Goal: Task Accomplishment & Management: Complete application form

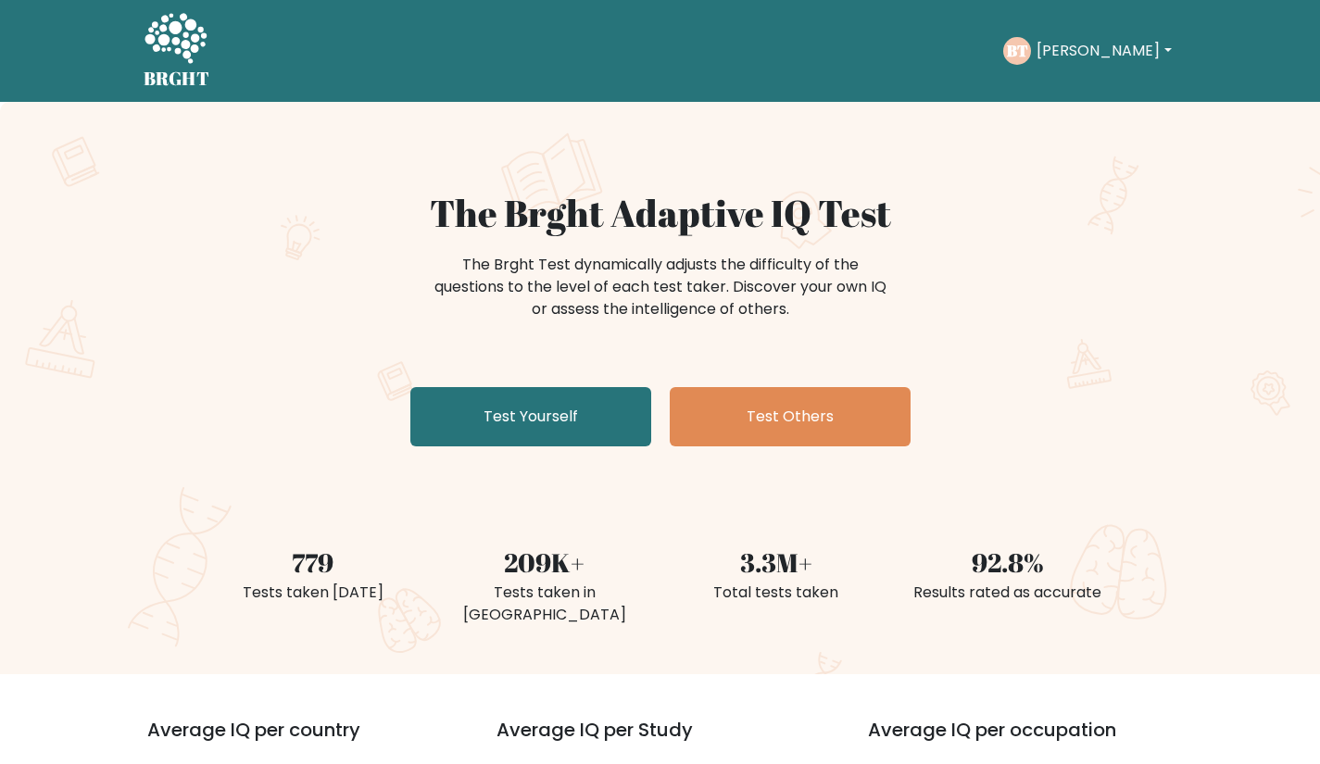
click at [569, 415] on link "Test Yourself" at bounding box center [530, 416] width 241 height 59
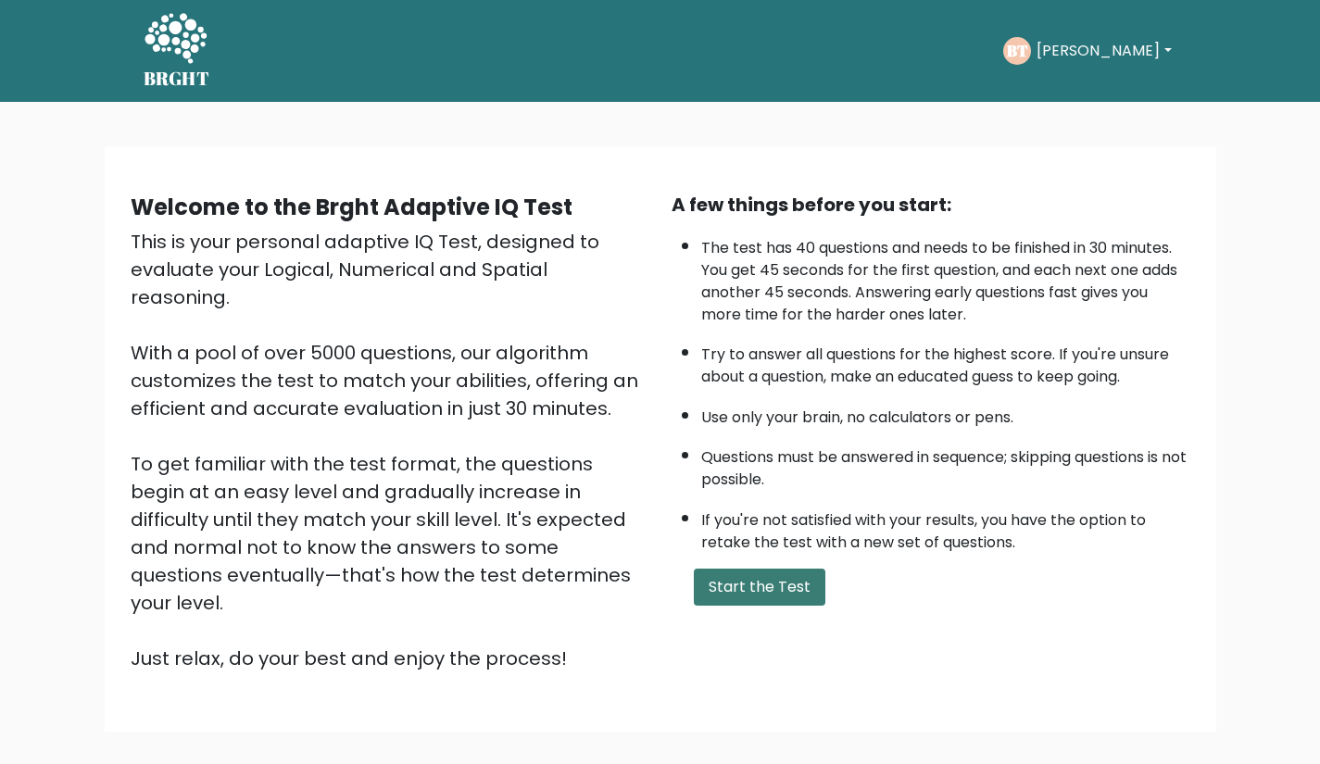
click at [755, 606] on button "Start the Test" at bounding box center [760, 587] width 132 height 37
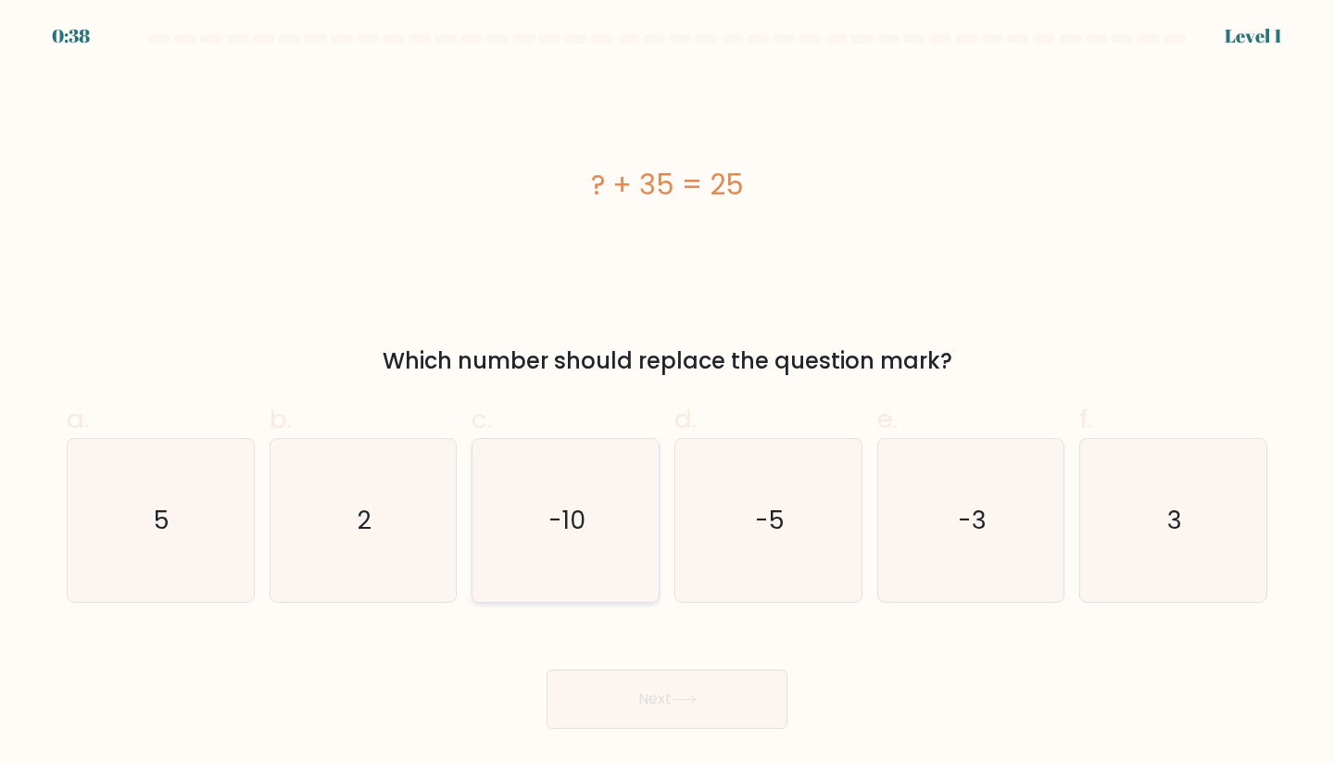
click at [552, 537] on text "-10" at bounding box center [567, 520] width 37 height 34
click at [667, 395] on input "c. -10" at bounding box center [667, 389] width 1 height 12
radio input "true"
click at [646, 685] on button "Next" at bounding box center [667, 699] width 241 height 59
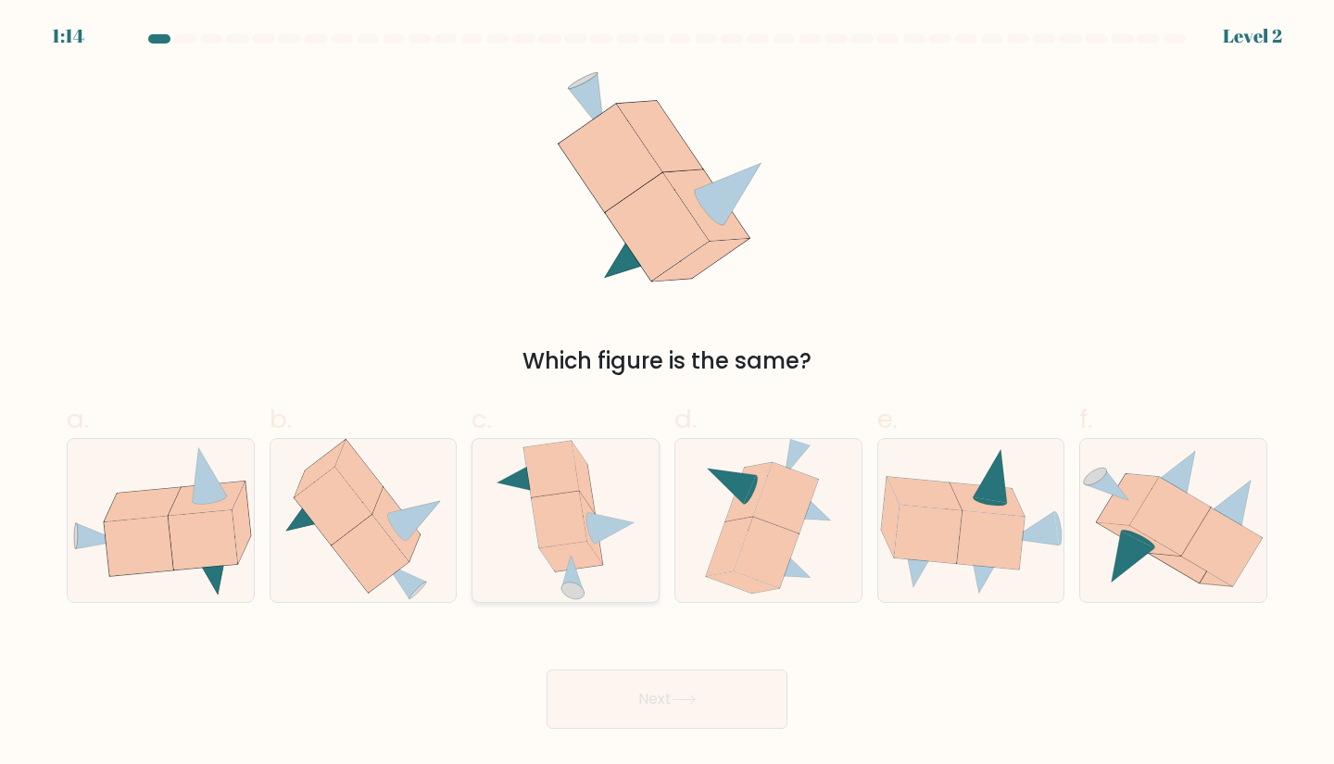
click at [563, 486] on icon at bounding box center [552, 469] width 56 height 57
click at [667, 395] on input "c." at bounding box center [667, 389] width 1 height 12
radio input "true"
click at [256, 520] on div "a." at bounding box center [160, 502] width 203 height 204
click at [689, 687] on button "Next" at bounding box center [667, 699] width 241 height 59
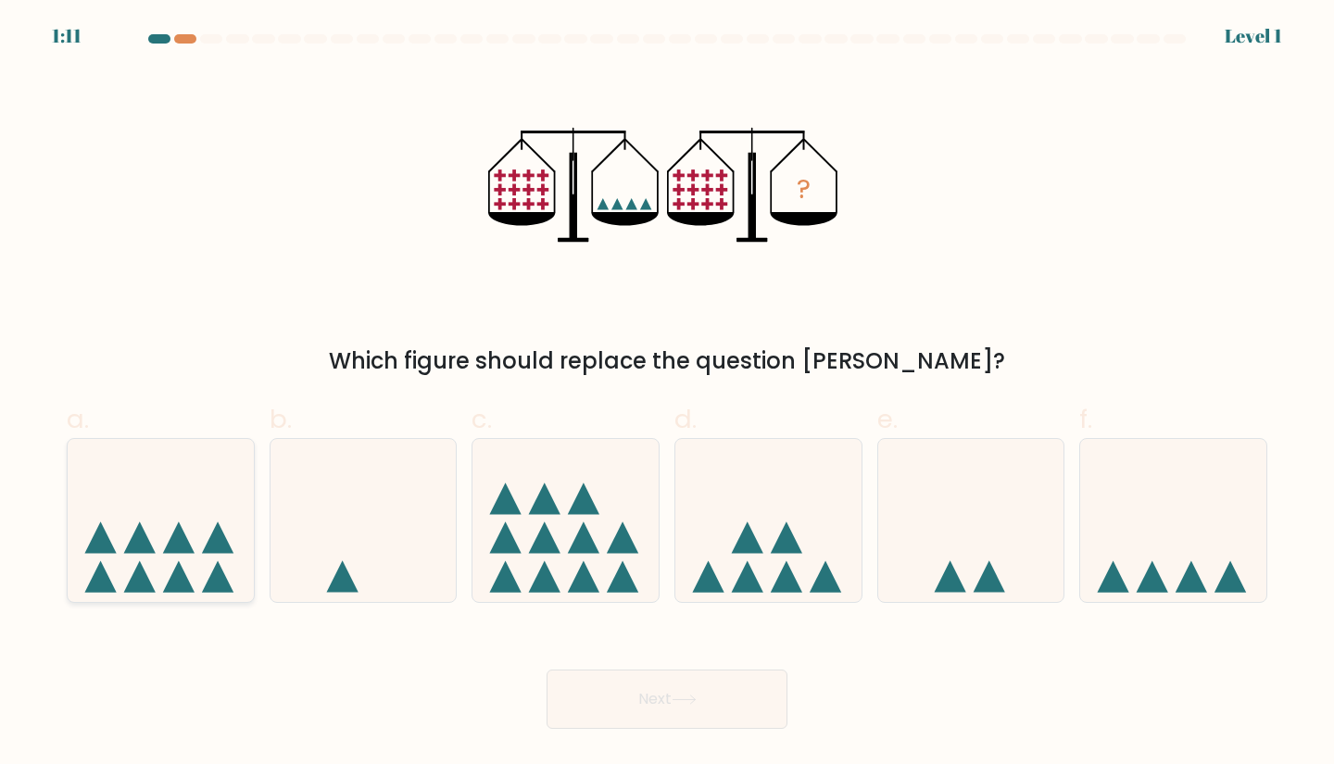
click at [210, 549] on icon at bounding box center [218, 538] width 32 height 32
click at [667, 395] on input "a." at bounding box center [667, 389] width 1 height 12
radio input "true"
click at [633, 578] on icon at bounding box center [566, 521] width 186 height 154
click at [667, 395] on input "c." at bounding box center [667, 389] width 1 height 12
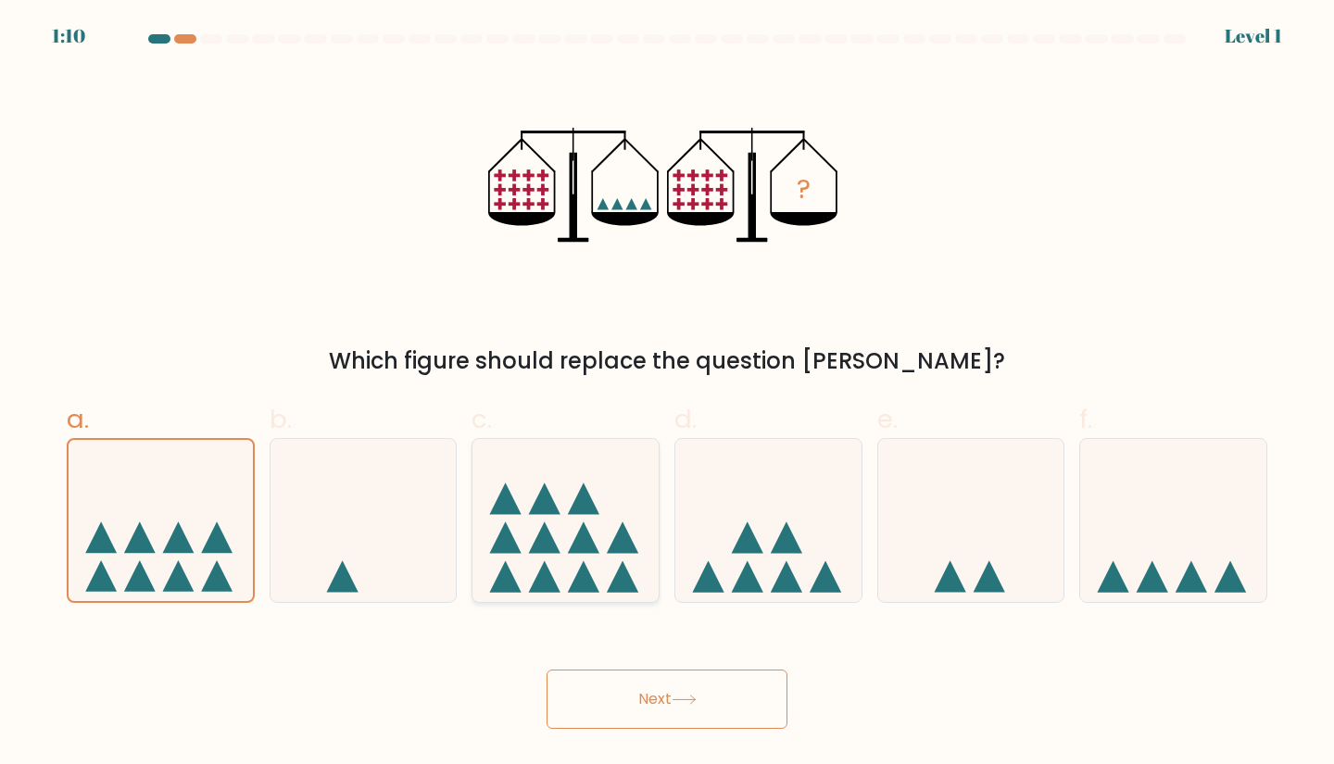
radio input "true"
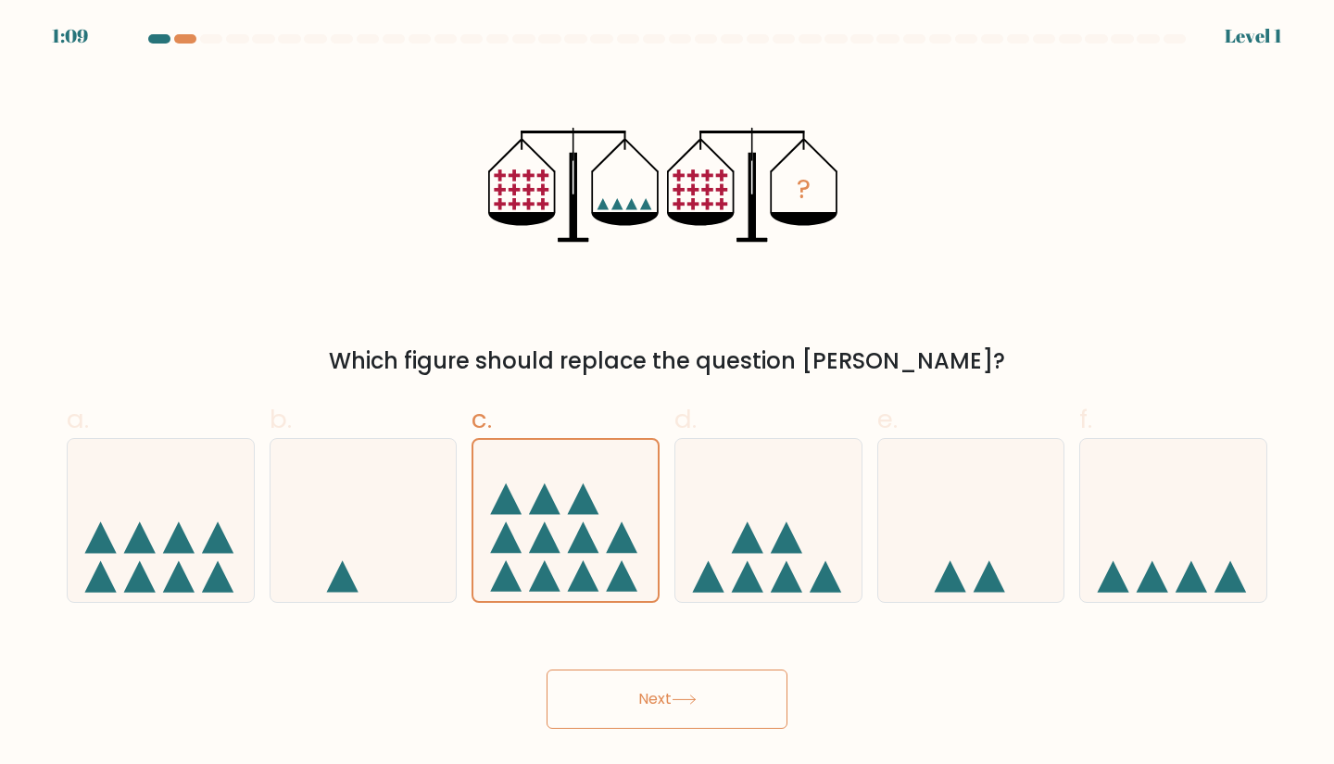
click at [672, 678] on button "Next" at bounding box center [667, 699] width 241 height 59
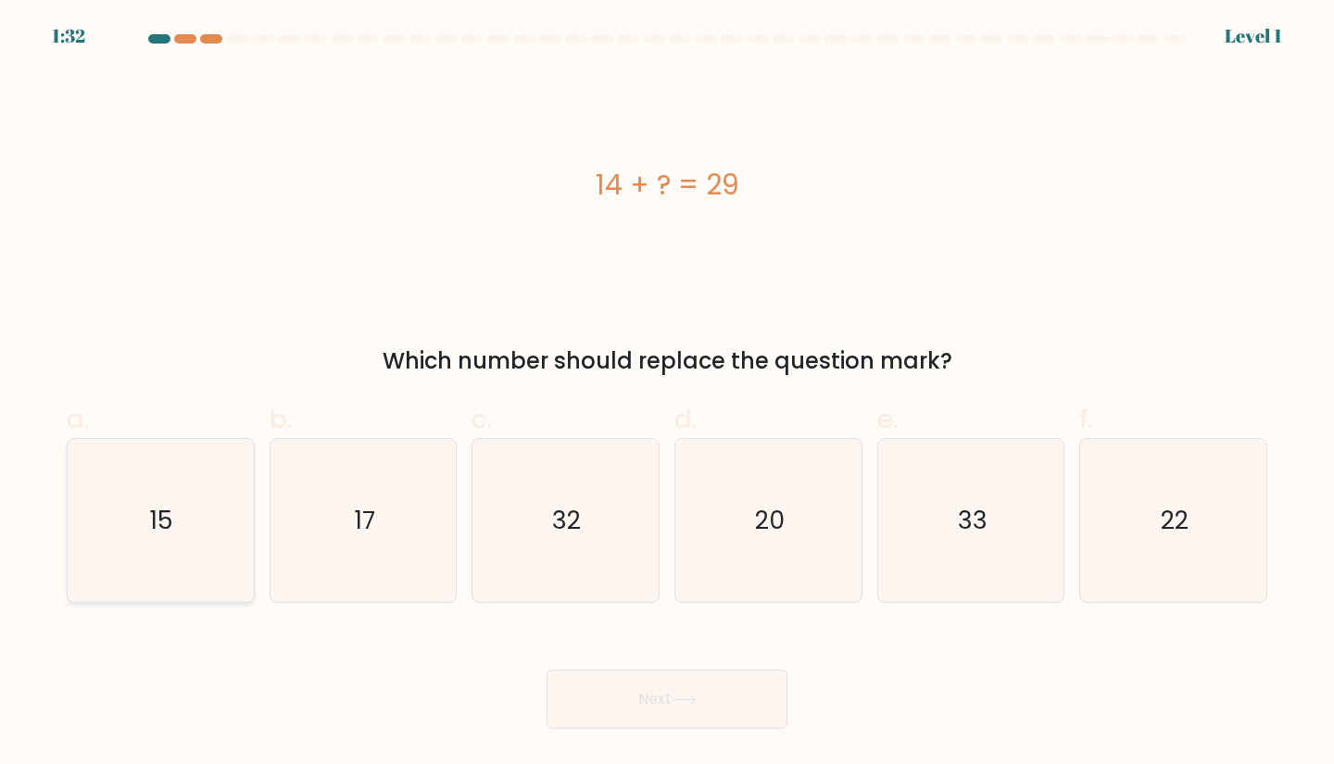
click at [235, 524] on icon "15" at bounding box center [161, 521] width 164 height 164
click at [667, 395] on input "a. 15" at bounding box center [667, 389] width 1 height 12
radio input "true"
click at [621, 701] on button "Next" at bounding box center [667, 699] width 241 height 59
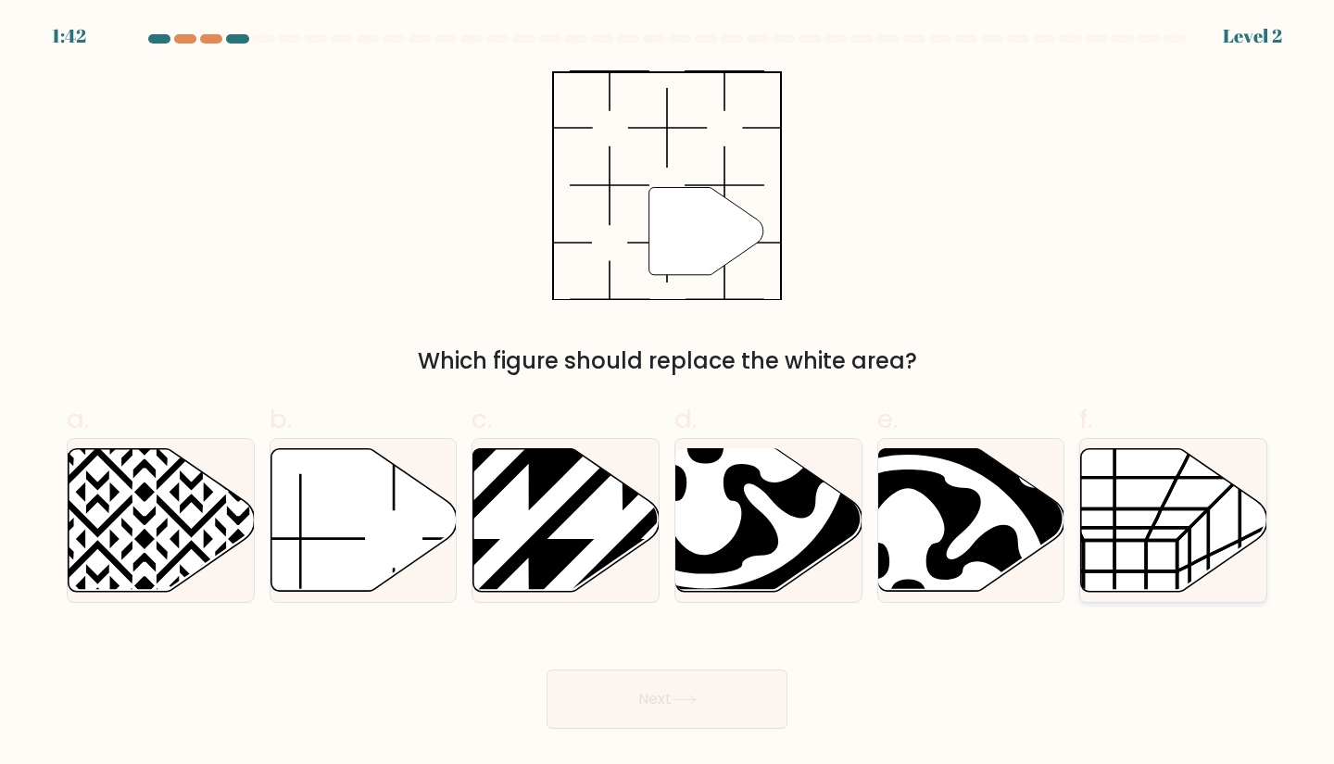
click at [1176, 534] on icon at bounding box center [1174, 519] width 186 height 143
click at [668, 395] on input "f." at bounding box center [667, 389] width 1 height 12
radio input "true"
click at [410, 573] on icon at bounding box center [364, 520] width 186 height 145
click at [667, 395] on input "b." at bounding box center [667, 389] width 1 height 12
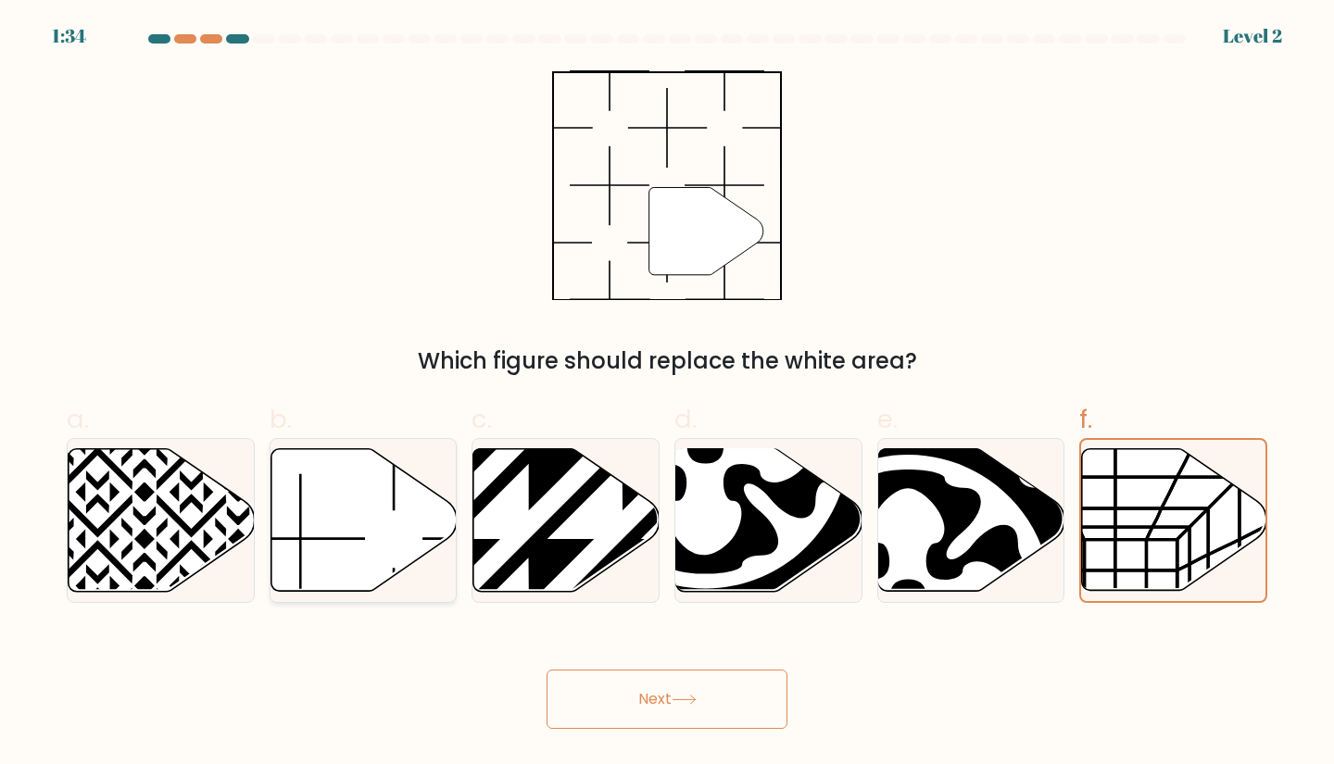
radio input "true"
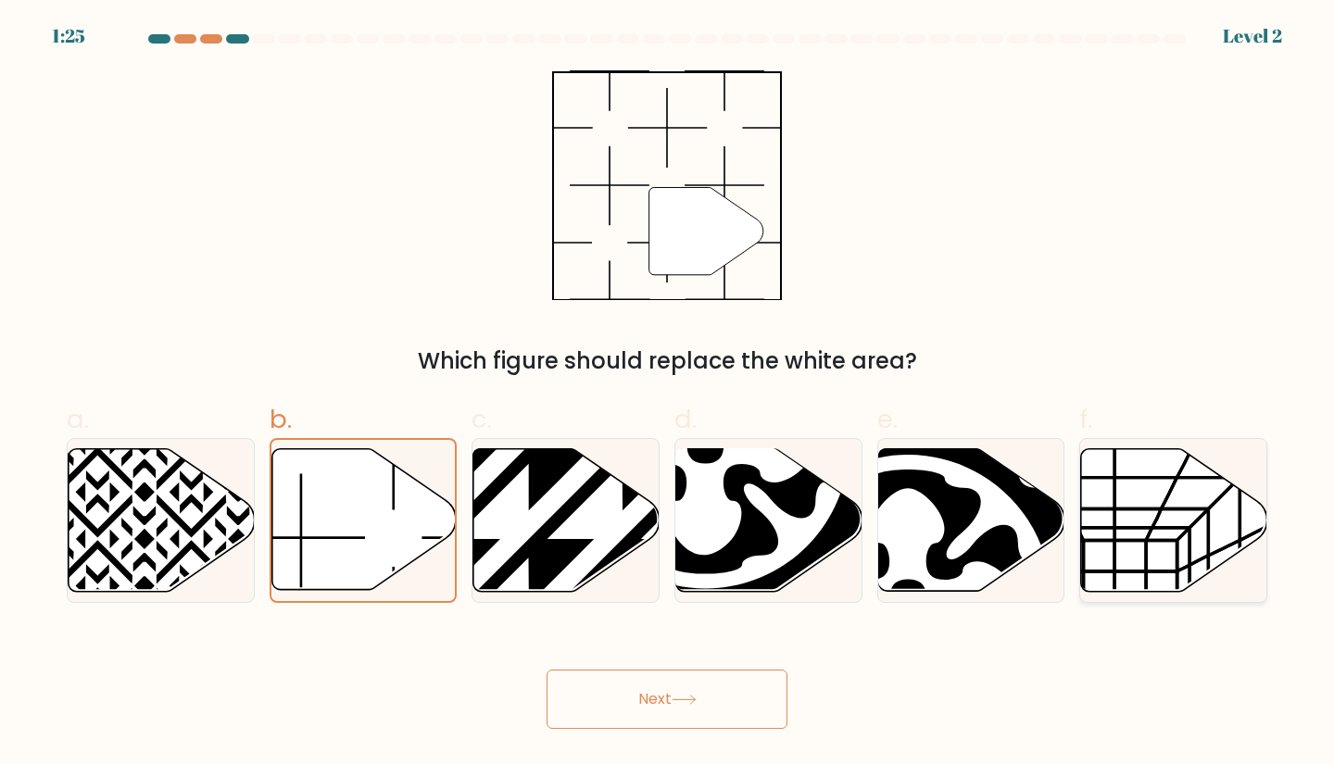
click at [1132, 490] on icon at bounding box center [1174, 519] width 186 height 143
click at [668, 395] on input "f." at bounding box center [667, 389] width 1 height 12
radio input "true"
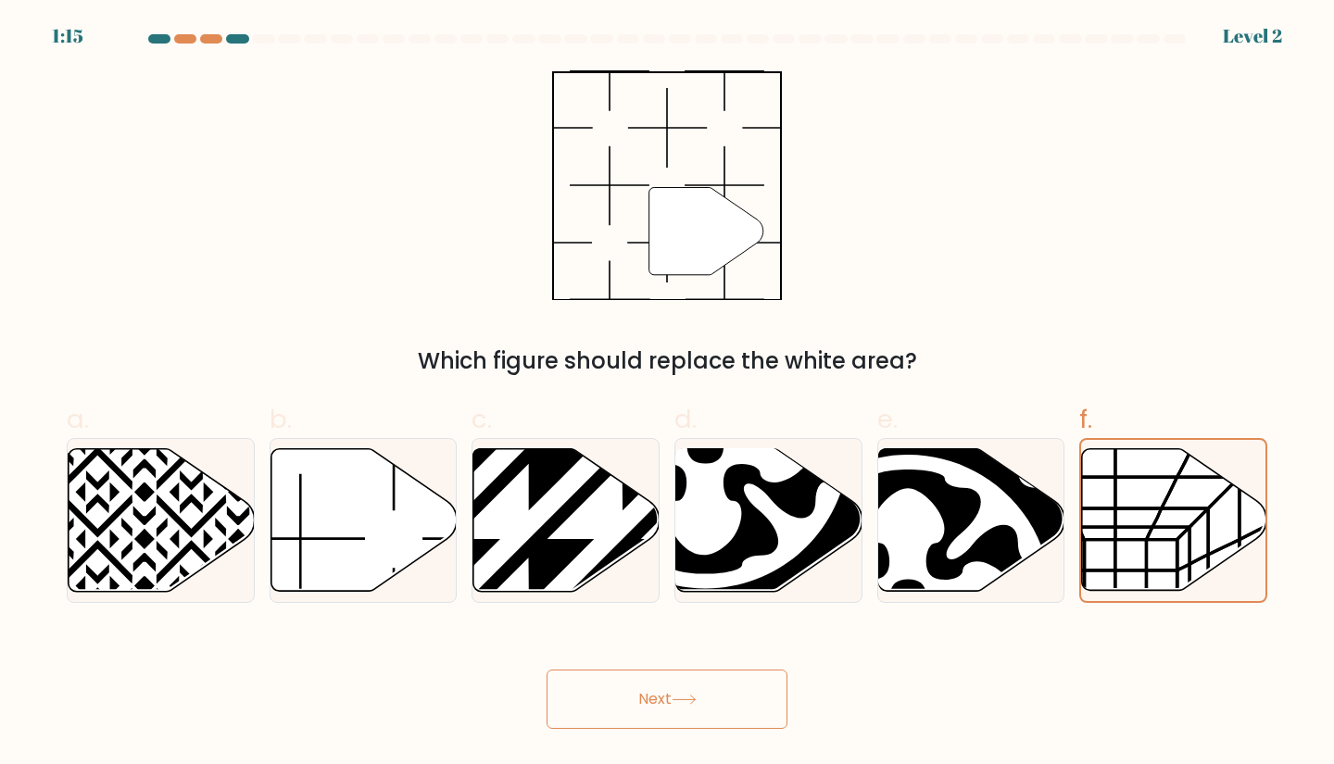
click at [631, 723] on button "Next" at bounding box center [667, 699] width 241 height 59
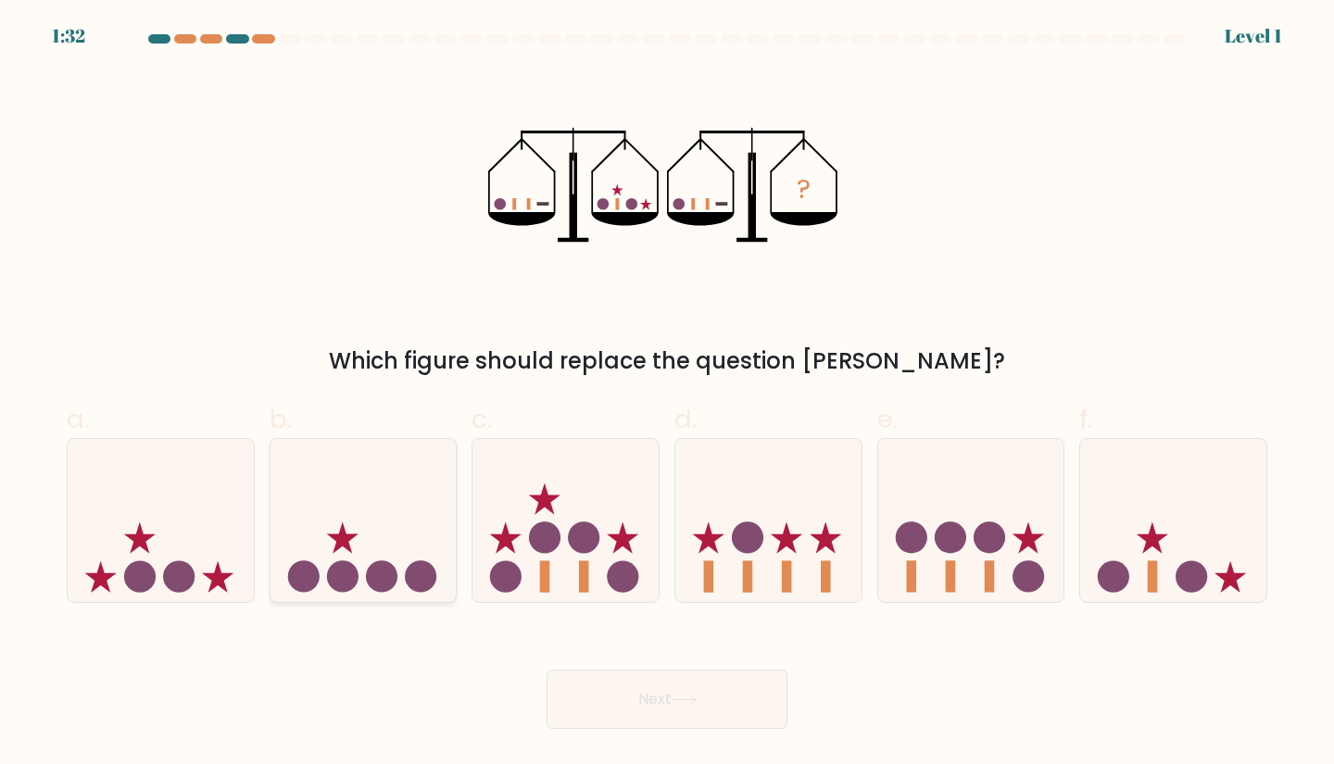
click at [336, 557] on icon at bounding box center [364, 521] width 186 height 154
click at [667, 395] on input "b." at bounding box center [667, 389] width 1 height 12
radio input "true"
click at [729, 704] on button "Next" at bounding box center [667, 699] width 241 height 59
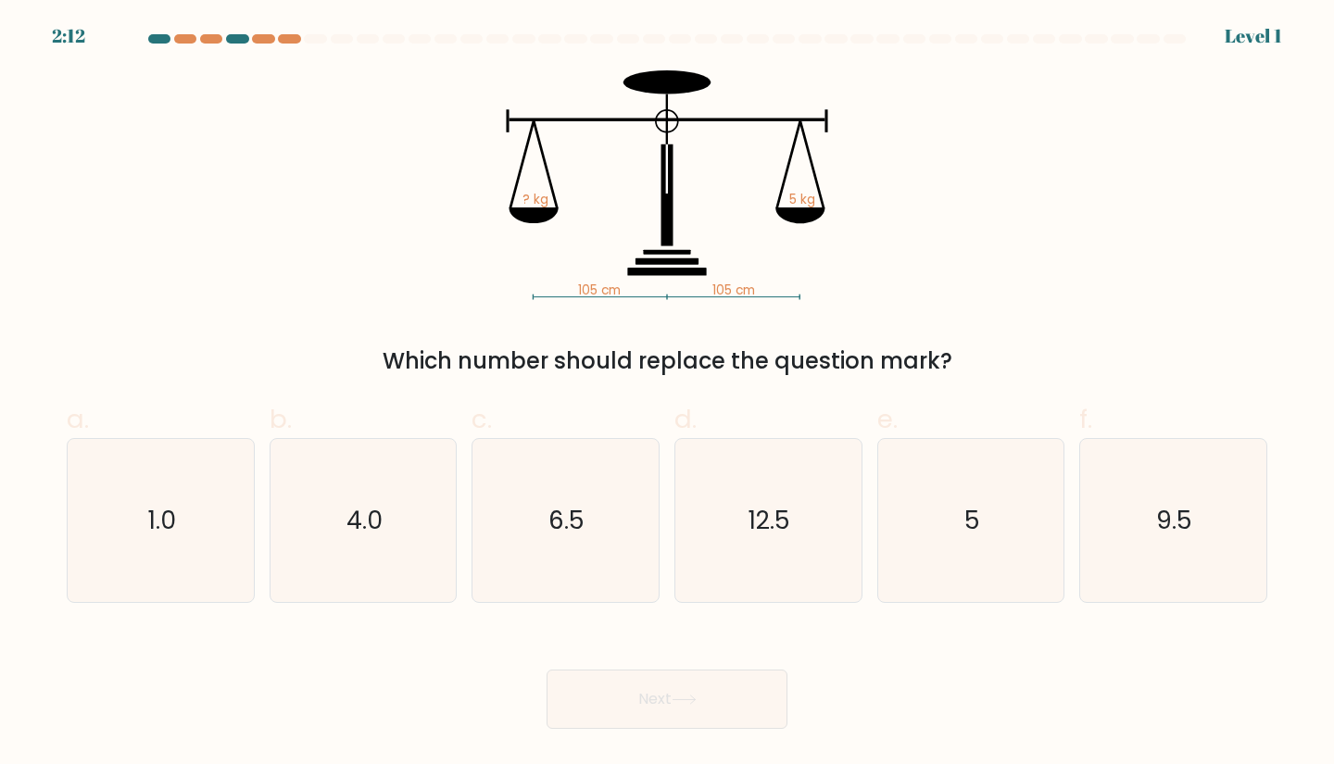
click at [790, 625] on div "Next" at bounding box center [667, 677] width 1223 height 104
click at [225, 493] on icon "1.0" at bounding box center [161, 521] width 164 height 164
click at [667, 395] on input "a. 1.0" at bounding box center [667, 389] width 1 height 12
radio input "true"
click at [666, 707] on button "Next" at bounding box center [667, 699] width 241 height 59
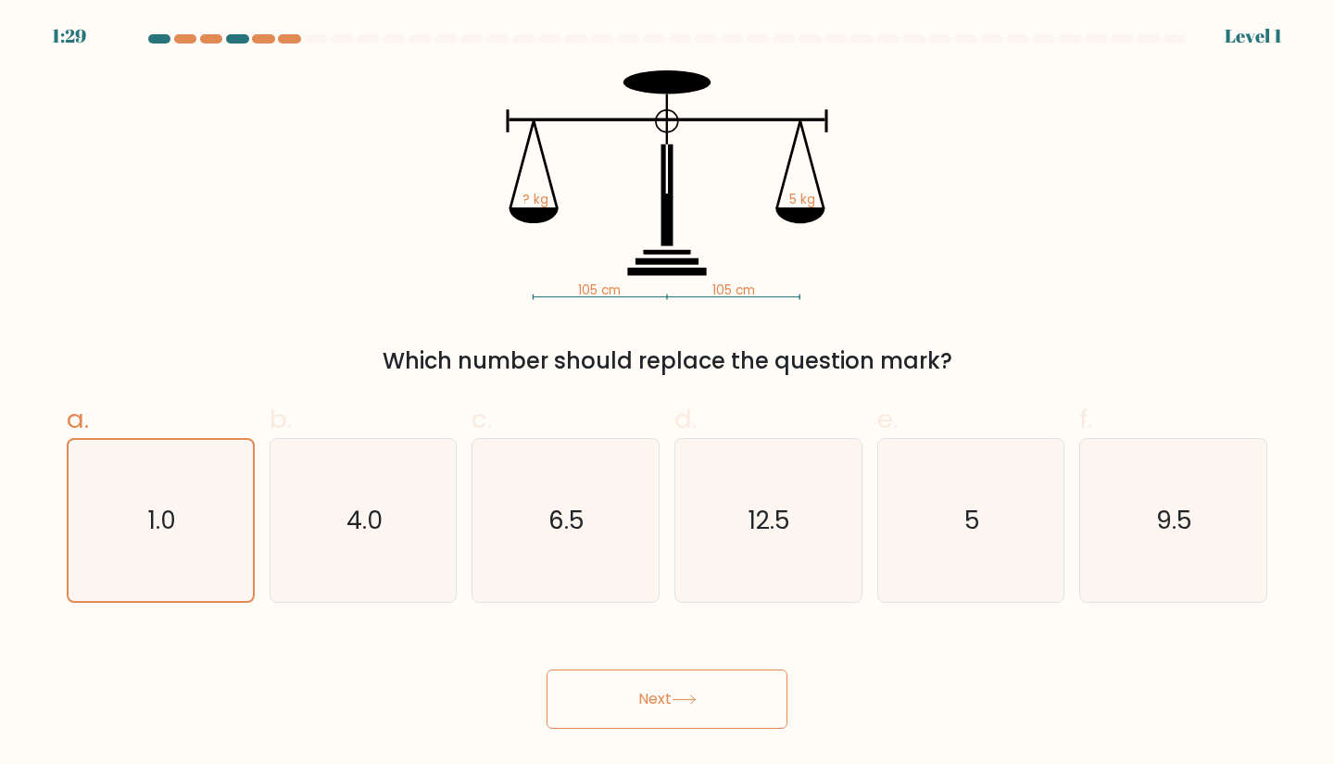
click at [640, 691] on button "Next" at bounding box center [667, 699] width 241 height 59
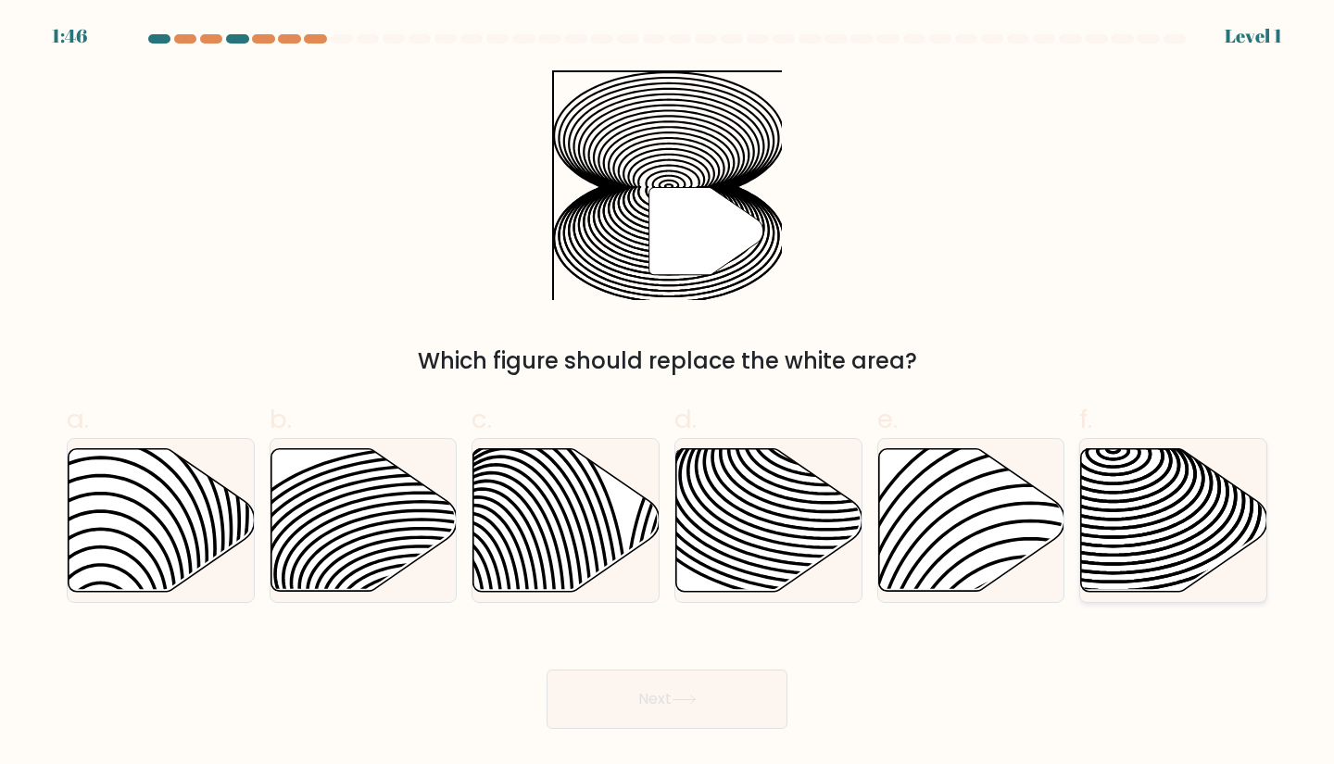
click at [1123, 533] on icon at bounding box center [1174, 519] width 186 height 143
click at [668, 395] on input "f." at bounding box center [667, 389] width 1 height 12
radio input "true"
click at [692, 689] on button "Next" at bounding box center [667, 699] width 241 height 59
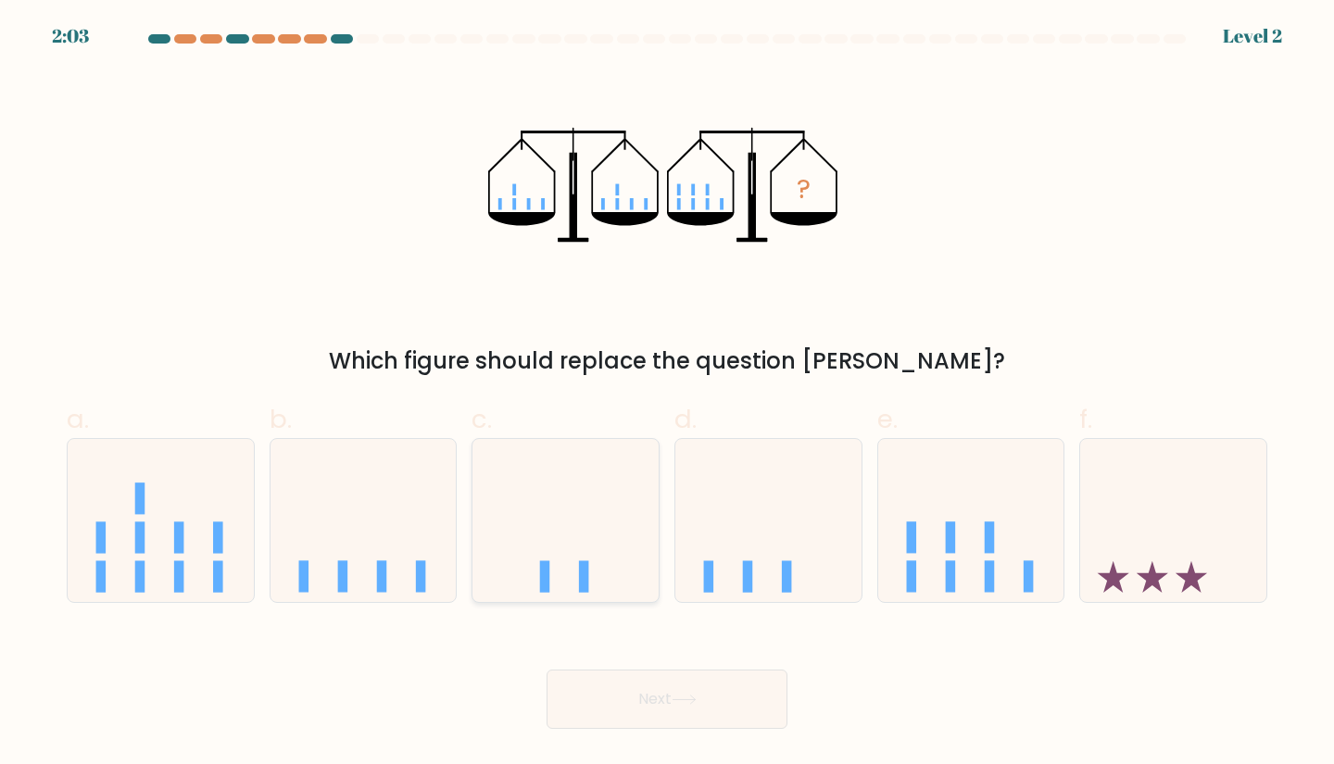
click at [562, 549] on icon at bounding box center [566, 521] width 186 height 154
click at [667, 395] on input "c." at bounding box center [667, 389] width 1 height 12
radio input "true"
click at [644, 693] on button "Next" at bounding box center [667, 699] width 241 height 59
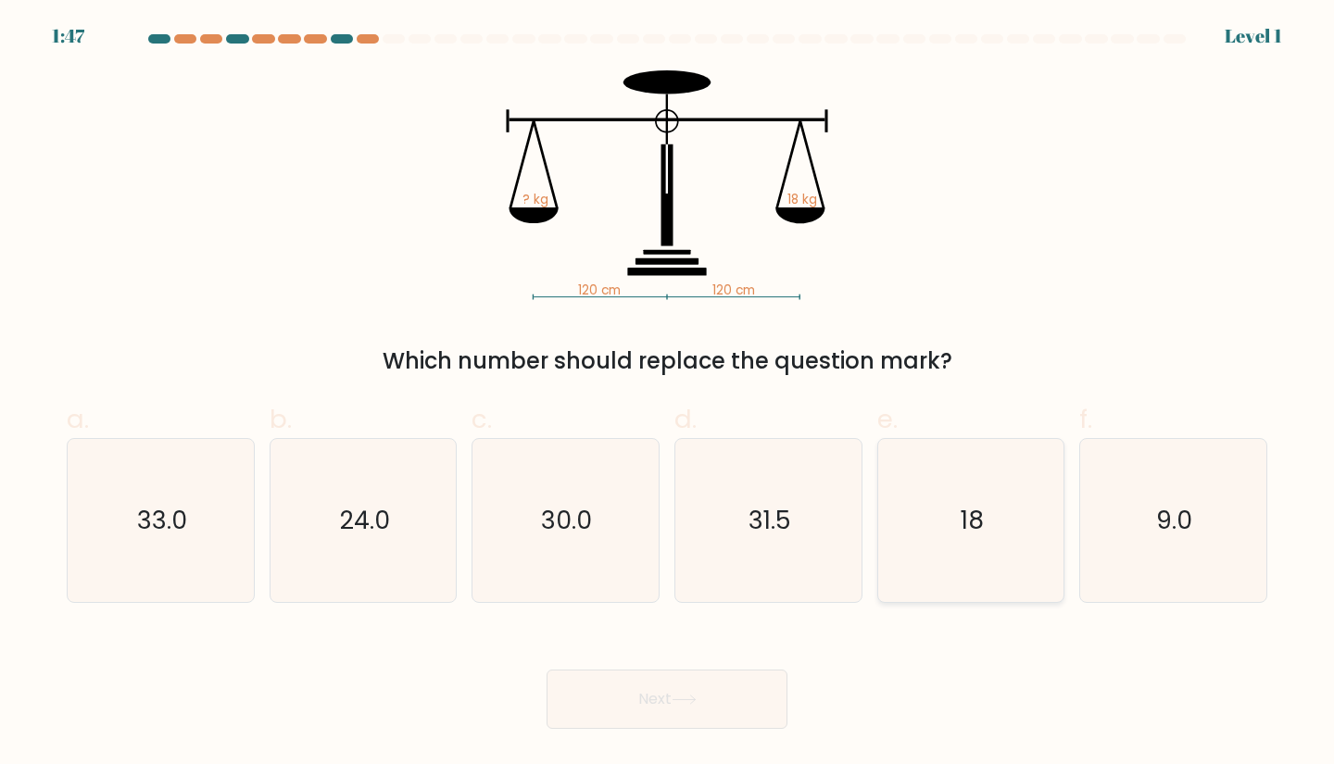
click at [947, 530] on icon "18" at bounding box center [972, 521] width 164 height 164
click at [668, 395] on input "e. 18" at bounding box center [667, 389] width 1 height 12
radio input "true"
click at [651, 690] on button "Next" at bounding box center [667, 699] width 241 height 59
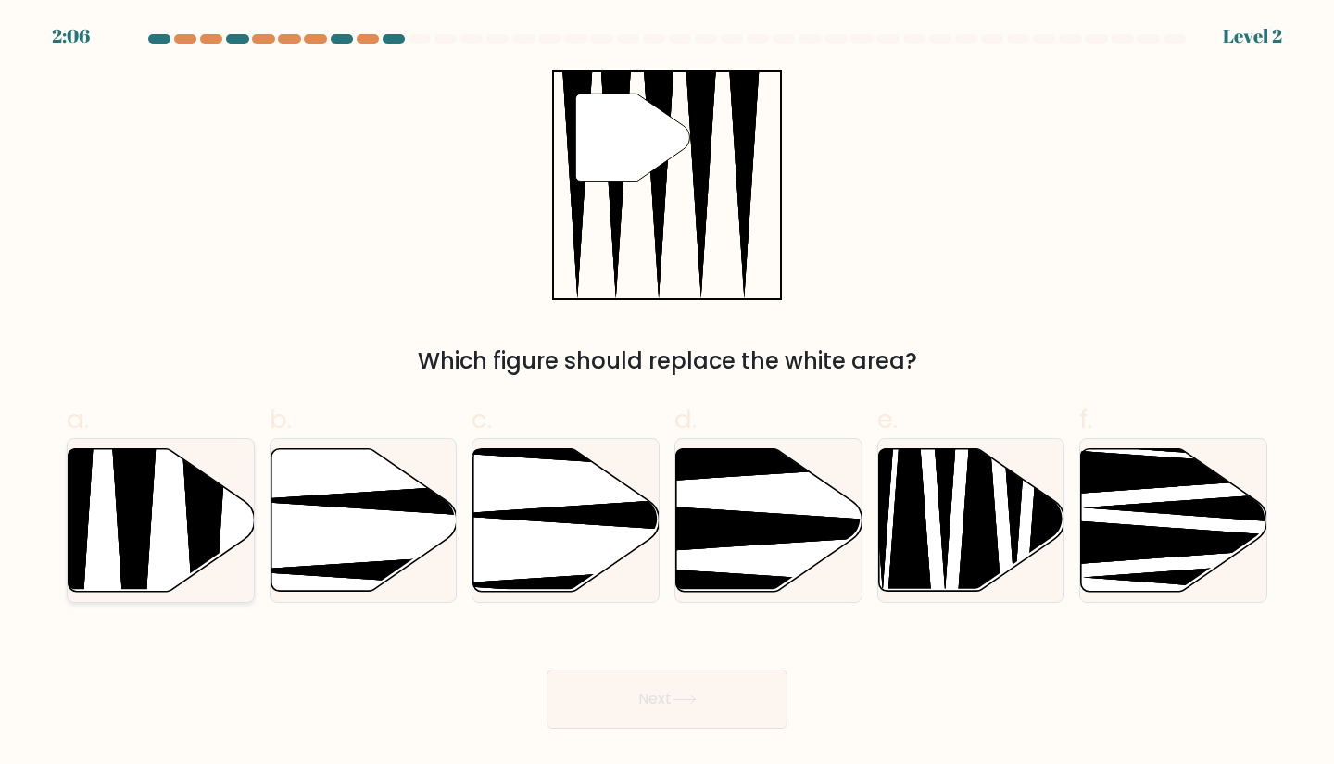
click at [144, 544] on icon at bounding box center [134, 598] width 48 height 370
click at [667, 395] on input "a." at bounding box center [667, 389] width 1 height 12
radio input "true"
click at [726, 713] on button "Next" at bounding box center [667, 699] width 241 height 59
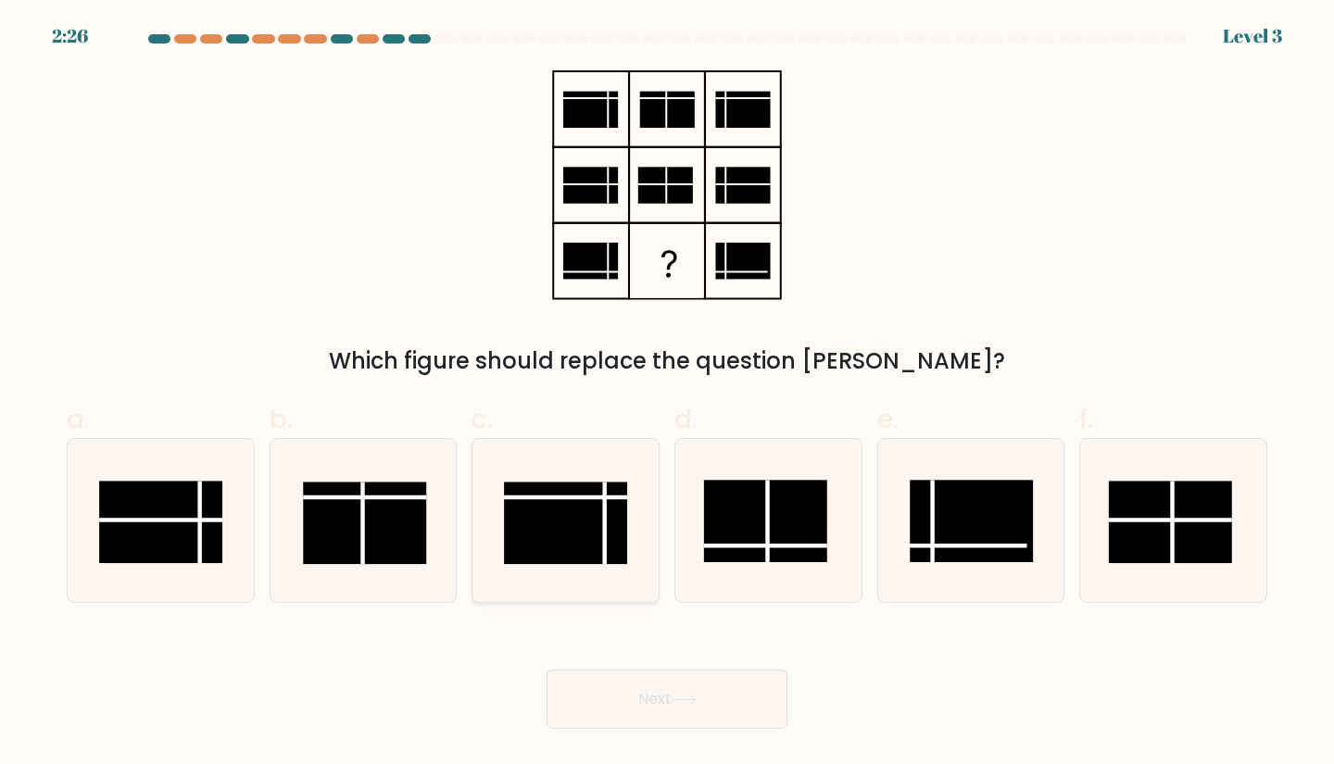
click at [544, 517] on rect at bounding box center [566, 523] width 123 height 82
click at [667, 395] on input "c." at bounding box center [667, 389] width 1 height 12
radio input "true"
click at [690, 722] on button "Next" at bounding box center [667, 699] width 241 height 59
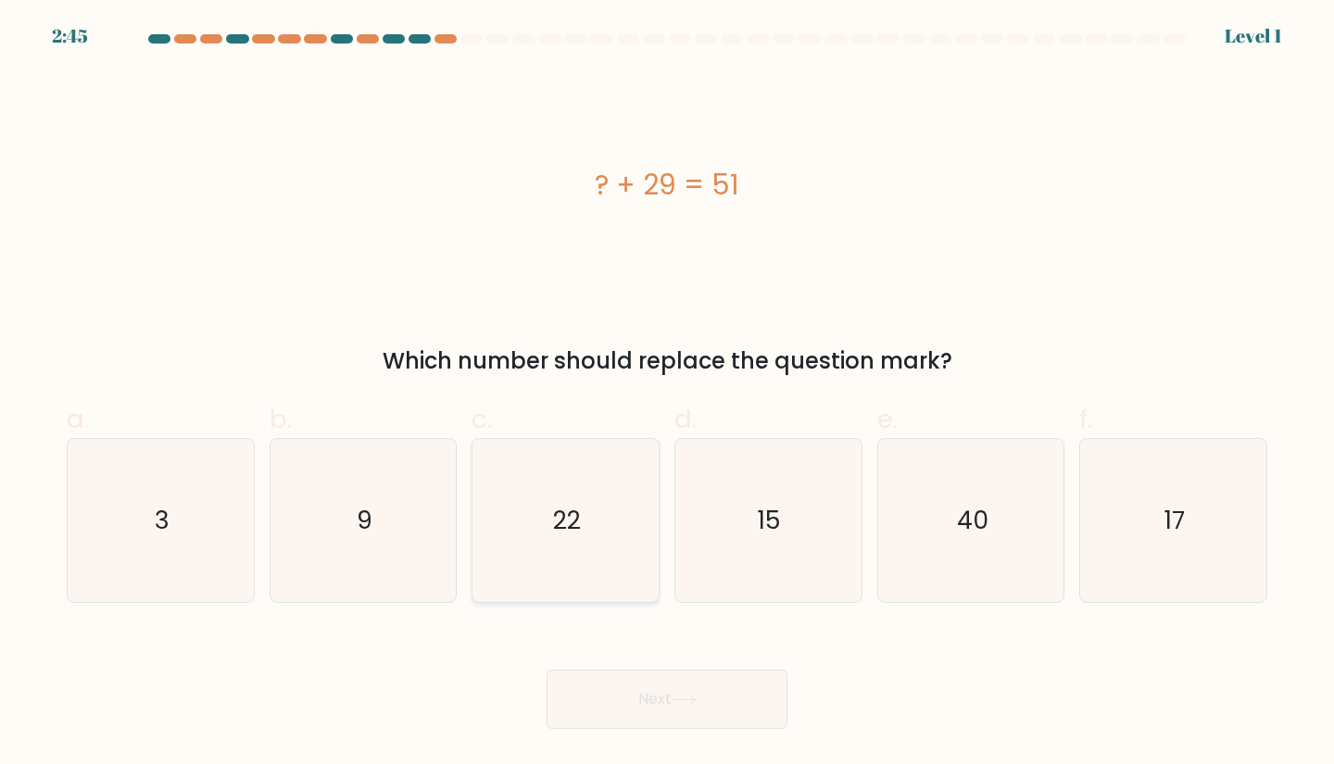
click at [572, 521] on text "22" at bounding box center [567, 520] width 28 height 34
click at [667, 395] on input "c. 22" at bounding box center [667, 389] width 1 height 12
radio input "true"
click at [690, 696] on icon at bounding box center [684, 700] width 25 height 10
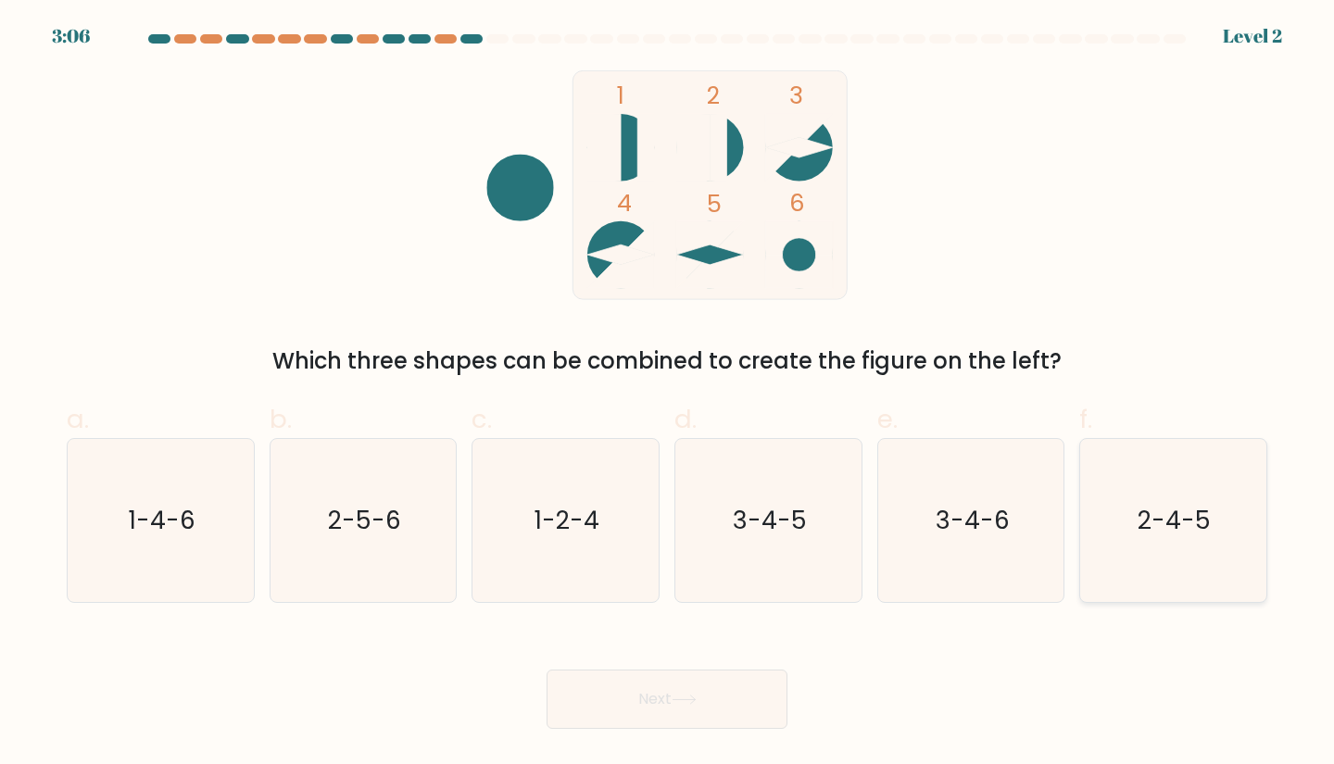
click at [1181, 541] on icon "2-4-5" at bounding box center [1174, 521] width 164 height 164
click at [668, 395] on input "f. 2-4-5" at bounding box center [667, 389] width 1 height 12
radio input "true"
click at [783, 714] on button "Next" at bounding box center [667, 699] width 241 height 59
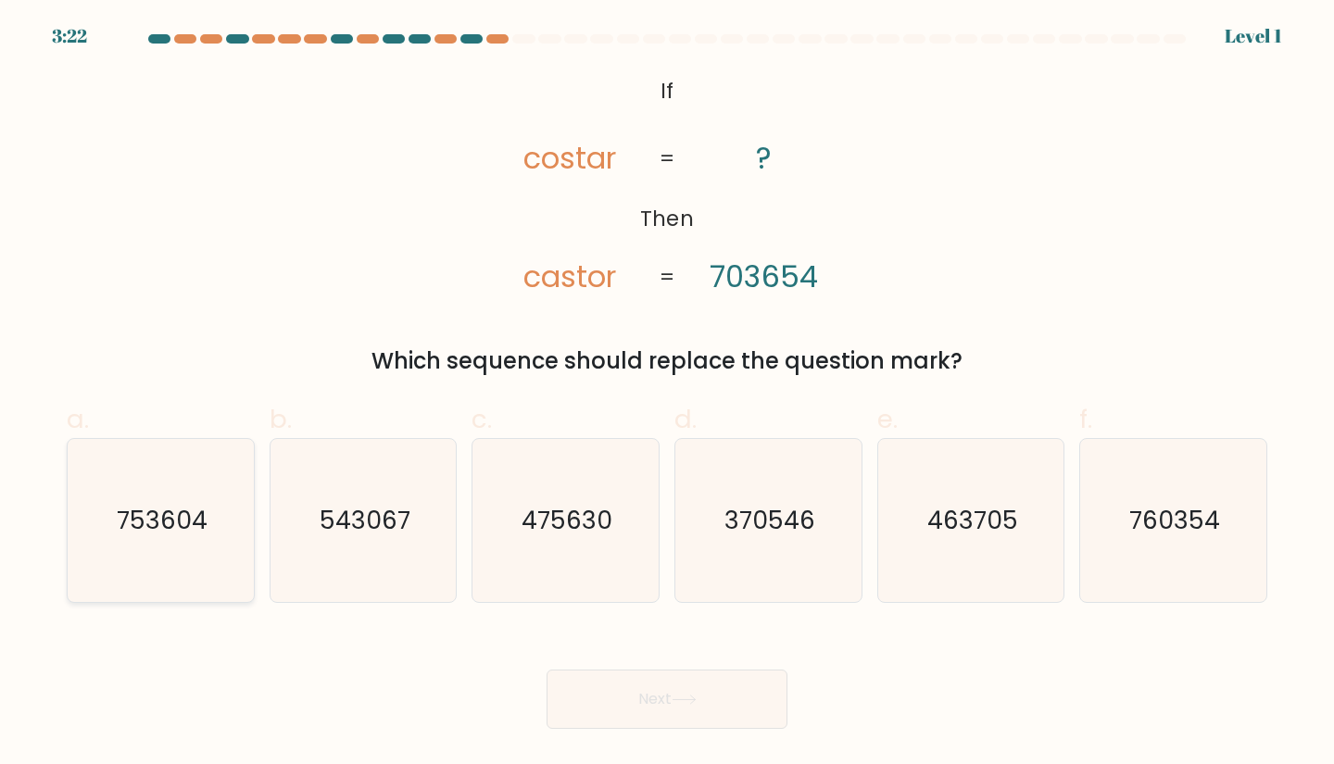
click at [195, 558] on icon "753604" at bounding box center [161, 521] width 164 height 164
click at [667, 395] on input "a. 753604" at bounding box center [667, 389] width 1 height 12
radio input "true"
click at [691, 718] on button "Next" at bounding box center [667, 699] width 241 height 59
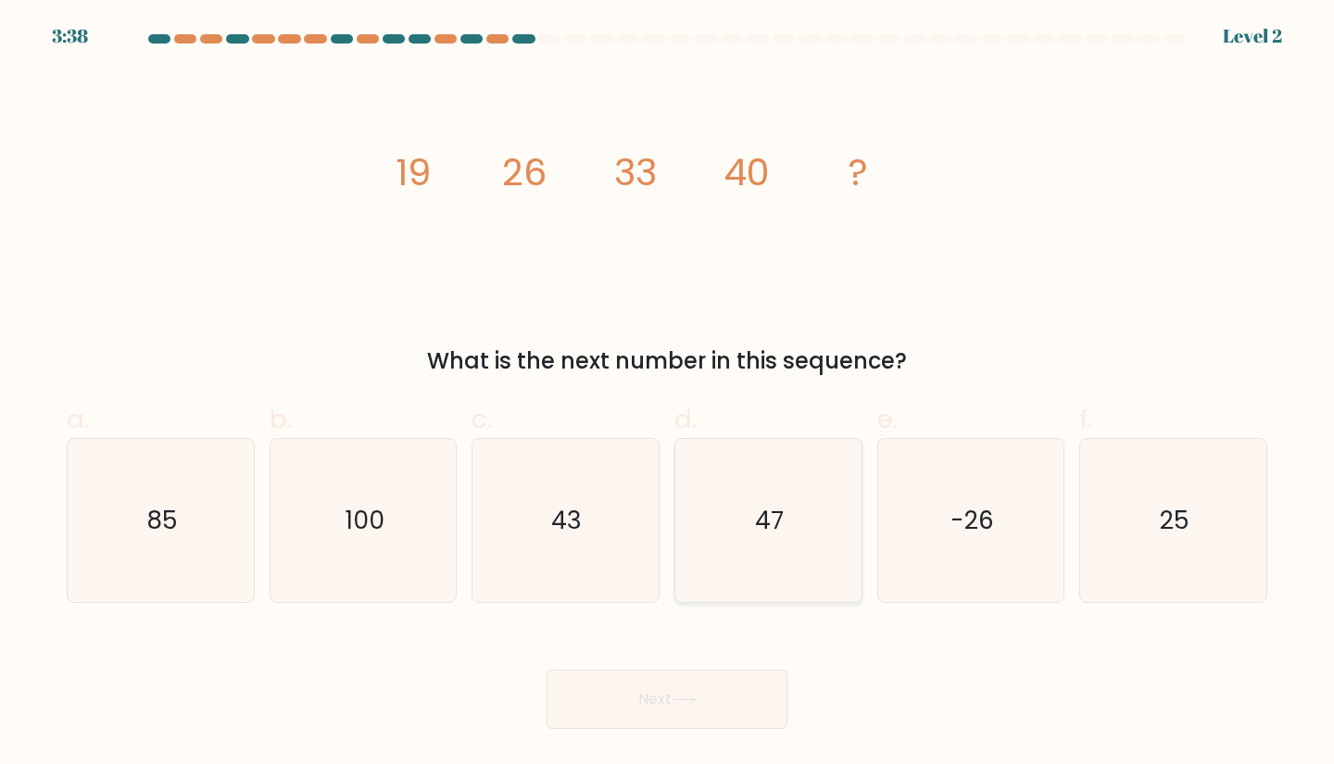
click at [851, 528] on icon "47" at bounding box center [769, 521] width 164 height 164
click at [668, 395] on input "d. 47" at bounding box center [667, 389] width 1 height 12
radio input "true"
click at [689, 700] on icon at bounding box center [684, 700] width 25 height 10
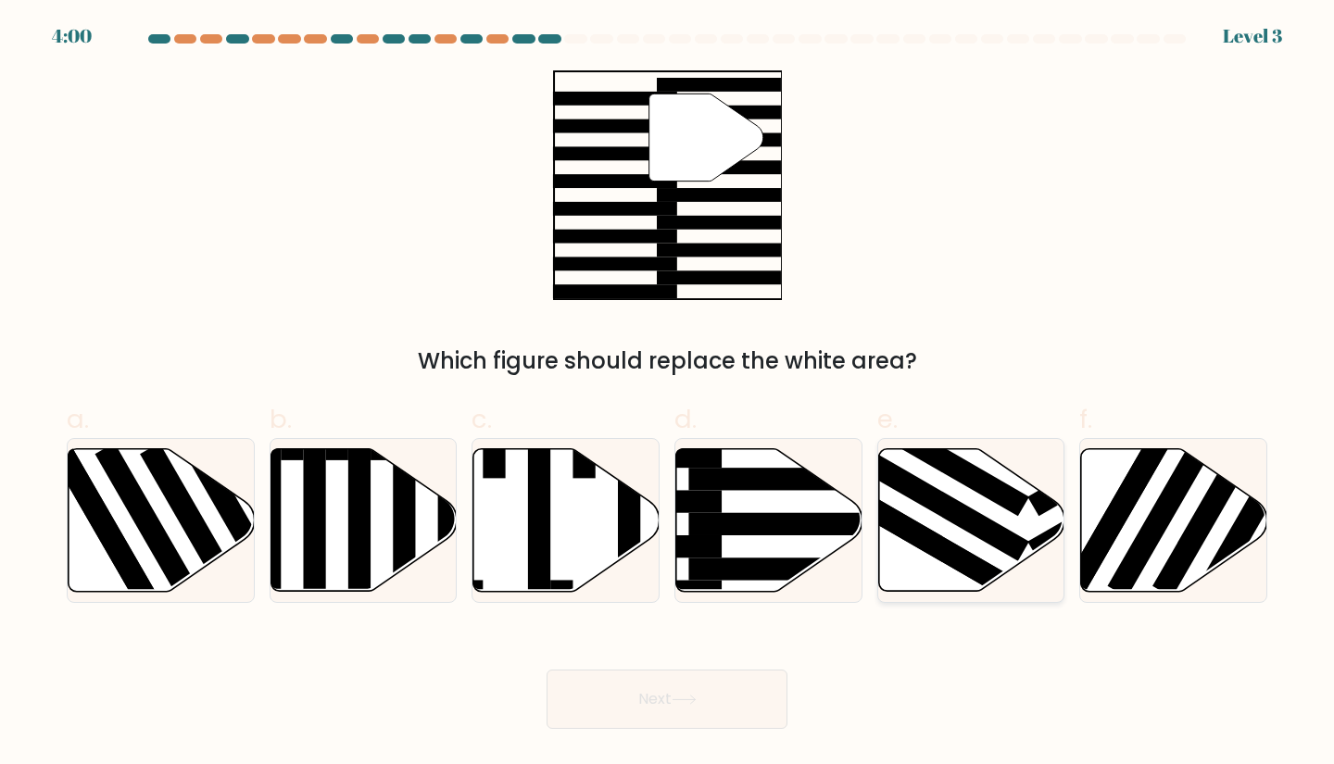
click at [982, 502] on icon at bounding box center [971, 519] width 186 height 143
click at [668, 395] on input "e." at bounding box center [667, 389] width 1 height 12
radio input "true"
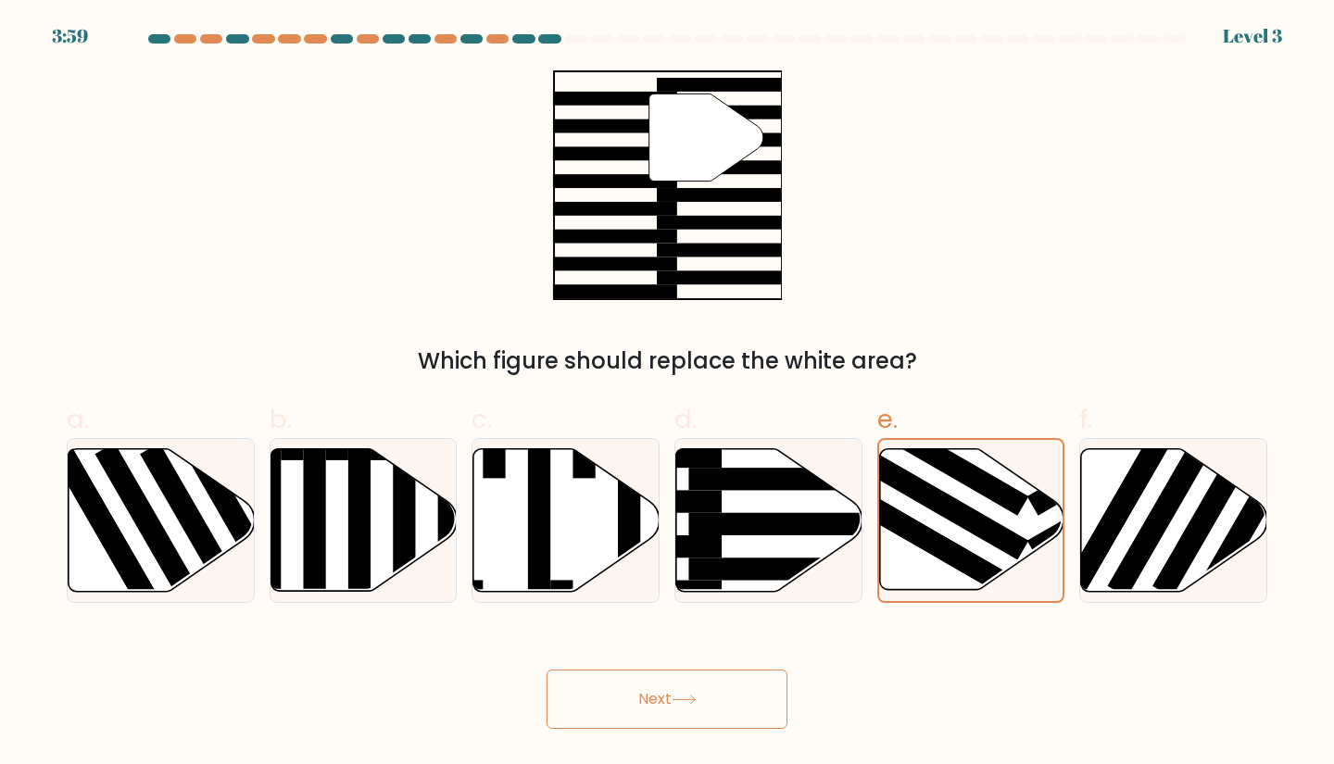
click at [624, 726] on button "Next" at bounding box center [667, 699] width 241 height 59
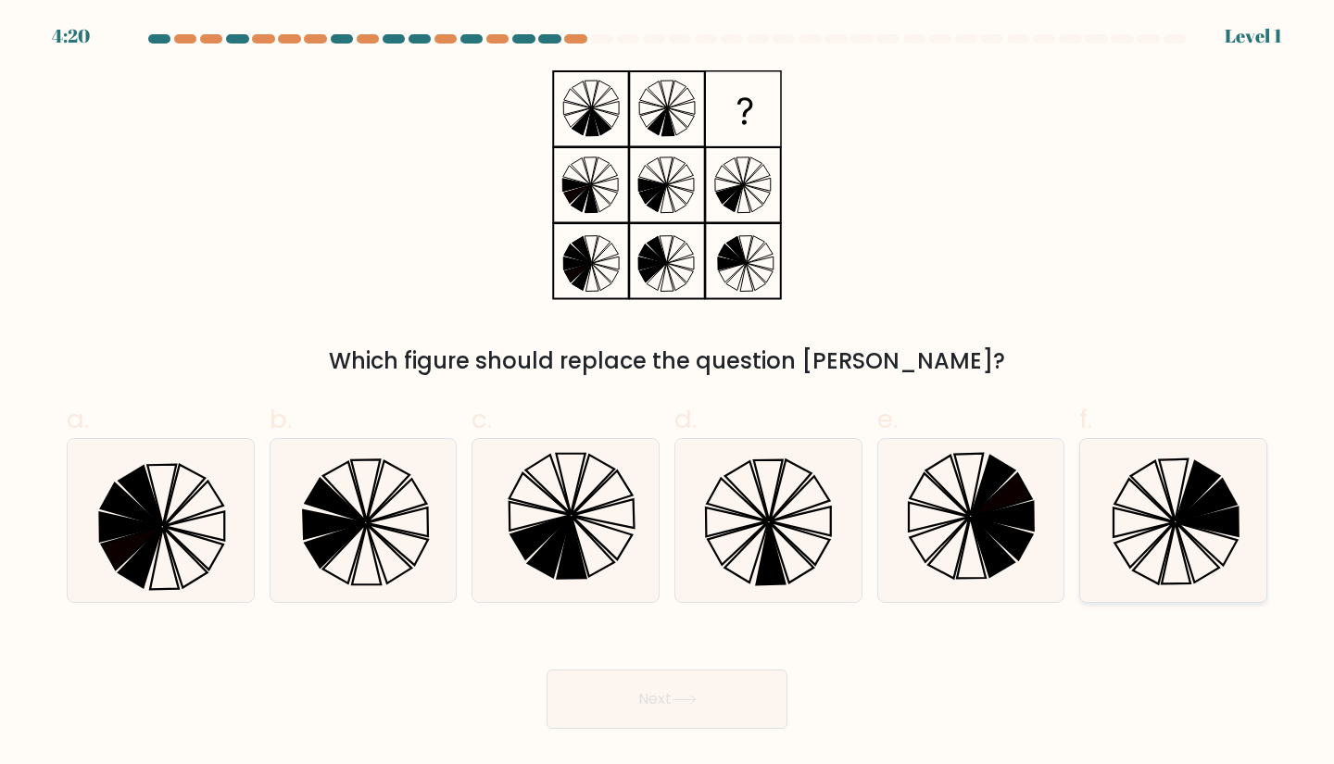
click at [1139, 557] on icon at bounding box center [1174, 521] width 164 height 164
click at [668, 395] on input "f." at bounding box center [667, 389] width 1 height 12
radio input "true"
click at [661, 738] on body "4:18 Level 1" at bounding box center [667, 382] width 1334 height 764
click at [650, 706] on button "Next" at bounding box center [667, 699] width 241 height 59
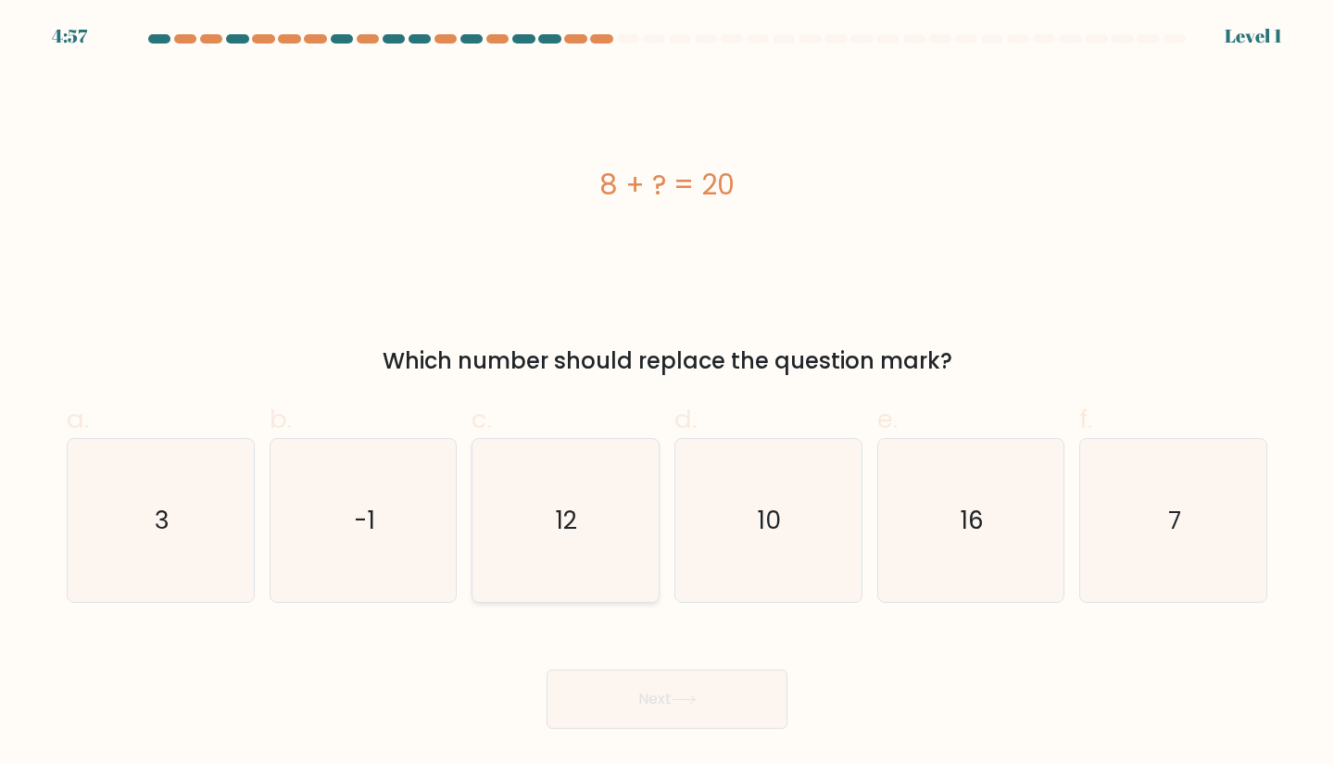
click at [579, 543] on icon "12" at bounding box center [566, 521] width 164 height 164
click at [667, 395] on input "c. 12" at bounding box center [667, 389] width 1 height 12
radio input "true"
click at [641, 707] on button "Next" at bounding box center [667, 699] width 241 height 59
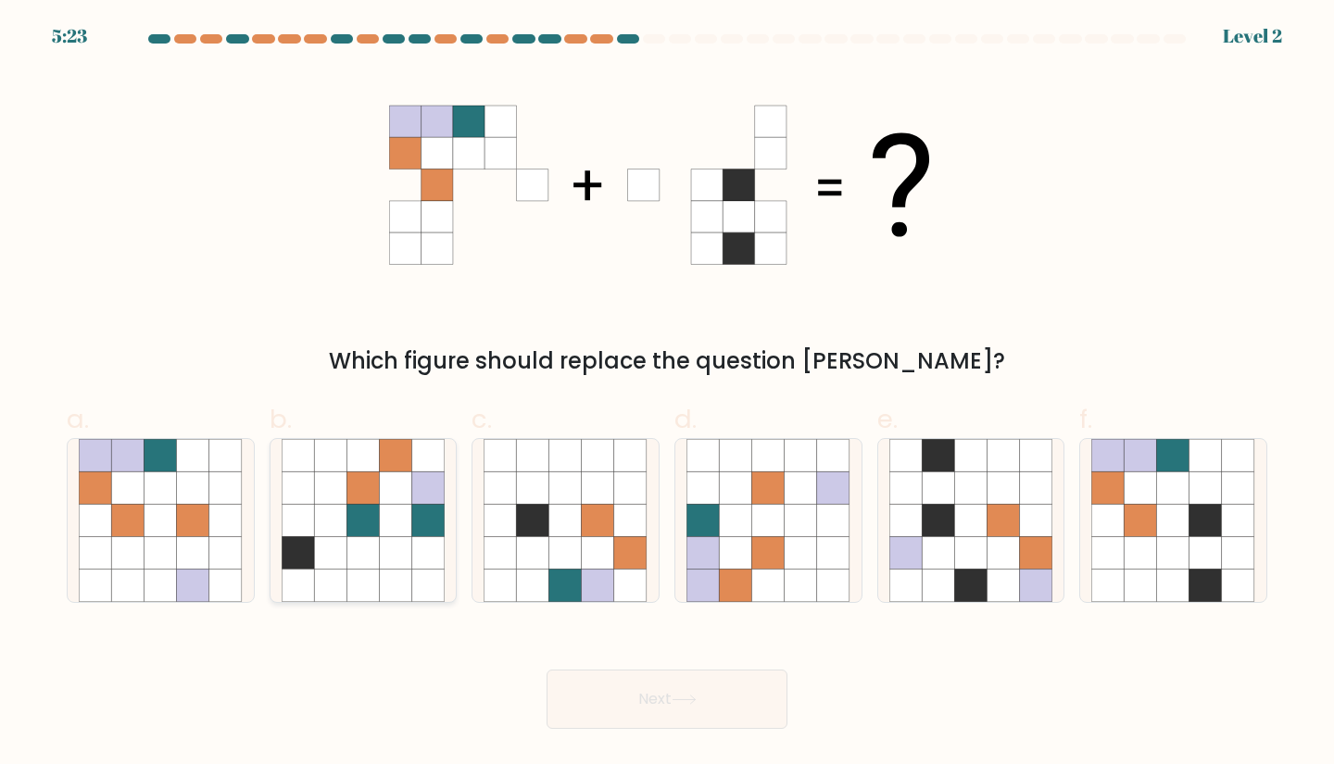
click at [375, 550] on icon at bounding box center [363, 553] width 32 height 32
click at [667, 395] on input "b." at bounding box center [667, 389] width 1 height 12
radio input "true"
click at [606, 723] on button "Next" at bounding box center [667, 699] width 241 height 59
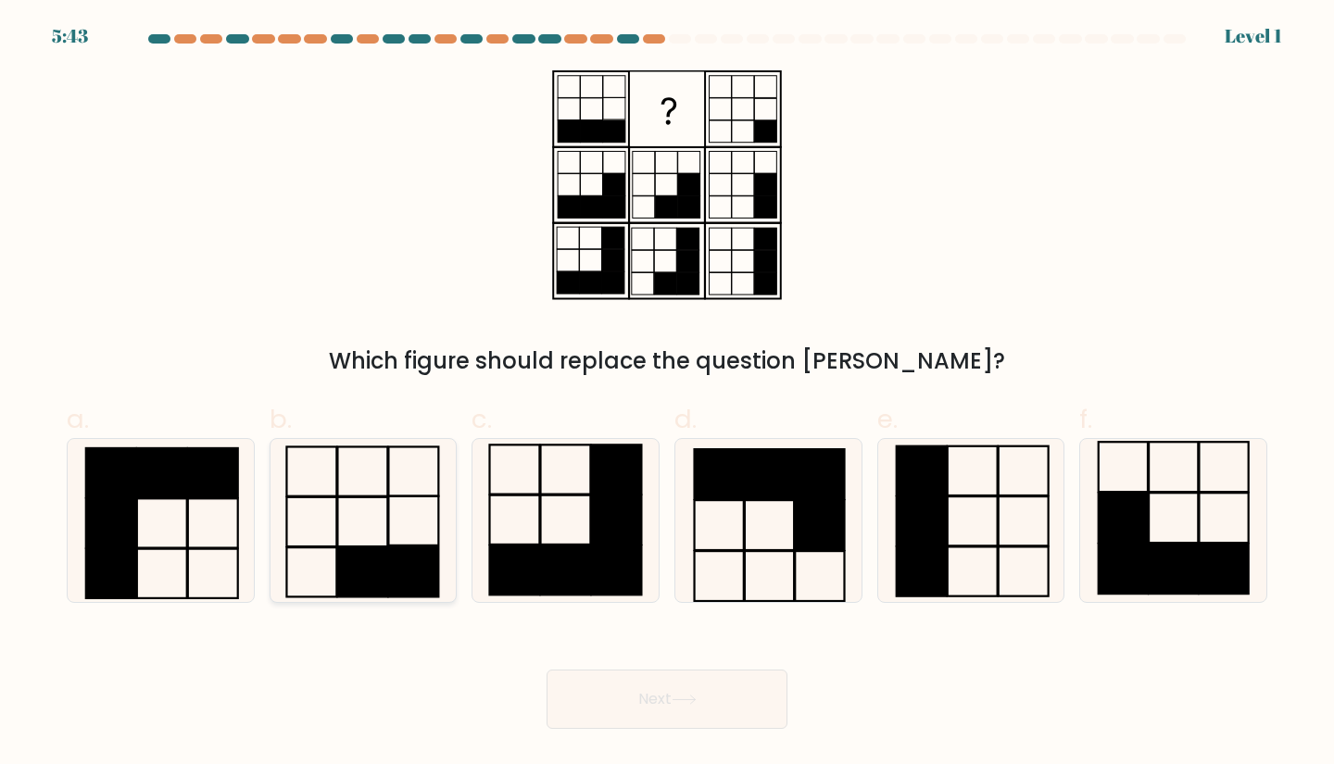
click at [352, 514] on icon at bounding box center [364, 521] width 164 height 164
click at [667, 395] on input "b." at bounding box center [667, 389] width 1 height 12
radio input "true"
click at [682, 684] on button "Next" at bounding box center [667, 699] width 241 height 59
click at [682, 715] on button "Next" at bounding box center [667, 699] width 241 height 59
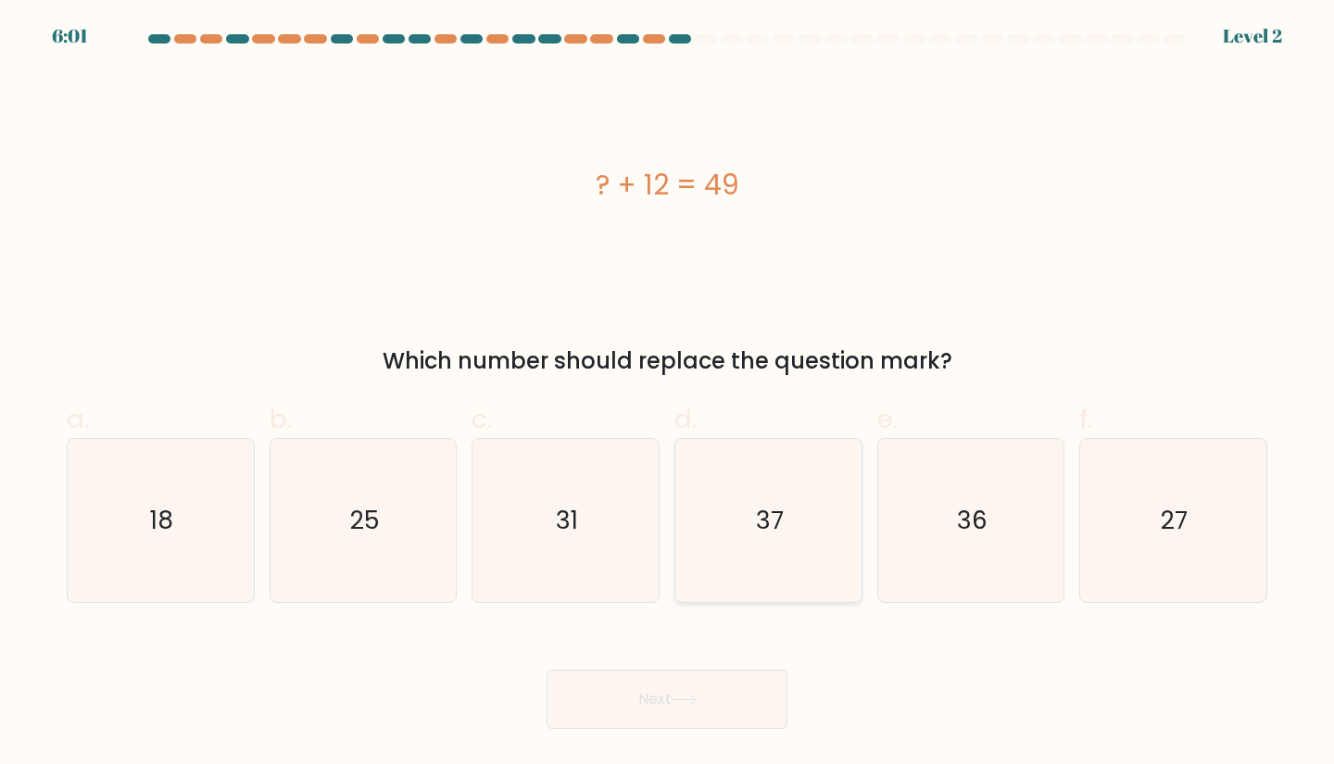
click at [826, 574] on icon "37" at bounding box center [769, 521] width 164 height 164
click at [668, 395] on input "d. 37" at bounding box center [667, 389] width 1 height 12
radio input "true"
click at [771, 692] on button "Next" at bounding box center [667, 699] width 241 height 59
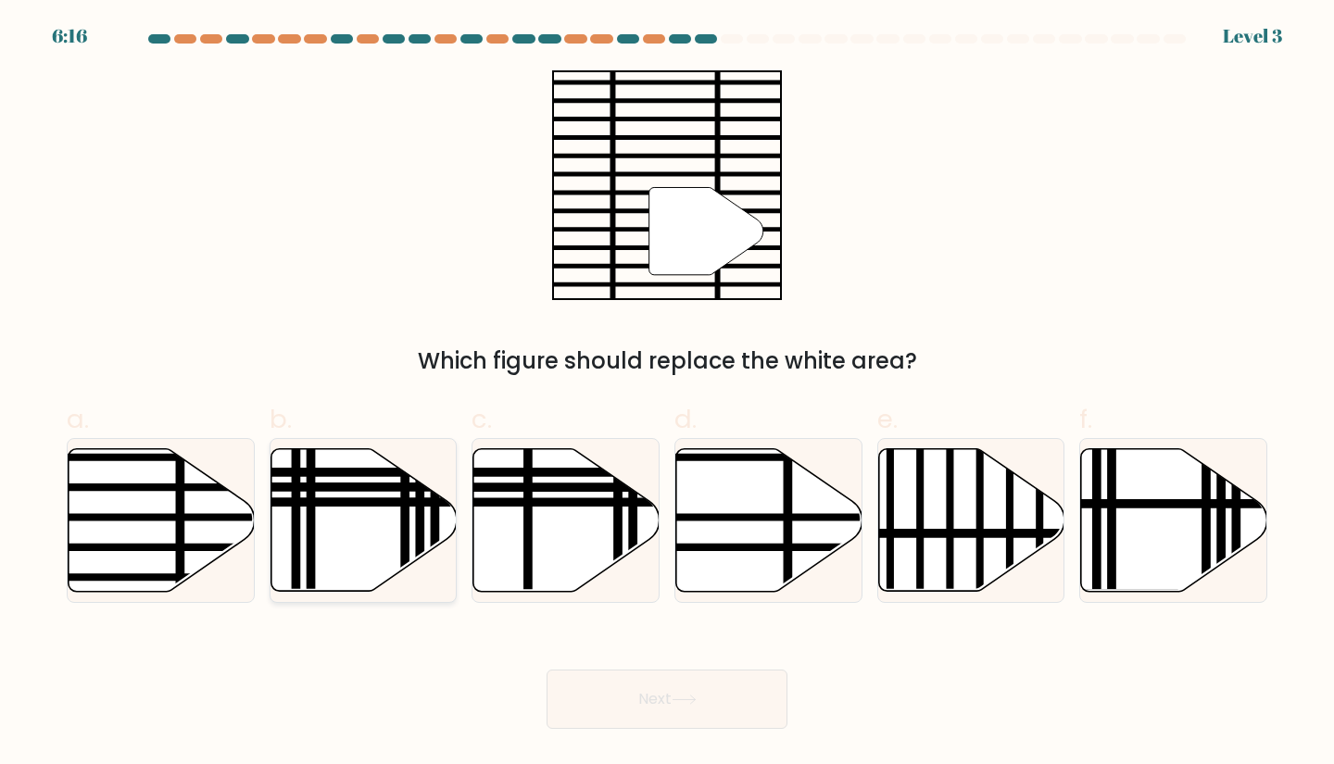
click at [369, 579] on icon at bounding box center [364, 519] width 186 height 143
click at [667, 395] on input "b." at bounding box center [667, 389] width 1 height 12
radio input "true"
click at [717, 678] on button "Next" at bounding box center [667, 699] width 241 height 59
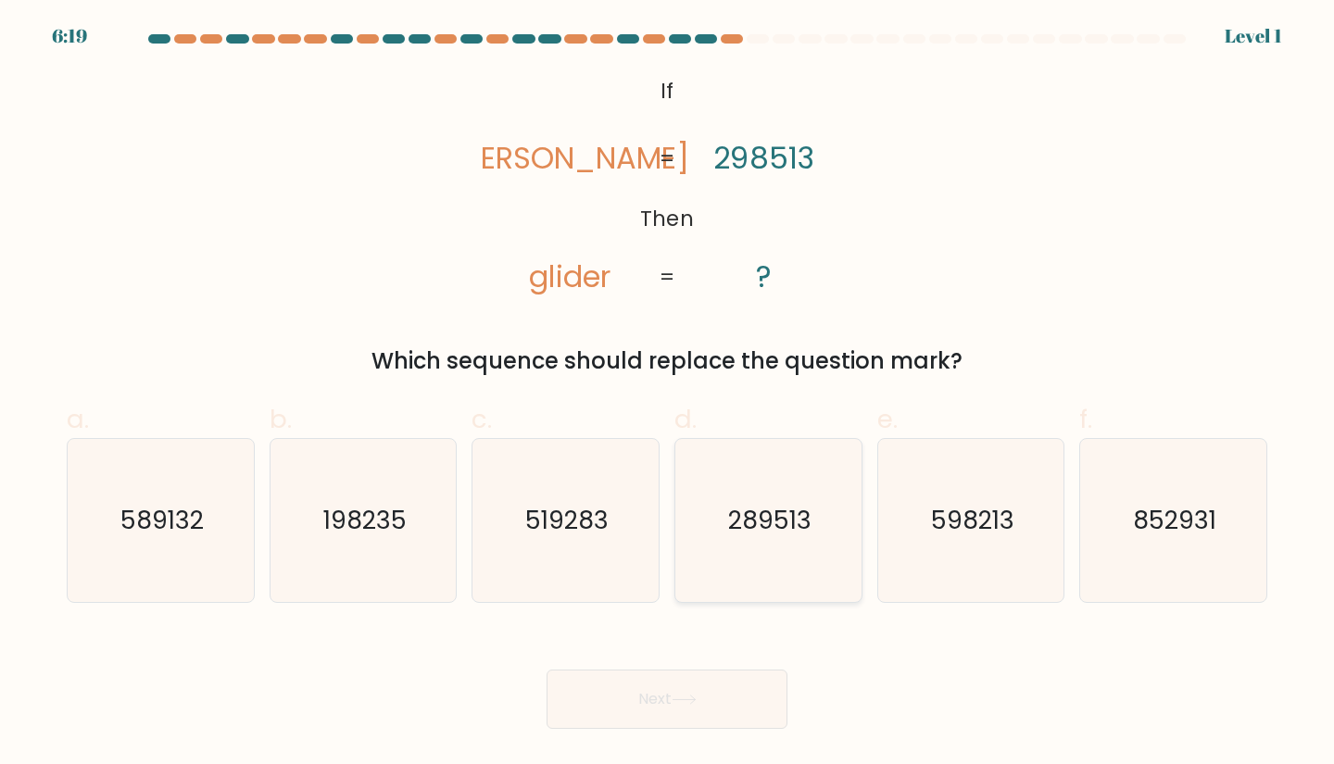
click at [758, 543] on icon "289513" at bounding box center [769, 521] width 164 height 164
click at [668, 395] on input "d. 289513" at bounding box center [667, 389] width 1 height 12
radio input "true"
click at [731, 718] on button "Next" at bounding box center [667, 699] width 241 height 59
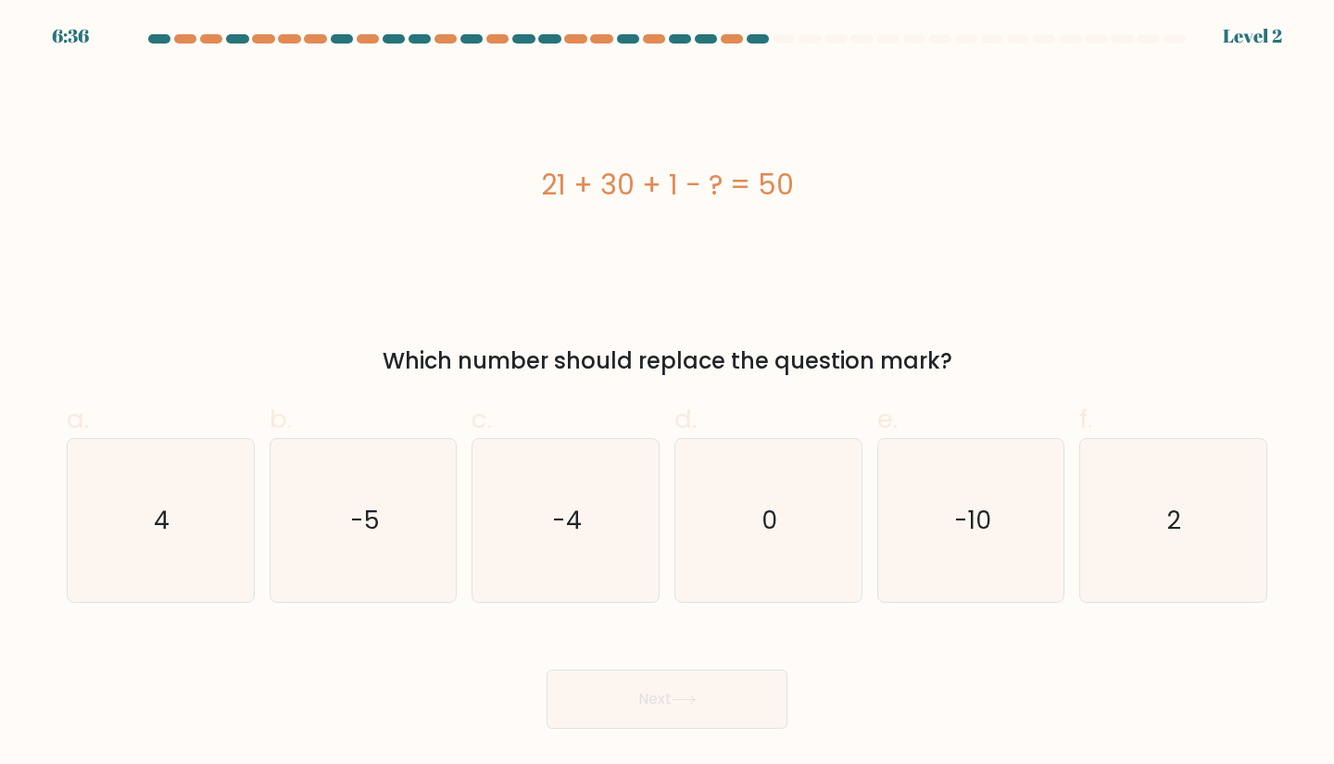
click at [639, 249] on div "21 + 30 + 1 - ? = 50" at bounding box center [667, 185] width 1201 height 230
click at [363, 540] on icon "-5" at bounding box center [364, 521] width 164 height 164
click at [667, 395] on input "b. -5" at bounding box center [667, 389] width 1 height 12
radio input "true"
click at [695, 700] on icon at bounding box center [684, 700] width 22 height 8
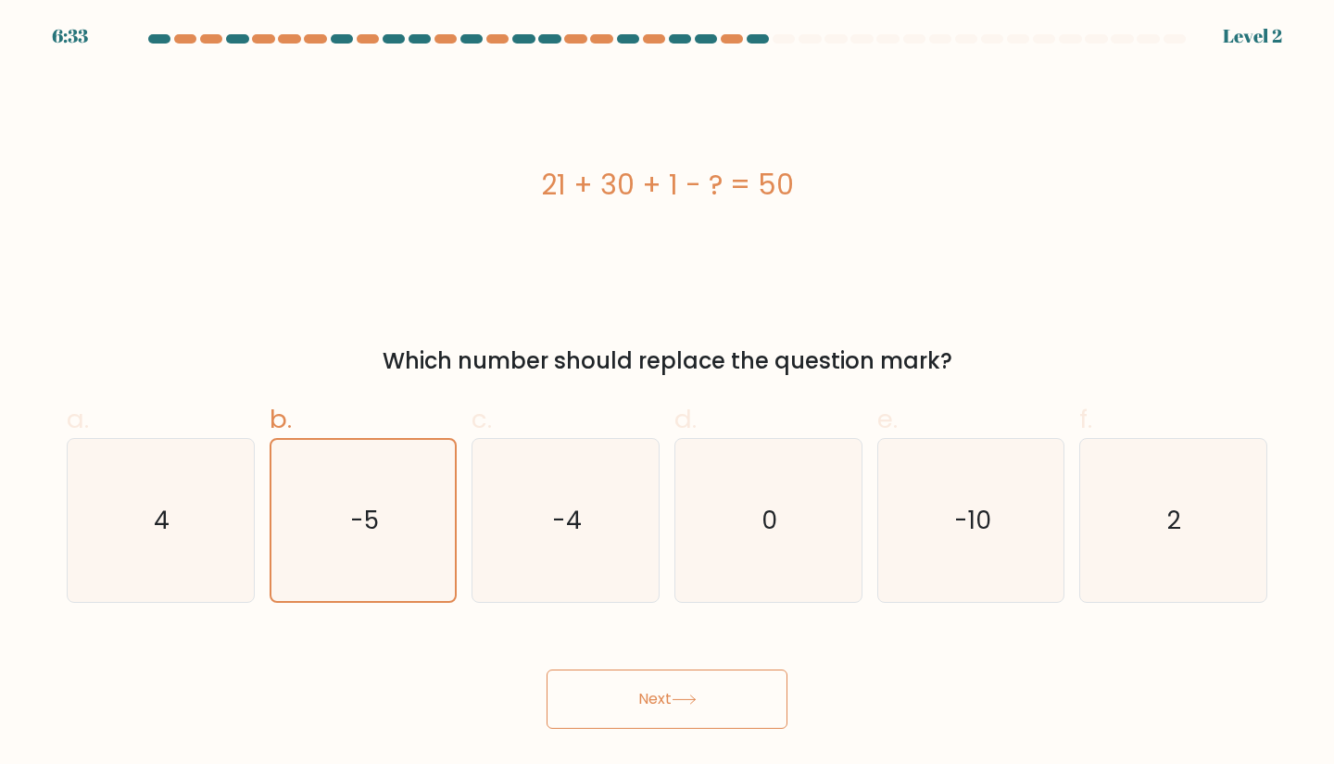
click at [708, 764] on body "6:33 Level 2 a." at bounding box center [667, 382] width 1334 height 764
click at [690, 704] on icon at bounding box center [684, 700] width 25 height 10
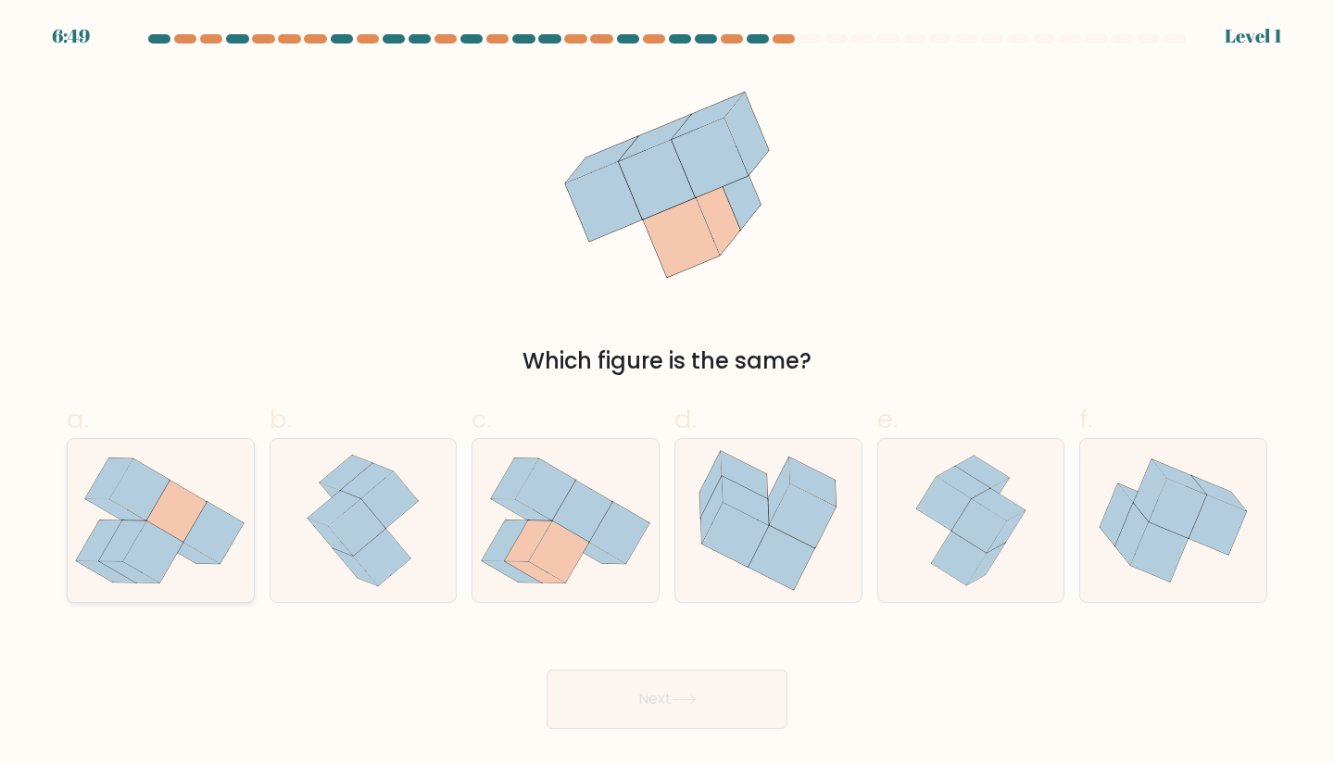
click at [172, 554] on icon at bounding box center [154, 553] width 60 height 62
click at [667, 395] on input "a." at bounding box center [667, 389] width 1 height 12
radio input "true"
click at [697, 716] on button "Next" at bounding box center [667, 699] width 241 height 59
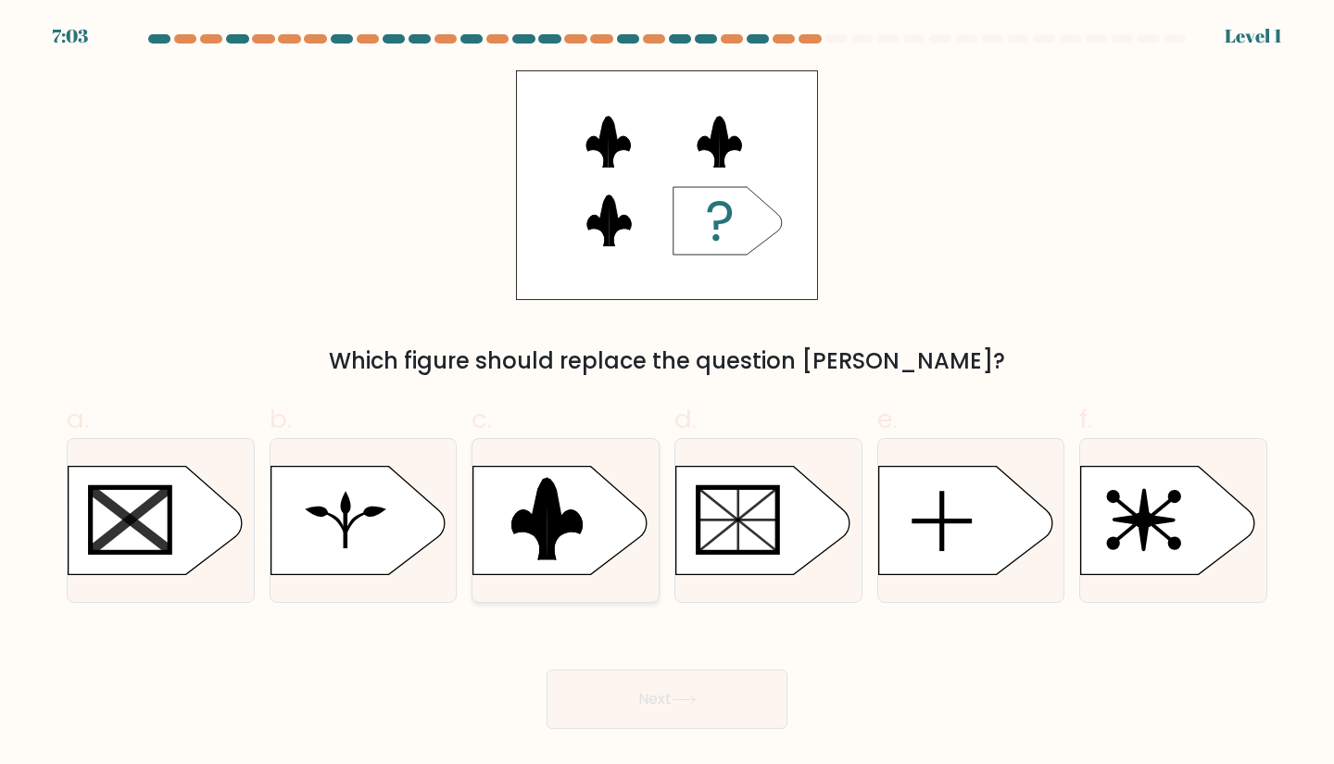
click at [541, 570] on rect at bounding box center [463, 464] width 484 height 368
click at [667, 395] on input "c." at bounding box center [667, 389] width 1 height 12
radio input "true"
click at [679, 690] on button "Next" at bounding box center [667, 699] width 241 height 59
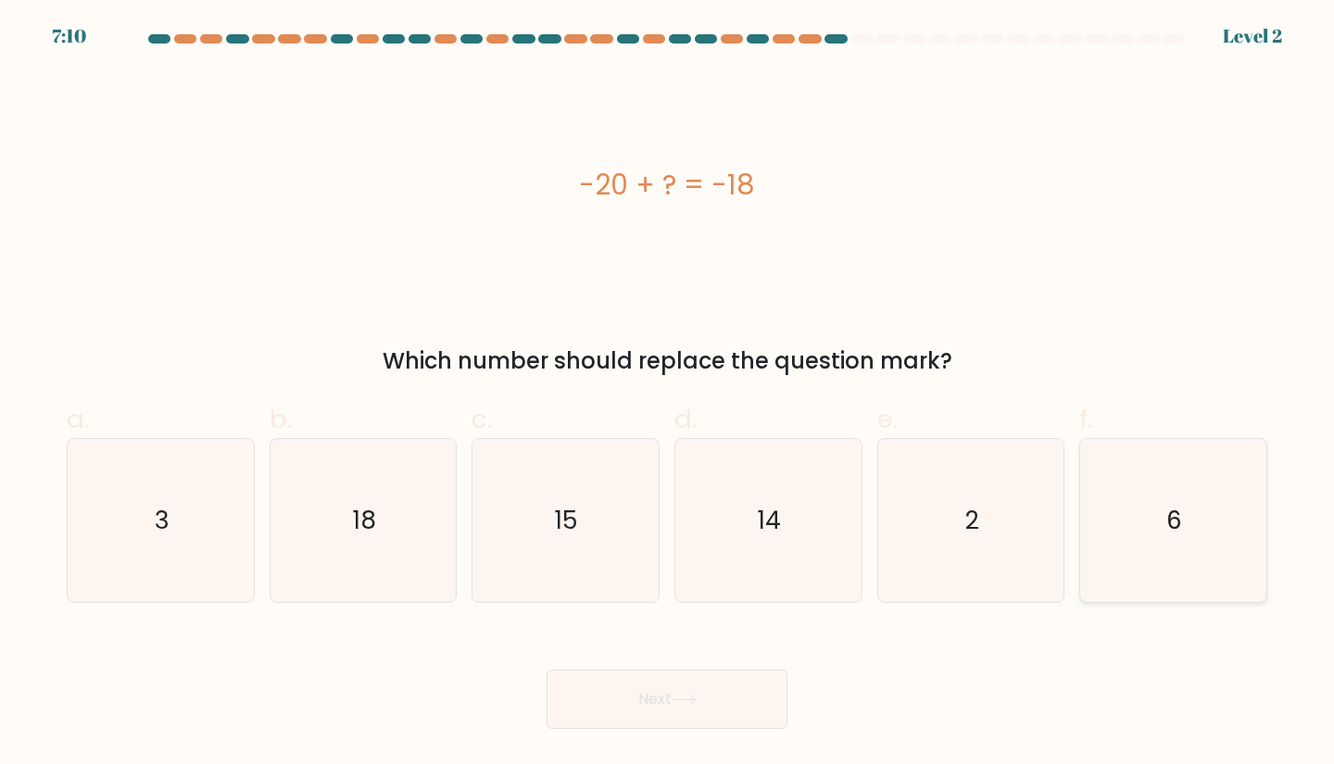
click at [1145, 503] on icon "6" at bounding box center [1174, 521] width 164 height 164
click at [668, 395] on input "f. 6" at bounding box center [667, 389] width 1 height 12
radio input "true"
click at [725, 697] on button "Next" at bounding box center [667, 699] width 241 height 59
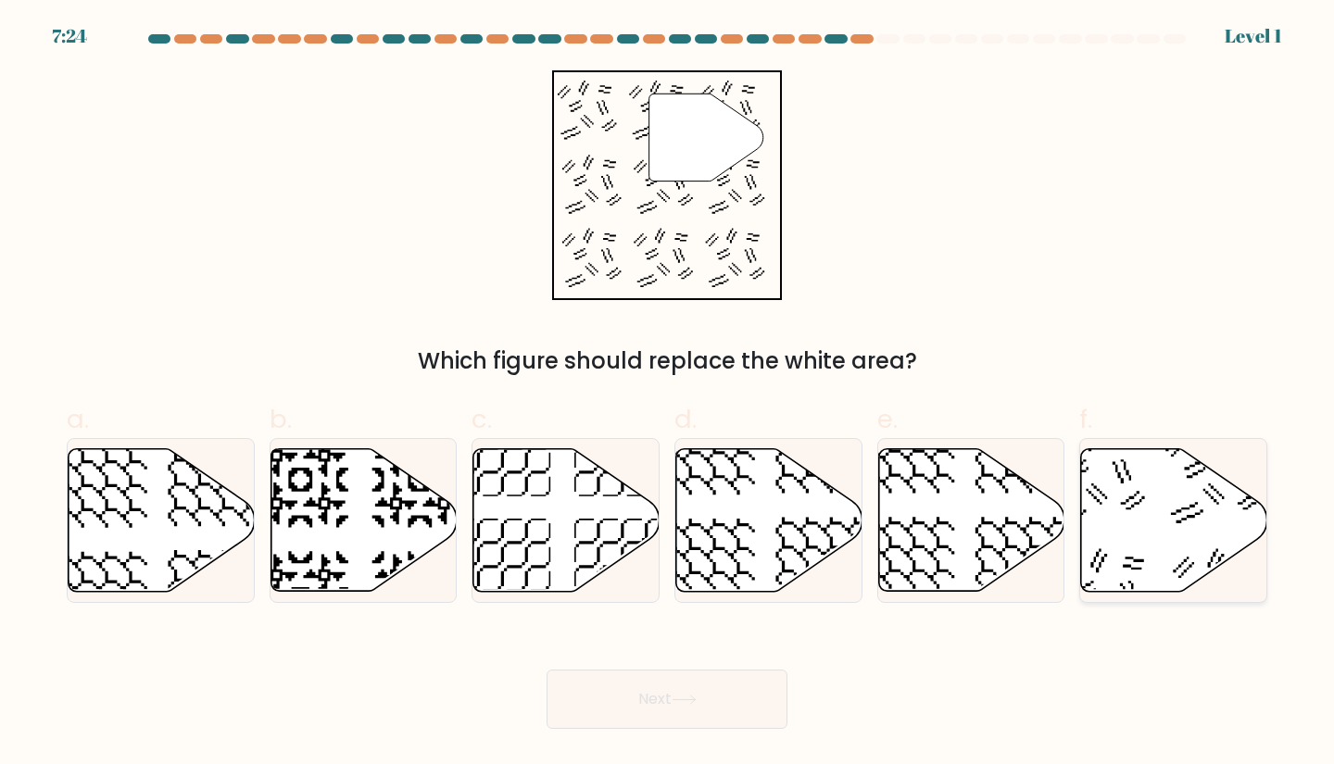
click at [1132, 485] on icon at bounding box center [1174, 519] width 186 height 143
click at [668, 395] on input "f." at bounding box center [667, 389] width 1 height 12
radio input "true"
click at [737, 701] on button "Next" at bounding box center [667, 699] width 241 height 59
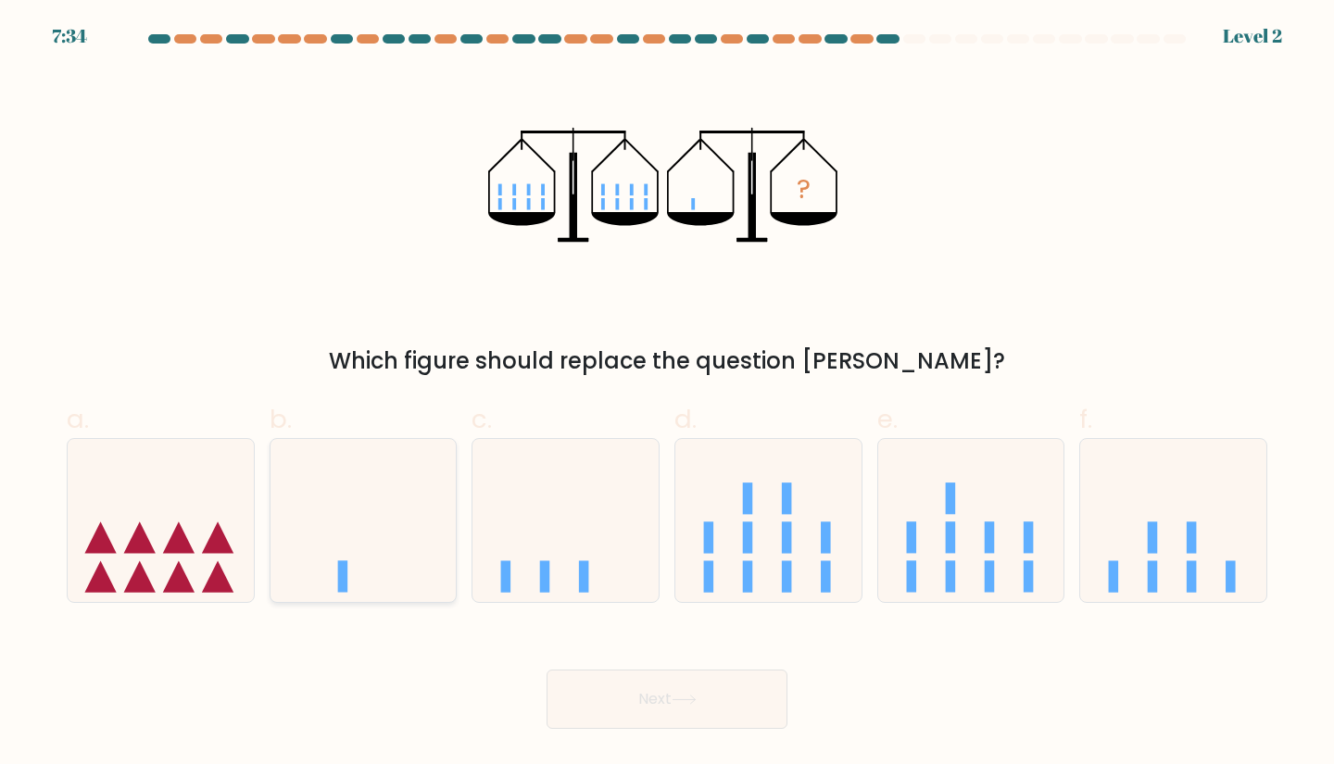
click at [370, 537] on icon at bounding box center [364, 521] width 186 height 154
click at [667, 395] on input "b." at bounding box center [667, 389] width 1 height 12
radio input "true"
click at [398, 575] on icon at bounding box center [363, 521] width 184 height 153
click at [667, 395] on input "b." at bounding box center [667, 389] width 1 height 12
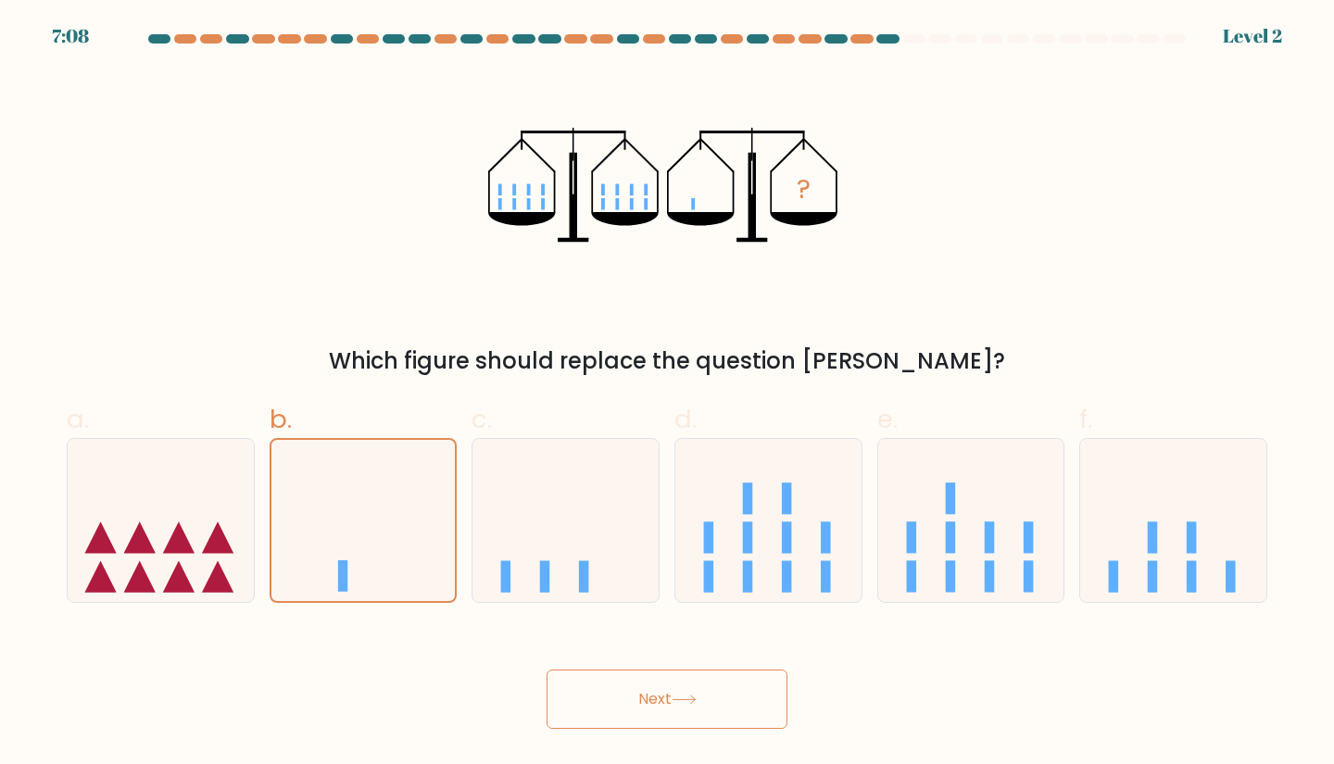
click at [683, 699] on icon at bounding box center [684, 700] width 25 height 10
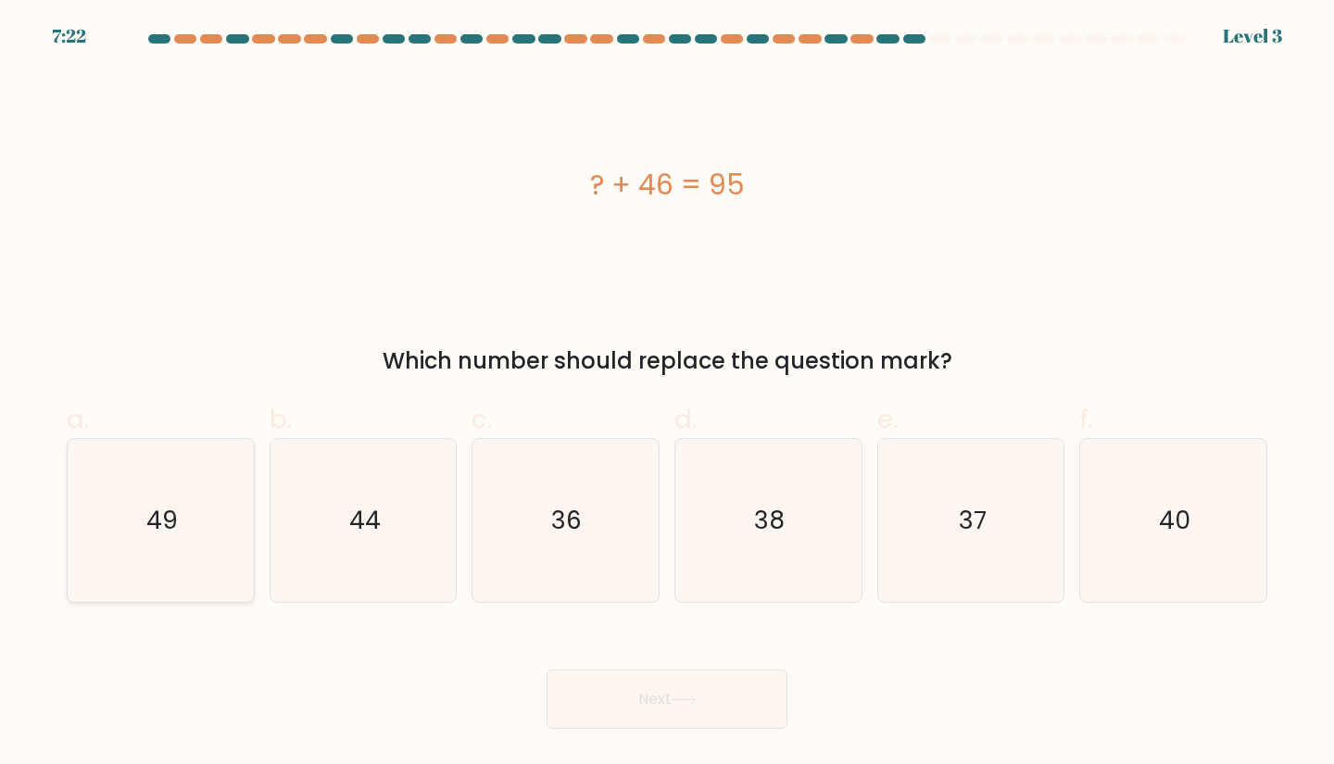
click at [203, 500] on icon "49" at bounding box center [161, 521] width 164 height 164
click at [667, 395] on input "a. 49" at bounding box center [667, 389] width 1 height 12
radio input "true"
click at [688, 728] on button "Next" at bounding box center [667, 699] width 241 height 59
click at [667, 702] on button "Next" at bounding box center [667, 699] width 241 height 59
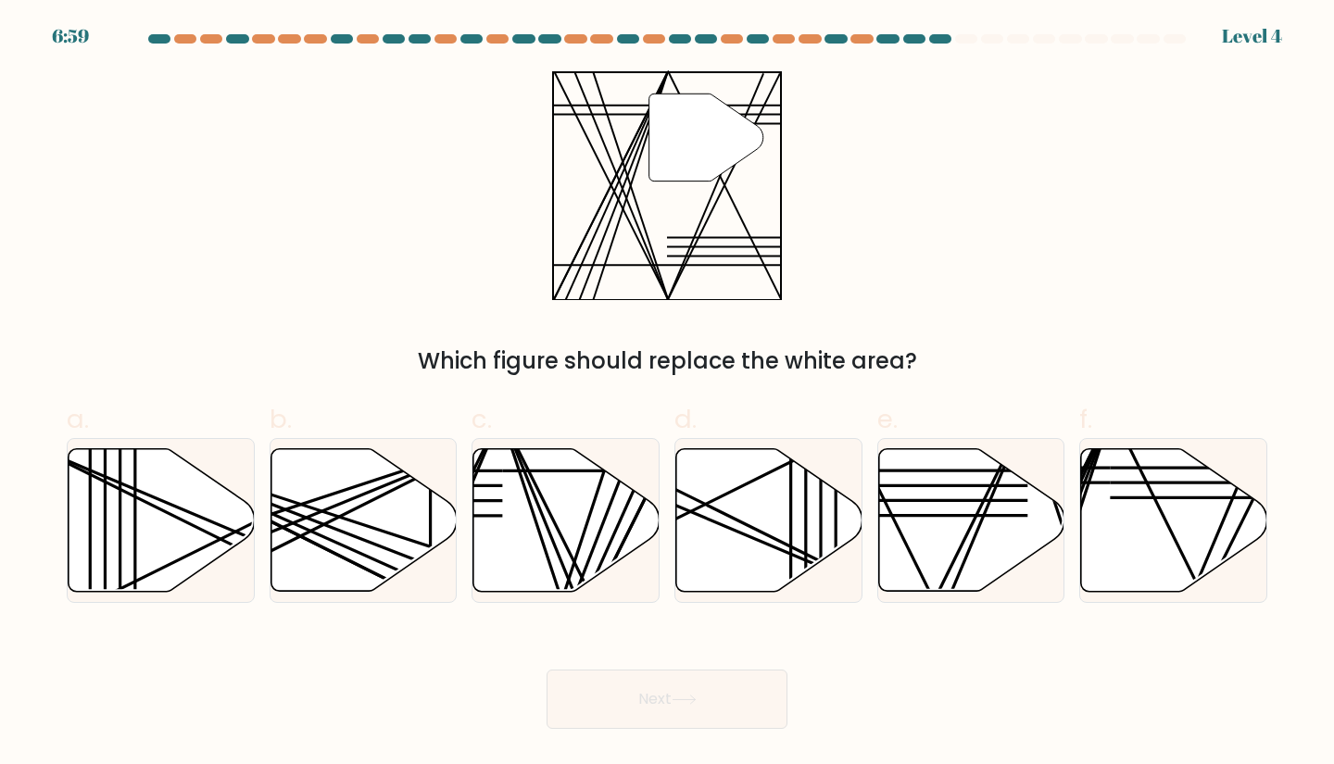
click at [843, 663] on div "Next" at bounding box center [667, 677] width 1223 height 104
click at [542, 522] on icon at bounding box center [566, 519] width 186 height 143
click at [667, 395] on input "c." at bounding box center [667, 389] width 1 height 12
radio input "true"
click at [701, 718] on button "Next" at bounding box center [667, 699] width 241 height 59
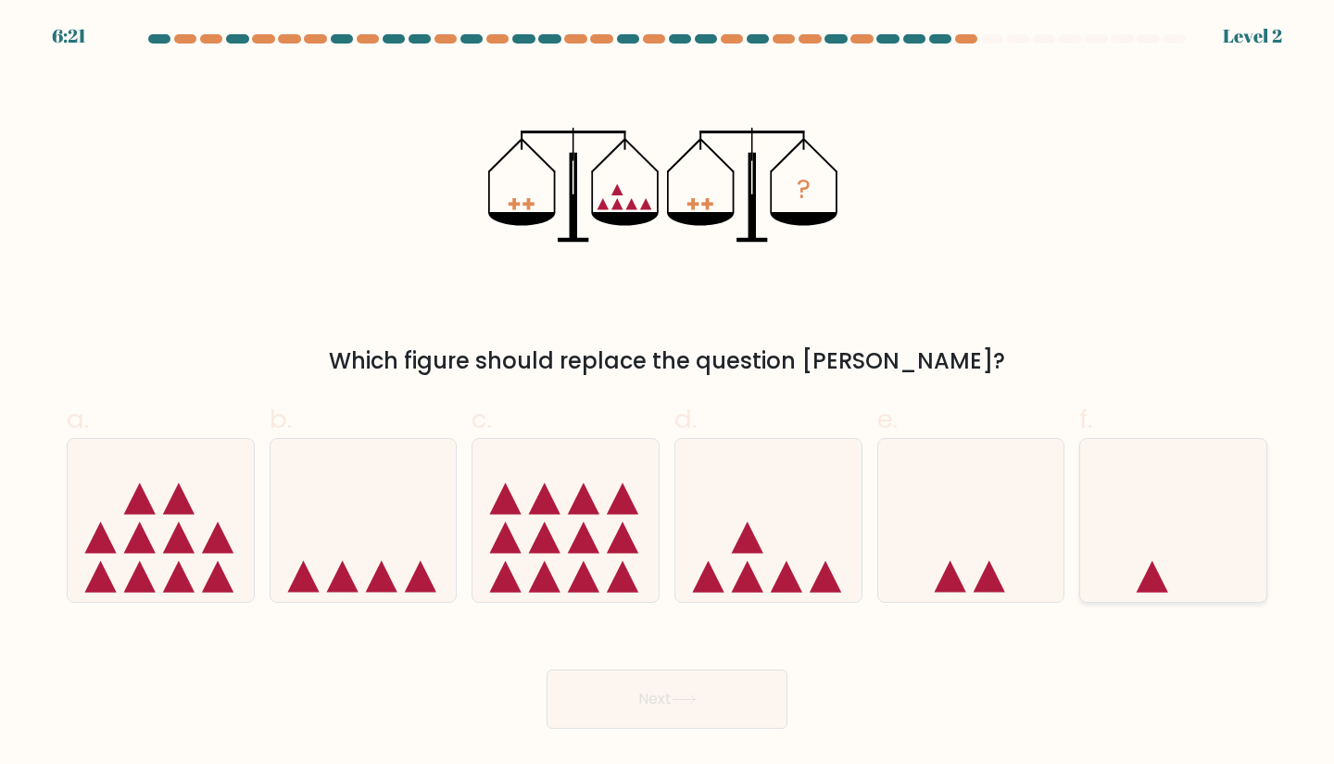
click at [1129, 576] on icon at bounding box center [1173, 521] width 186 height 154
click at [668, 395] on input "f." at bounding box center [667, 389] width 1 height 12
radio input "true"
click at [643, 725] on button "Next" at bounding box center [667, 699] width 241 height 59
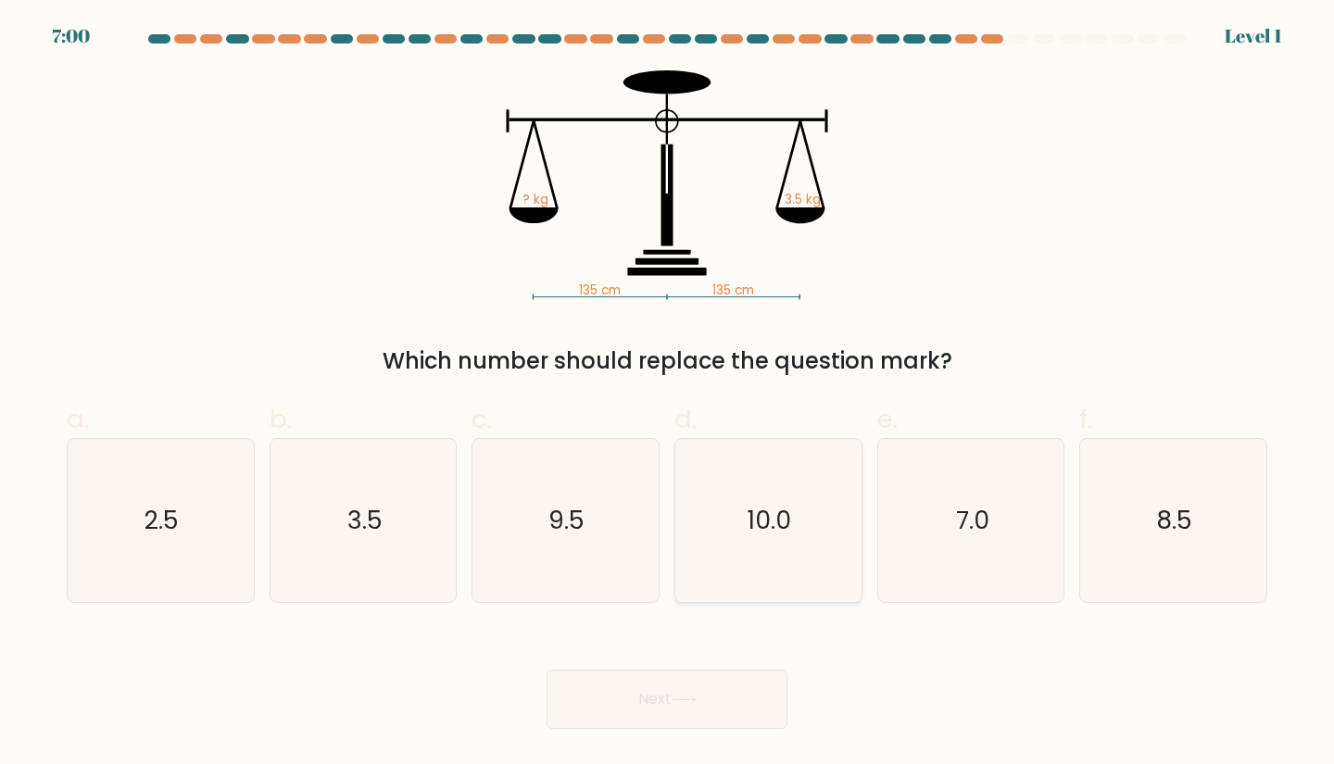
click at [790, 506] on text "10.0" at bounding box center [771, 520] width 44 height 34
click at [668, 395] on input "d. 10.0" at bounding box center [667, 389] width 1 height 12
radio input "true"
click at [385, 486] on icon "3.5" at bounding box center [364, 521] width 164 height 164
click at [667, 395] on input "b. 3.5" at bounding box center [667, 389] width 1 height 12
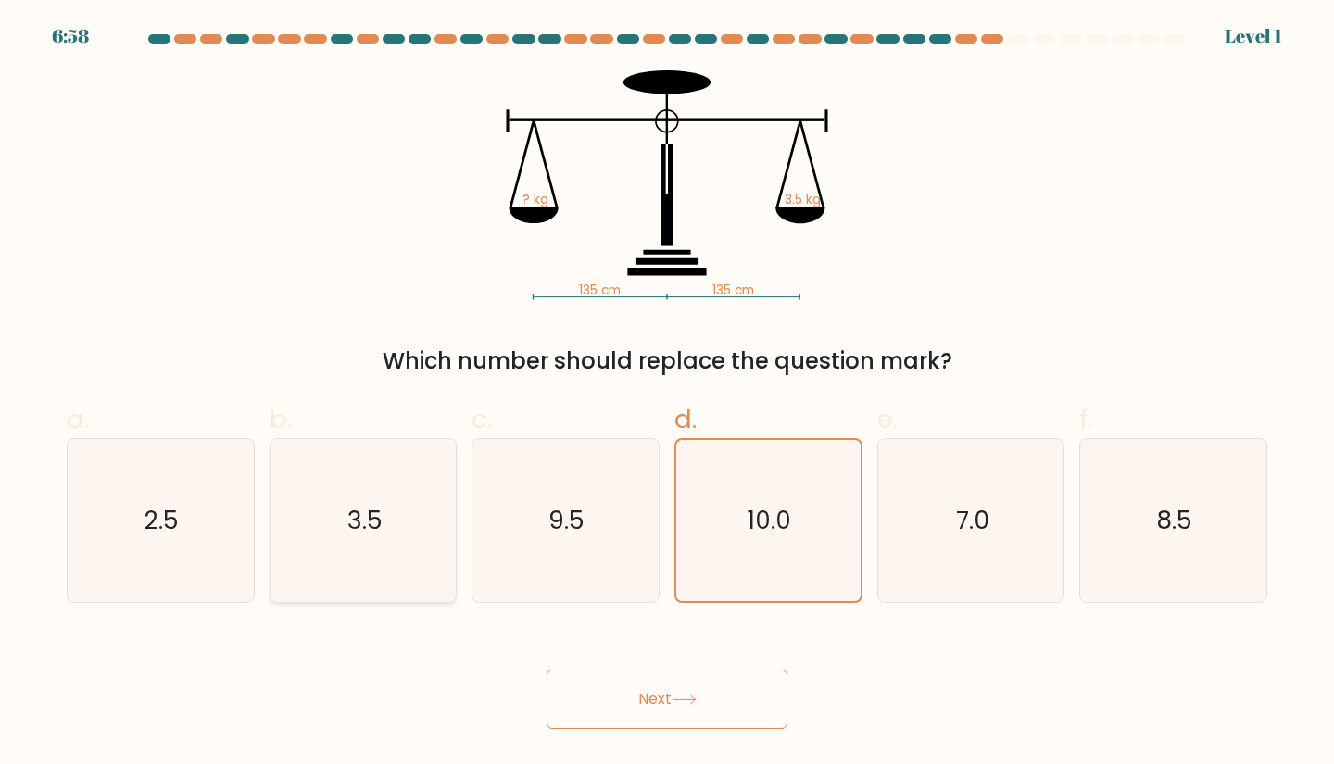
radio input "true"
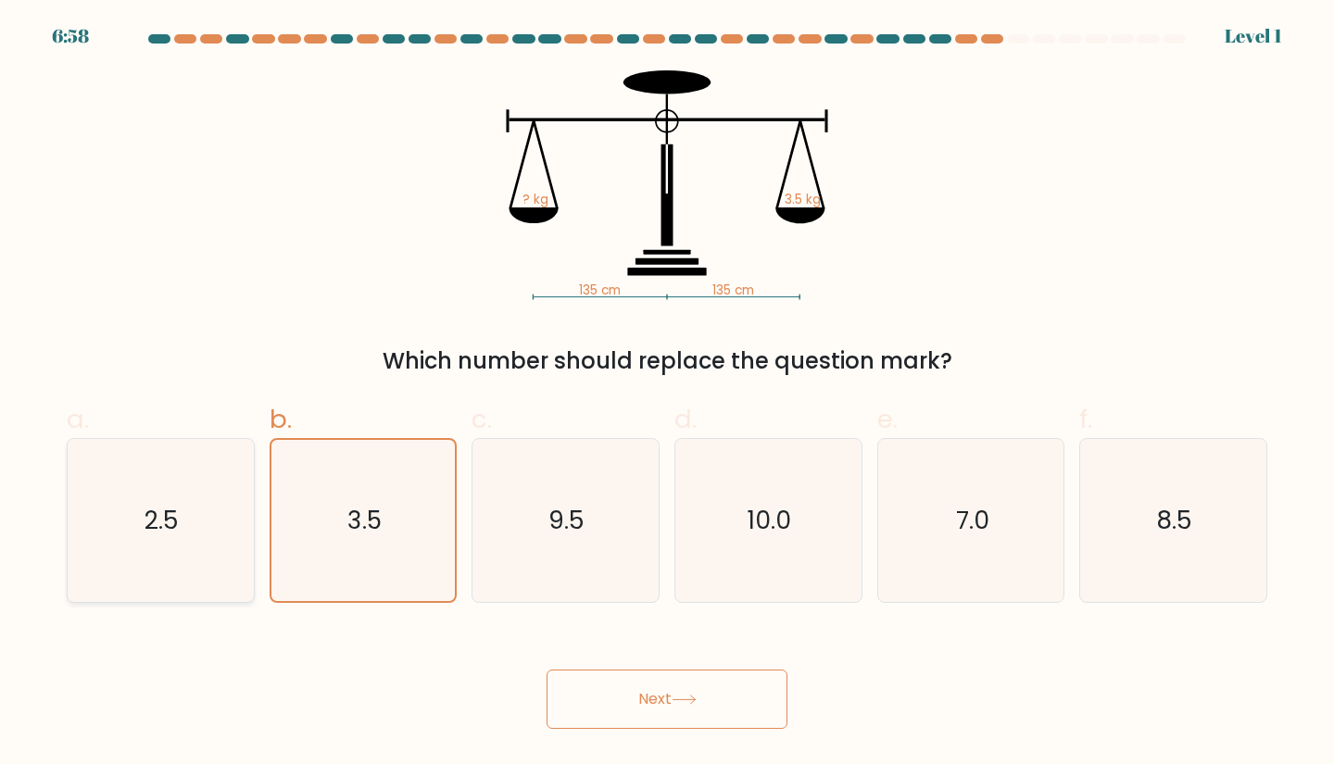
click at [243, 517] on icon "2.5" at bounding box center [161, 521] width 164 height 164
click at [667, 395] on input "a. 2.5" at bounding box center [667, 389] width 1 height 12
radio input "true"
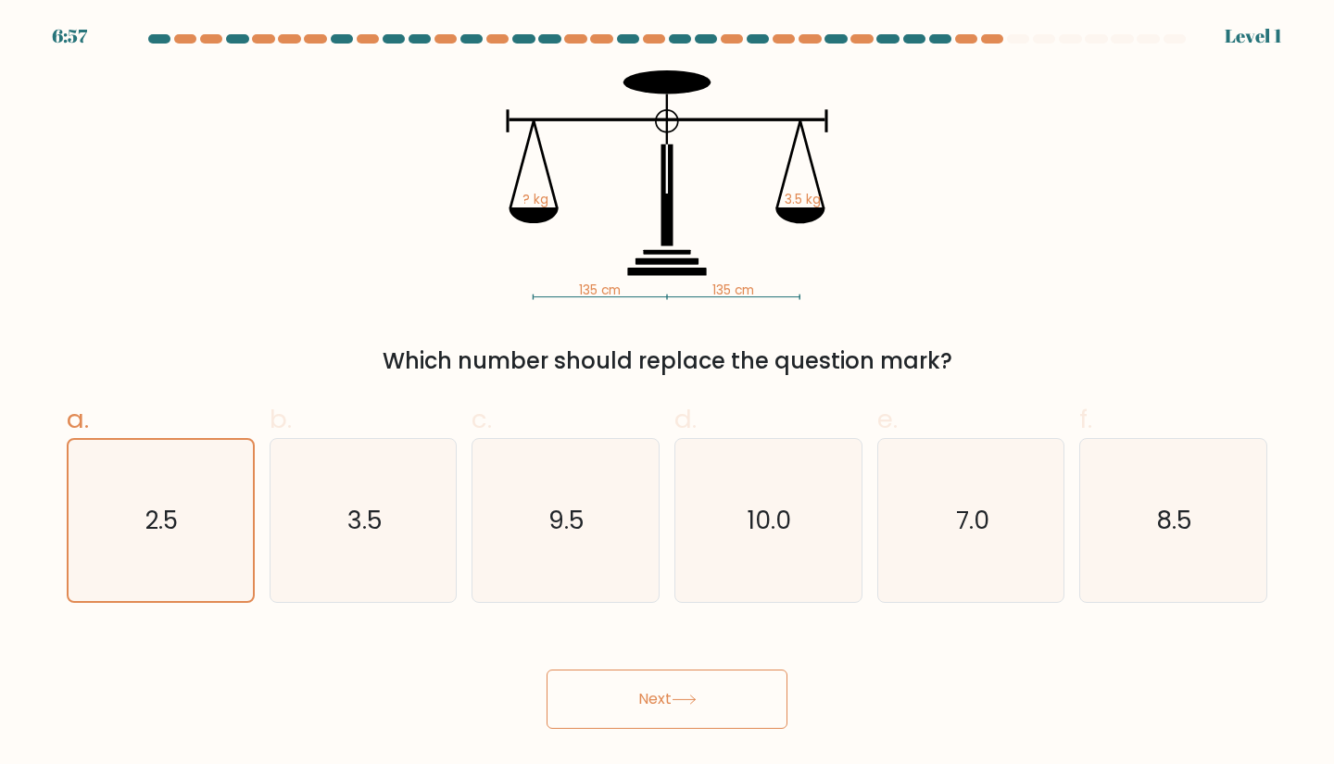
click at [639, 716] on button "Next" at bounding box center [667, 699] width 241 height 59
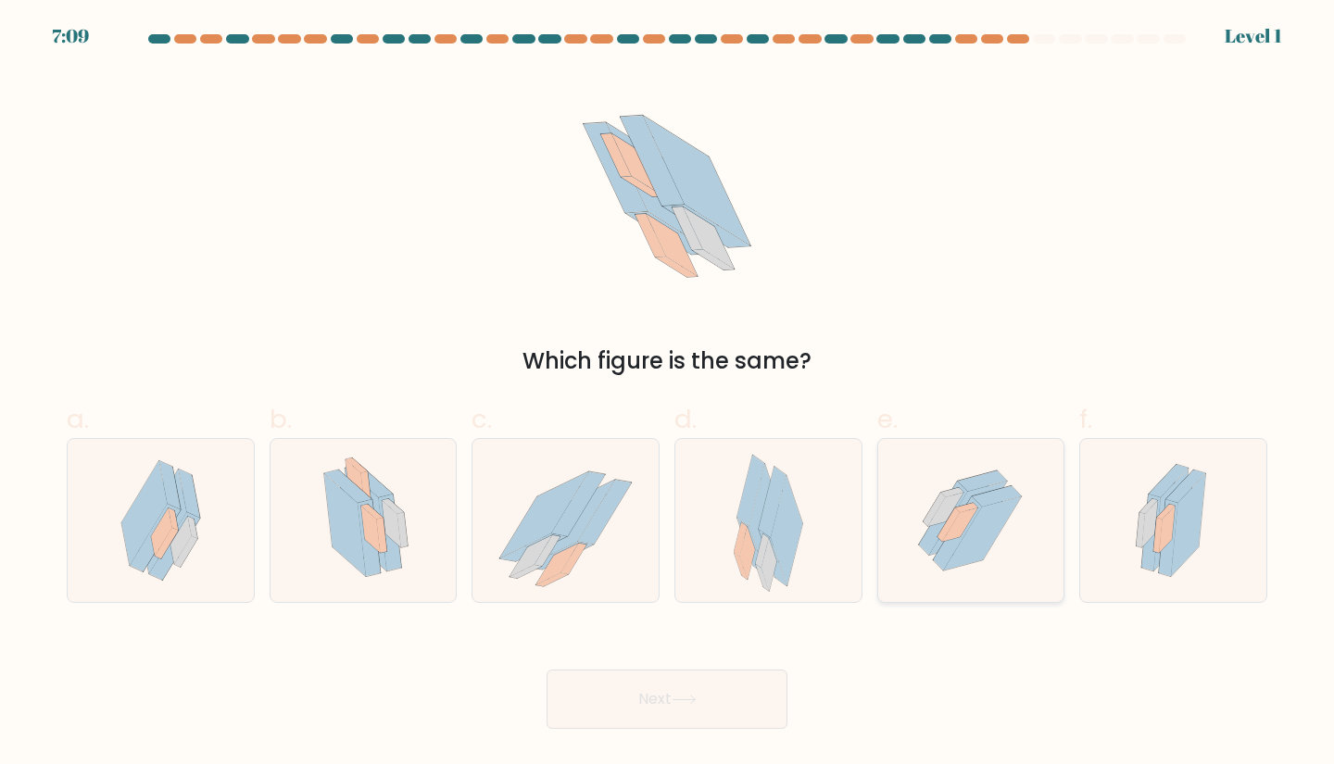
click at [915, 531] on icon at bounding box center [970, 521] width 145 height 164
click at [668, 395] on input "e." at bounding box center [667, 389] width 1 height 12
radio input "true"
click at [651, 702] on button "Next" at bounding box center [667, 699] width 241 height 59
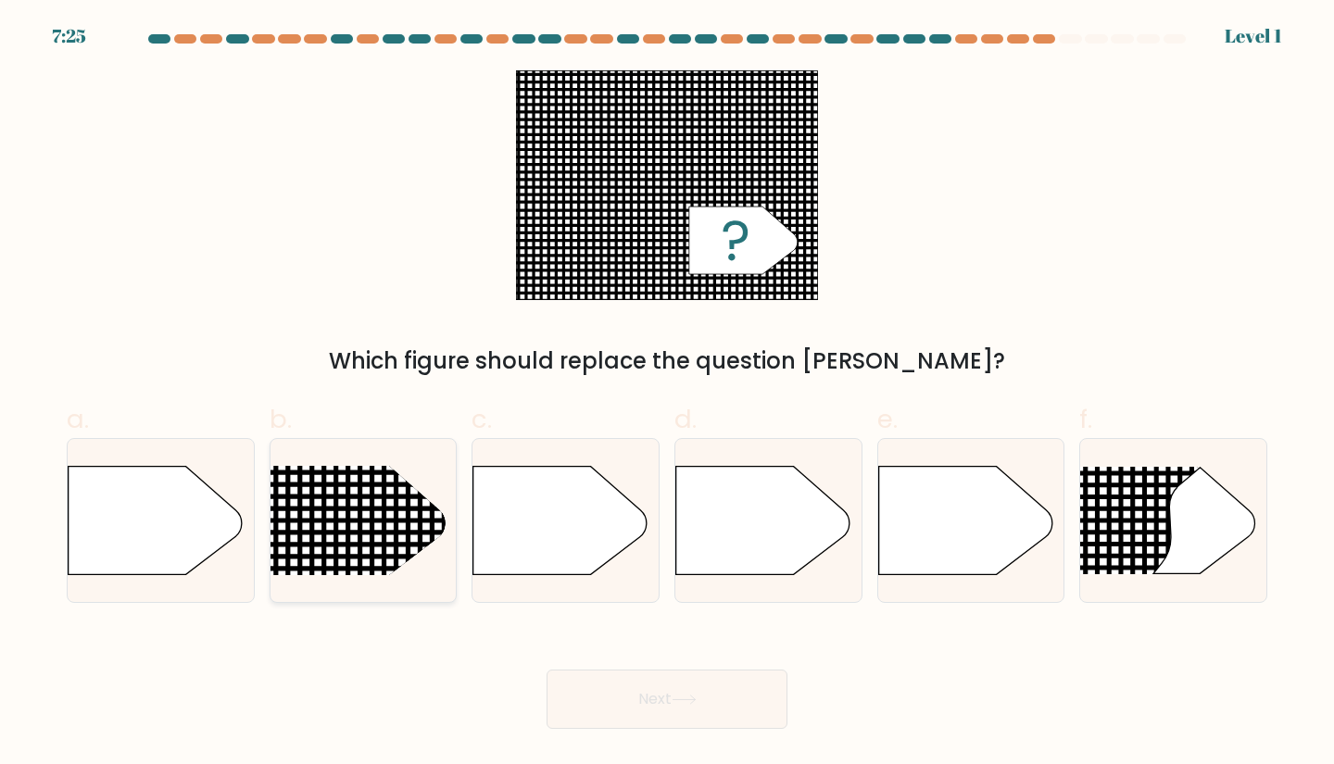
click at [401, 515] on rect at bounding box center [236, 432] width 484 height 368
click at [667, 395] on input "b." at bounding box center [667, 389] width 1 height 12
radio input "true"
click at [623, 751] on body "7:24 Level 1 a." at bounding box center [667, 382] width 1334 height 764
click at [623, 713] on button "Next" at bounding box center [667, 699] width 241 height 59
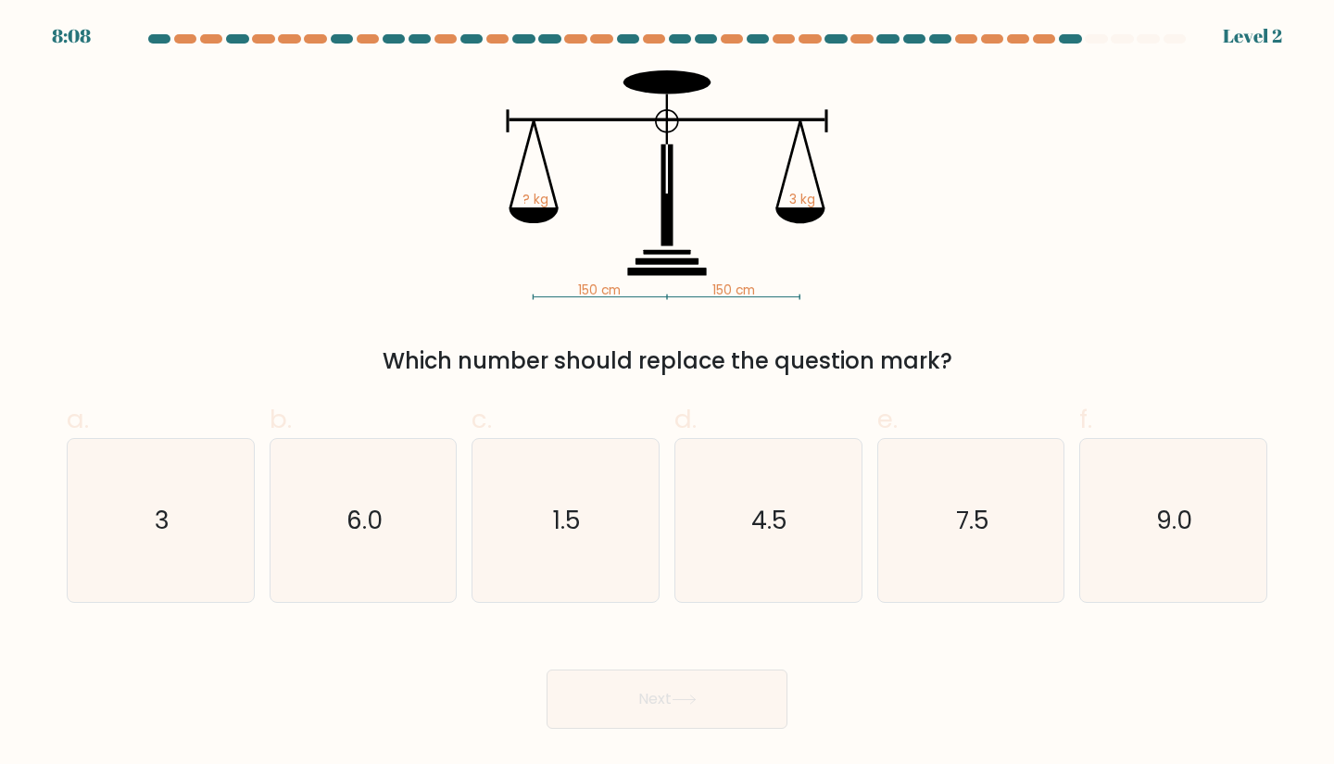
click at [625, 678] on button "Next" at bounding box center [667, 699] width 241 height 59
click at [695, 530] on icon "4.5" at bounding box center [769, 521] width 164 height 164
click at [668, 395] on input "d. 4.5" at bounding box center [667, 389] width 1 height 12
radio input "true"
click at [702, 714] on button "Next" at bounding box center [667, 699] width 241 height 59
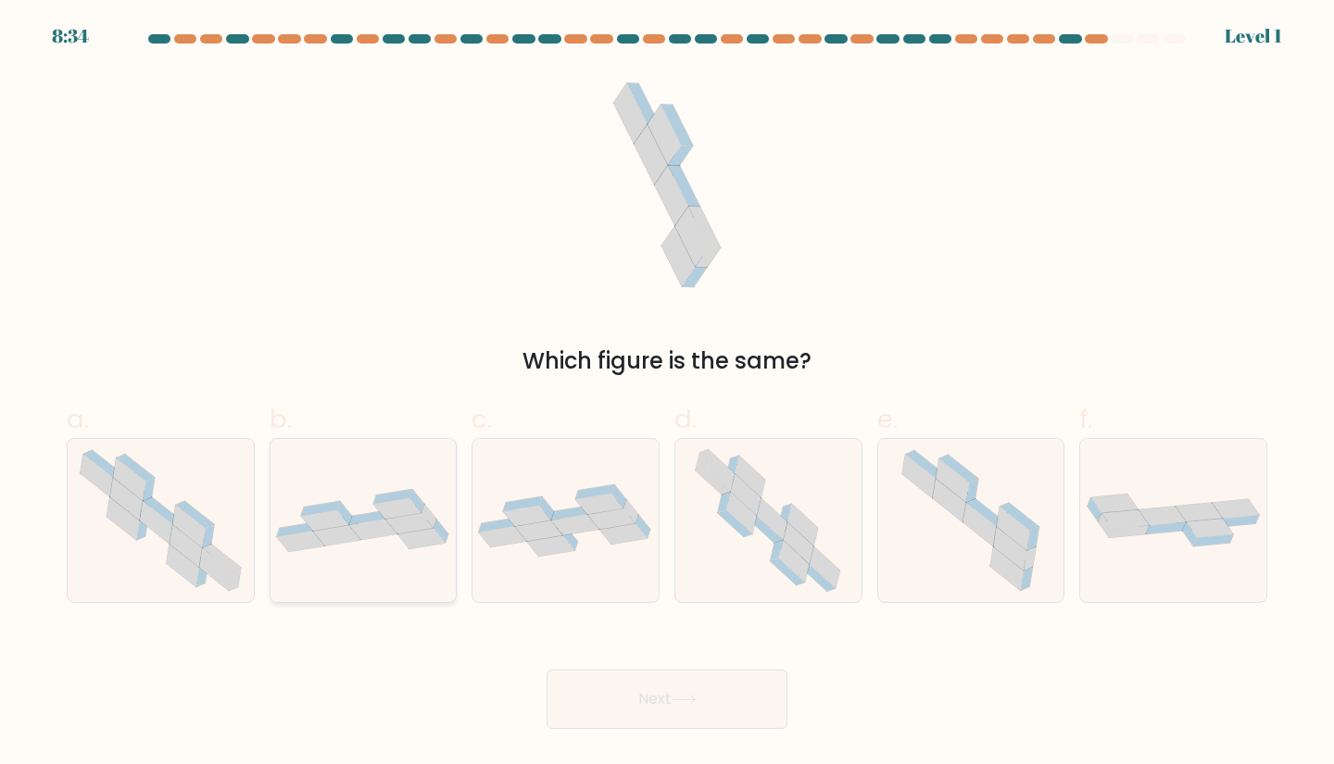
click at [421, 534] on icon at bounding box center [422, 538] width 48 height 21
click at [667, 395] on input "b." at bounding box center [667, 389] width 1 height 12
radio input "true"
click at [797, 520] on icon at bounding box center [804, 525] width 31 height 42
click at [668, 395] on input "d." at bounding box center [667, 389] width 1 height 12
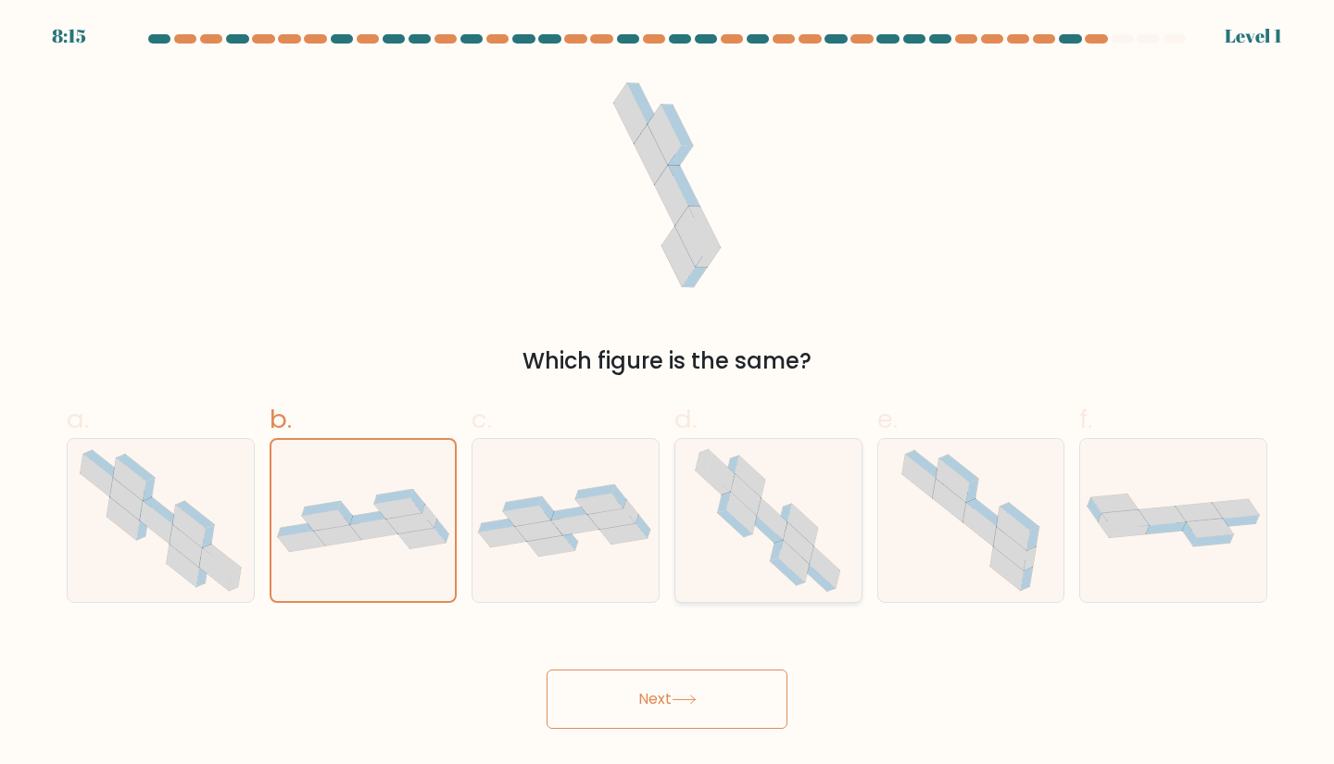
radio input "true"
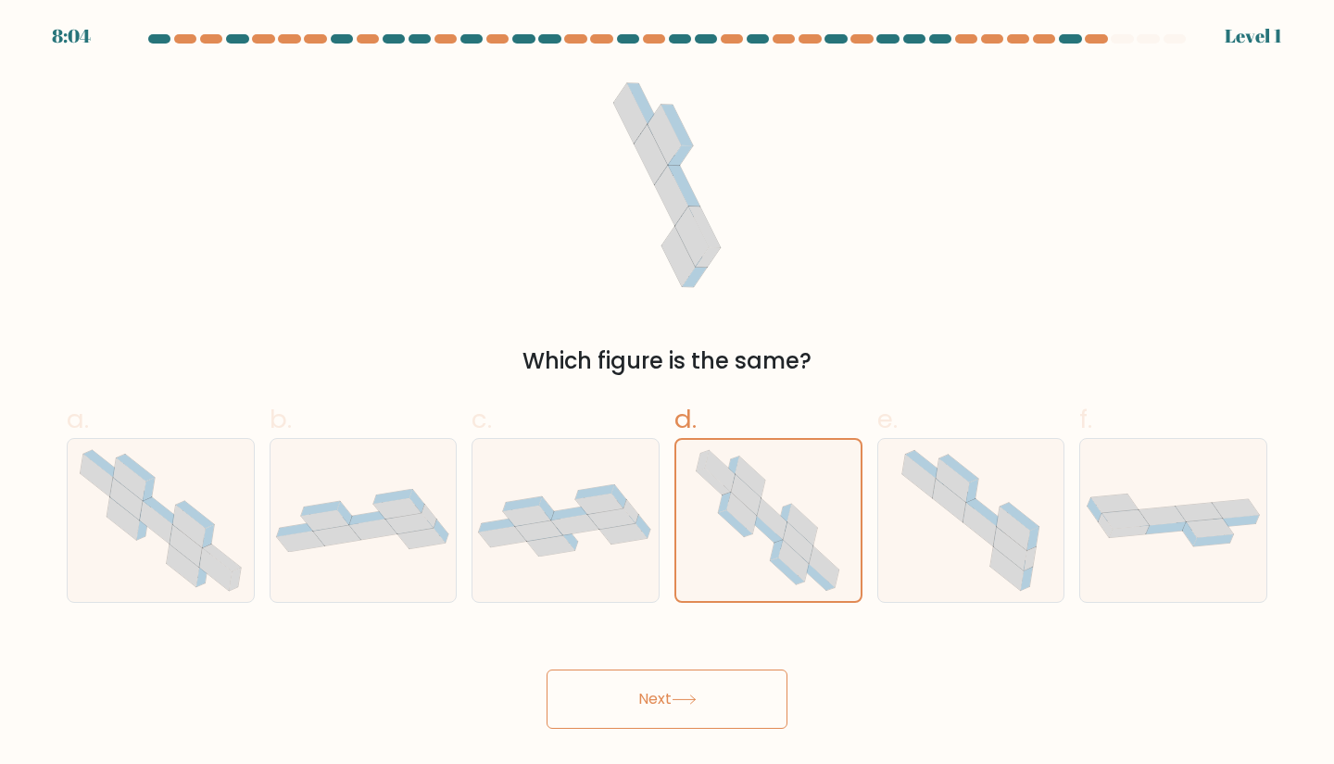
click at [675, 694] on button "Next" at bounding box center [667, 699] width 241 height 59
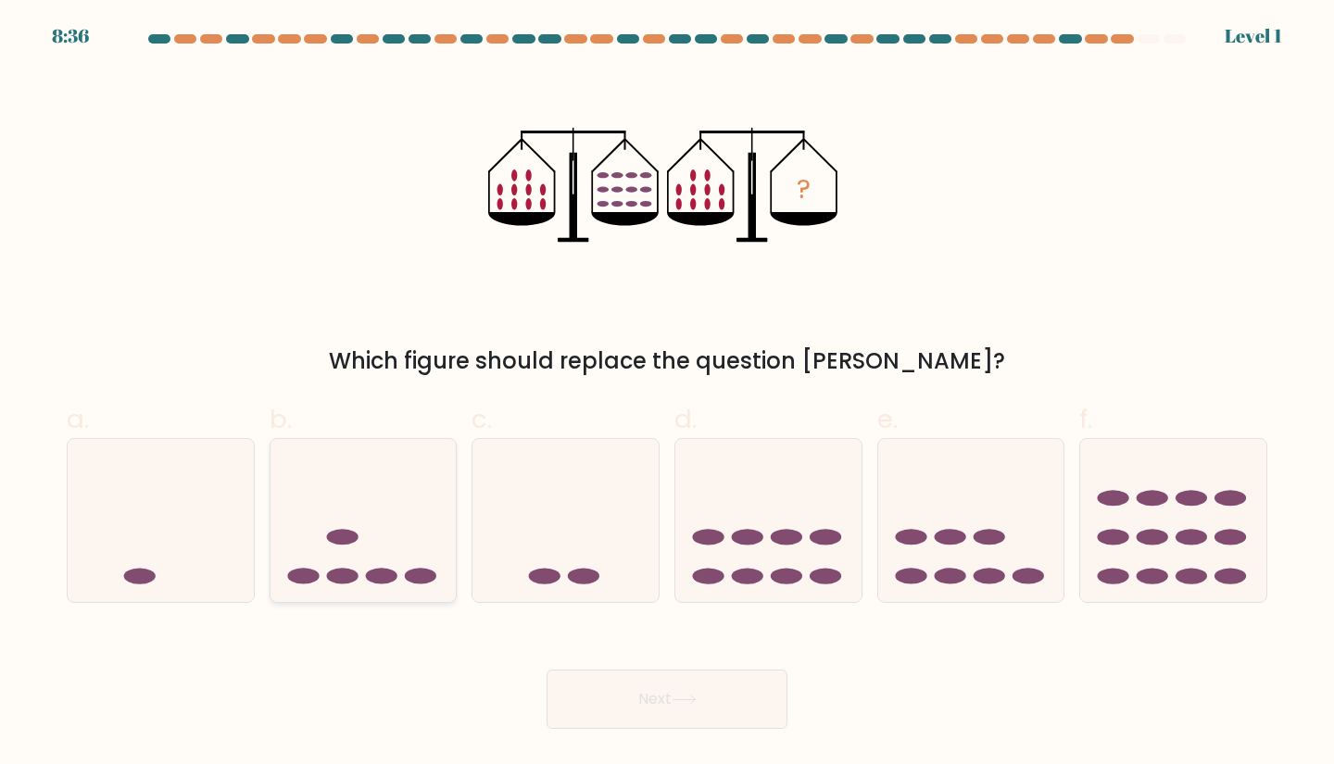
click at [369, 549] on icon at bounding box center [364, 521] width 186 height 154
click at [667, 395] on input "b." at bounding box center [667, 389] width 1 height 12
radio input "true"
click at [655, 688] on button "Next" at bounding box center [667, 699] width 241 height 59
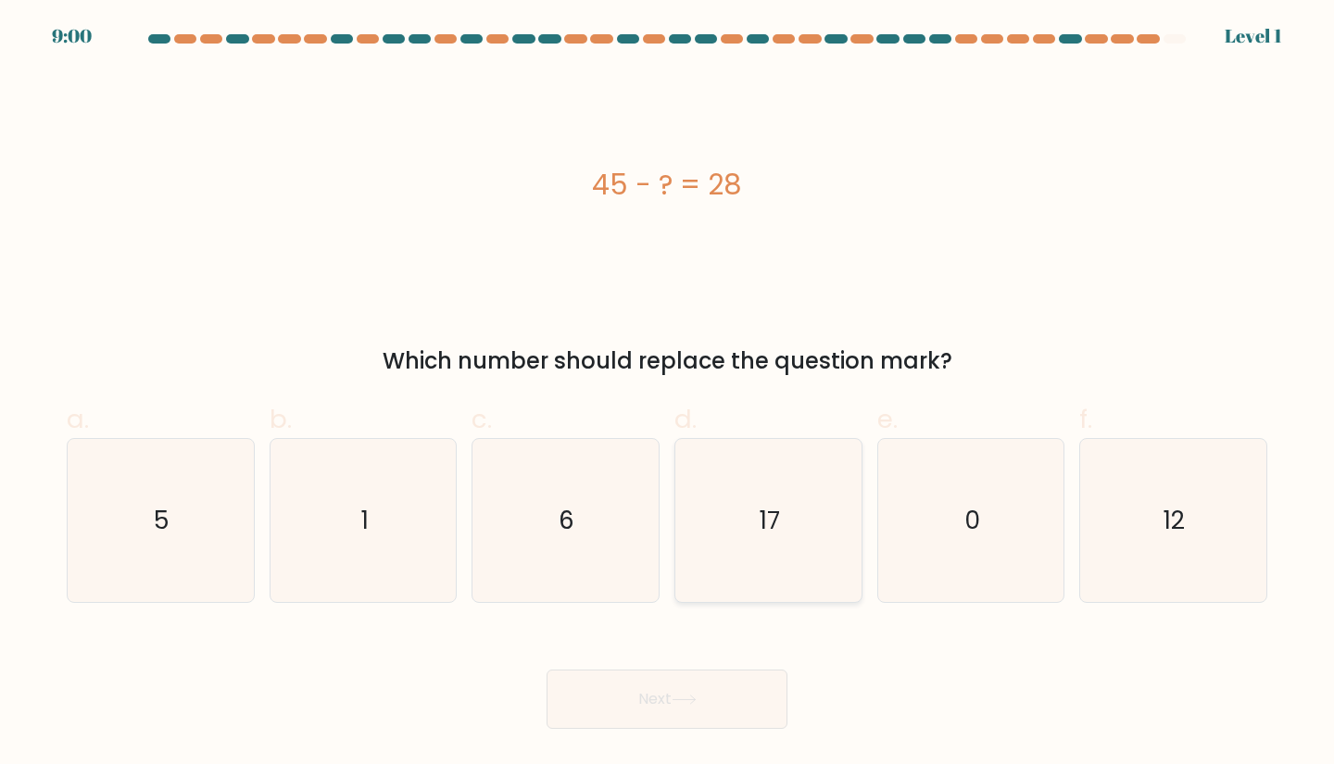
click at [776, 527] on text "17" at bounding box center [770, 520] width 20 height 34
click at [668, 395] on input "d. 17" at bounding box center [667, 389] width 1 height 12
radio input "true"
click at [719, 694] on button "Next" at bounding box center [667, 699] width 241 height 59
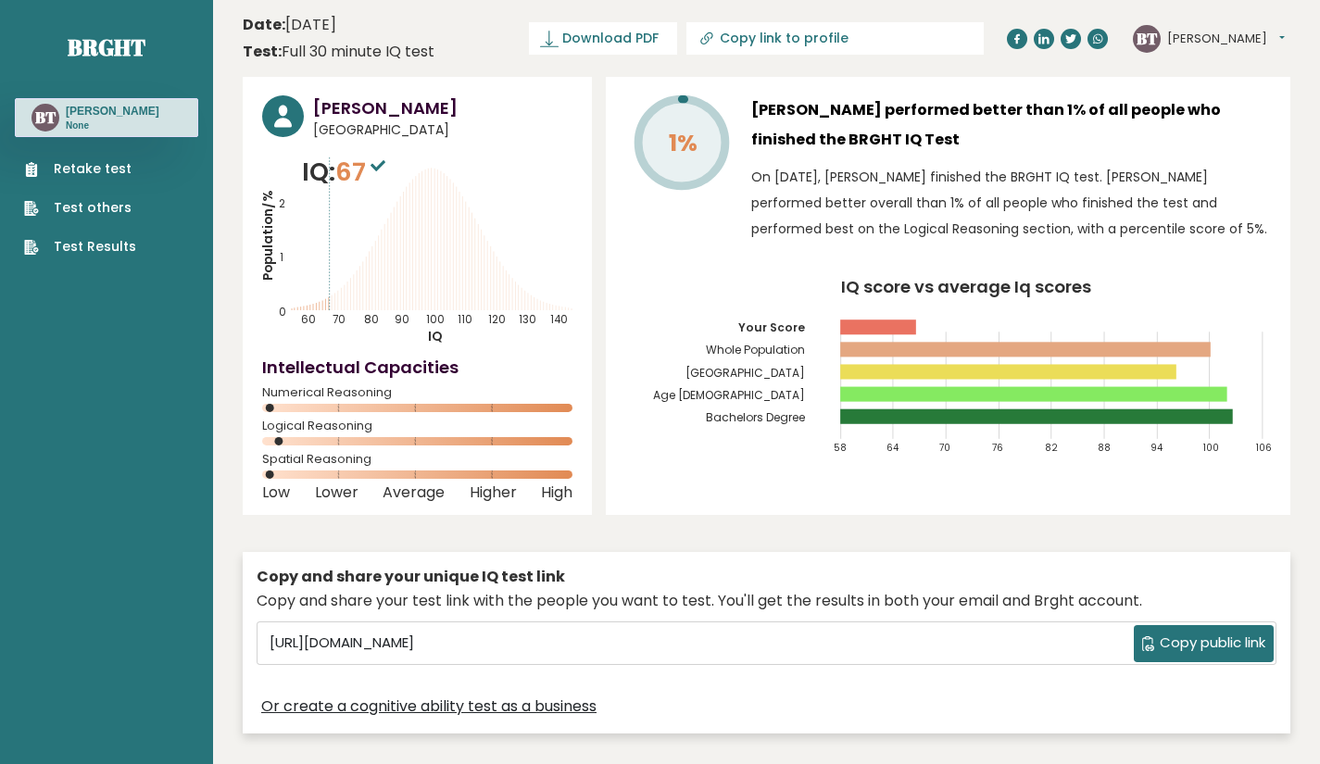
click at [896, 335] on rect at bounding box center [878, 327] width 76 height 15
click at [900, 316] on icon "IQ score vs average Iq scores 58 64 70 76 82 88 94 100 106 Your Score Whole Pop…" at bounding box center [948, 374] width 646 height 191
click at [873, 325] on rect at bounding box center [878, 327] width 76 height 15
click at [941, 338] on icon "IQ score vs average Iq scores 58 64 70 76 82 88 94 100 106 Your Score Whole Pop…" at bounding box center [948, 374] width 646 height 191
click at [341, 50] on div "Test: Full 30 minute IQ test" at bounding box center [339, 52] width 192 height 22
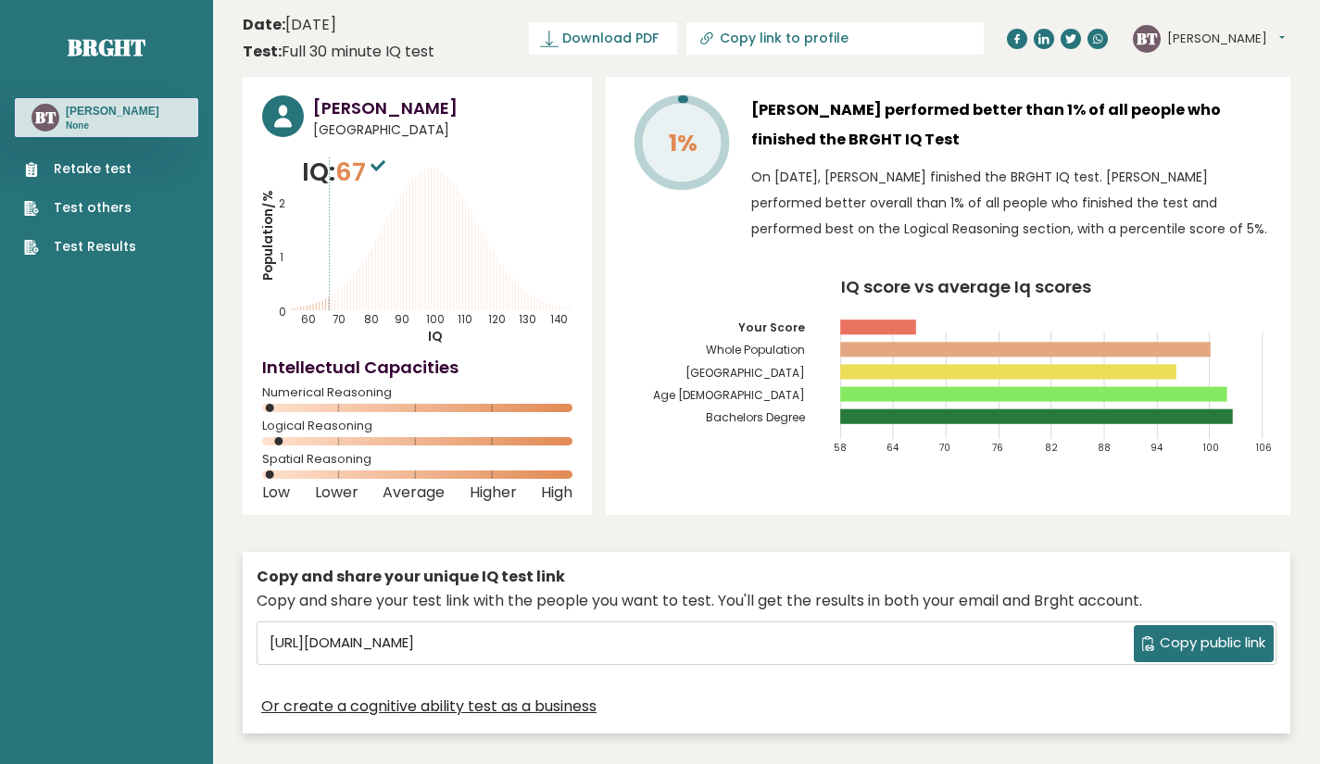
click at [337, 10] on header "Date: October 04, 2025 Test: Full 30 minute IQ test Download PDF Downloading...…" at bounding box center [767, 38] width 1048 height 58
click at [785, 45] on input "Copy link to profile" at bounding box center [846, 38] width 252 height 15
type input "https://brght.org/profile/bryell-anthony-torres/?utm_source=share&utm_medium=co…"
click at [815, 45] on input "https://brght.org/profile/bryell-anthony-torres/?utm_source=share&utm_medium=co…" at bounding box center [780, 38] width 252 height 15
click at [297, 41] on div "Test: Full 30 minute IQ test" at bounding box center [339, 52] width 192 height 22
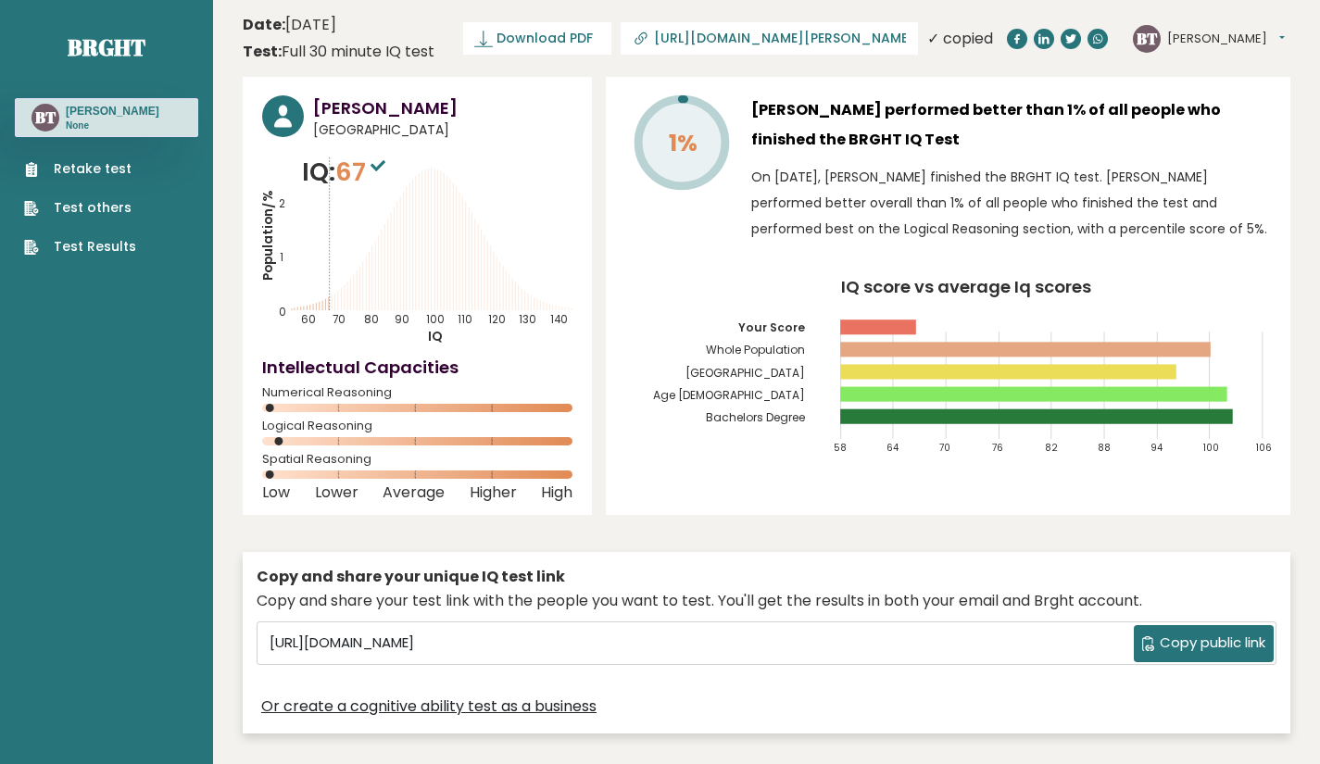
click at [297, 41] on div "Test: Full 30 minute IQ test" at bounding box center [339, 52] width 192 height 22
click at [117, 196] on ul "Retake test Test others Test Results" at bounding box center [80, 207] width 131 height 97
click at [104, 216] on link "Test others" at bounding box center [80, 207] width 112 height 19
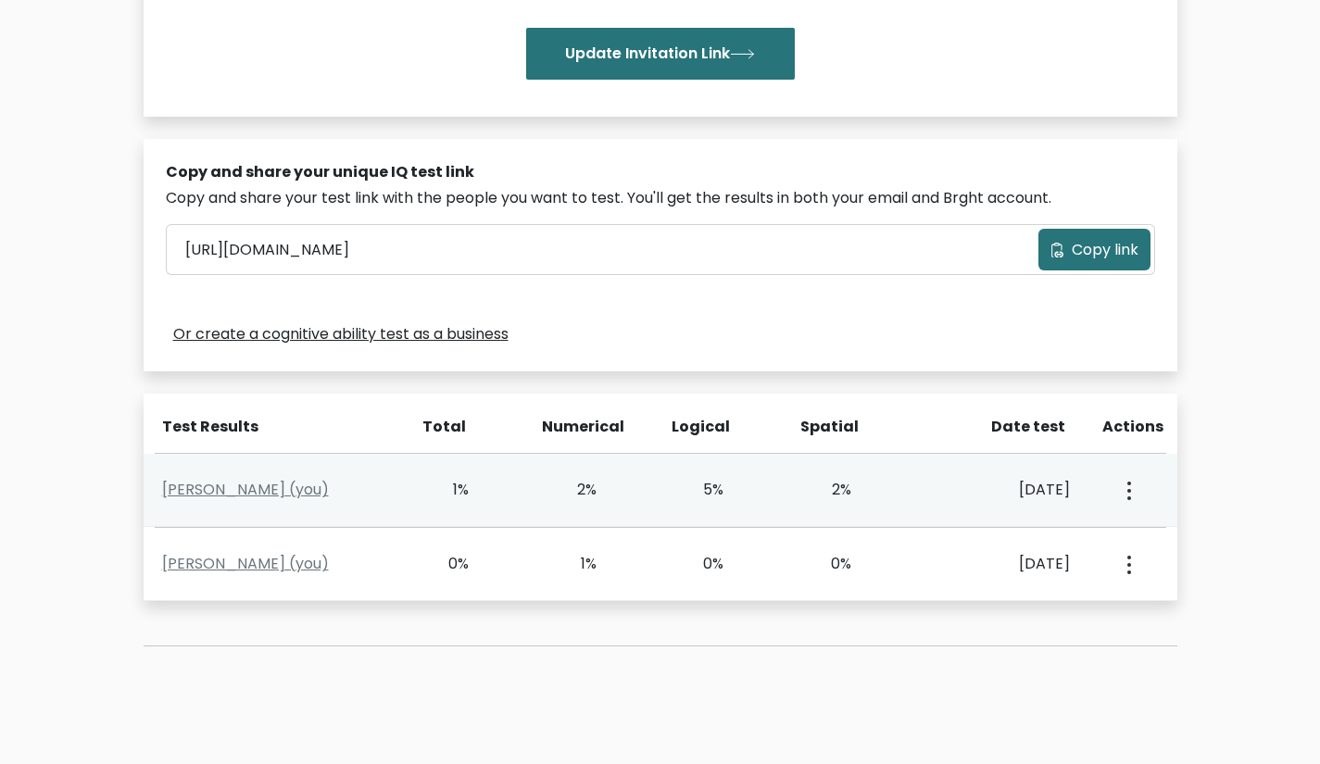
scroll to position [451, 0]
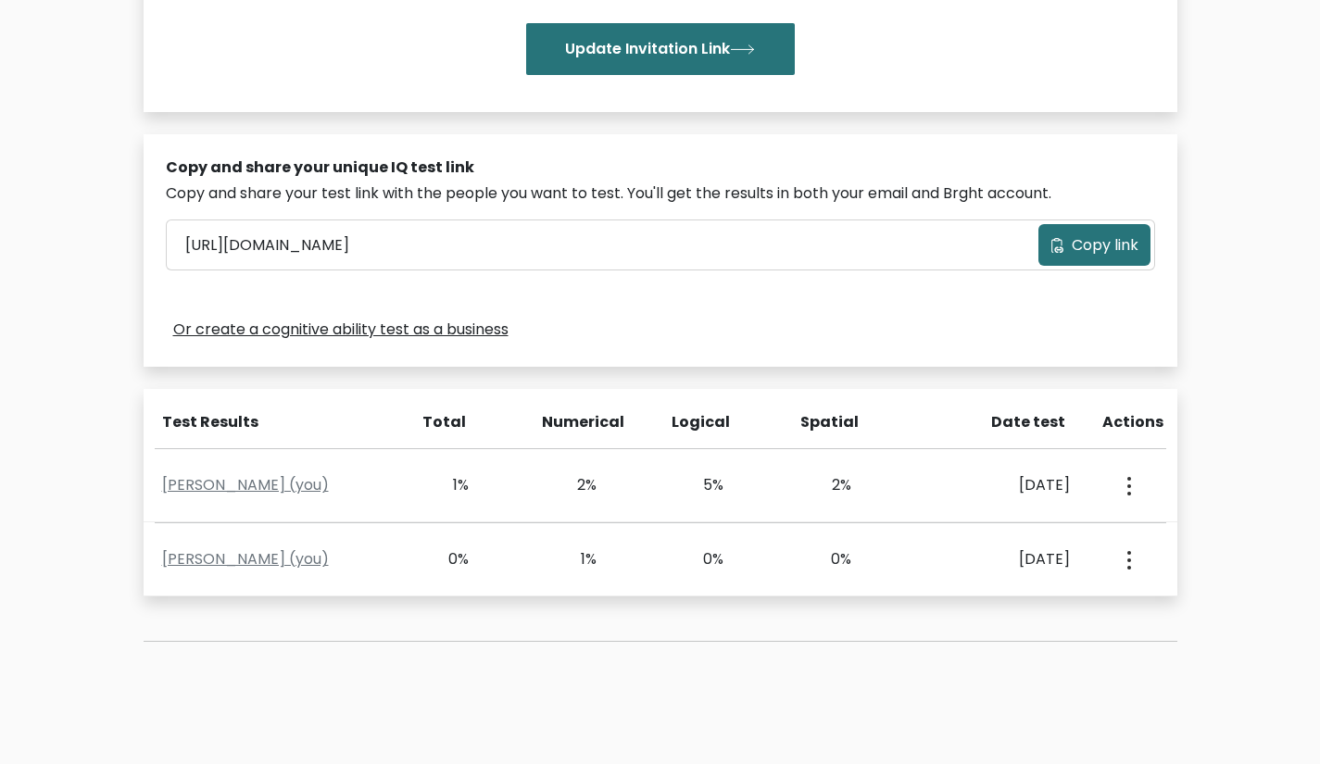
click at [1089, 234] on span "Copy link" at bounding box center [1105, 245] width 67 height 22
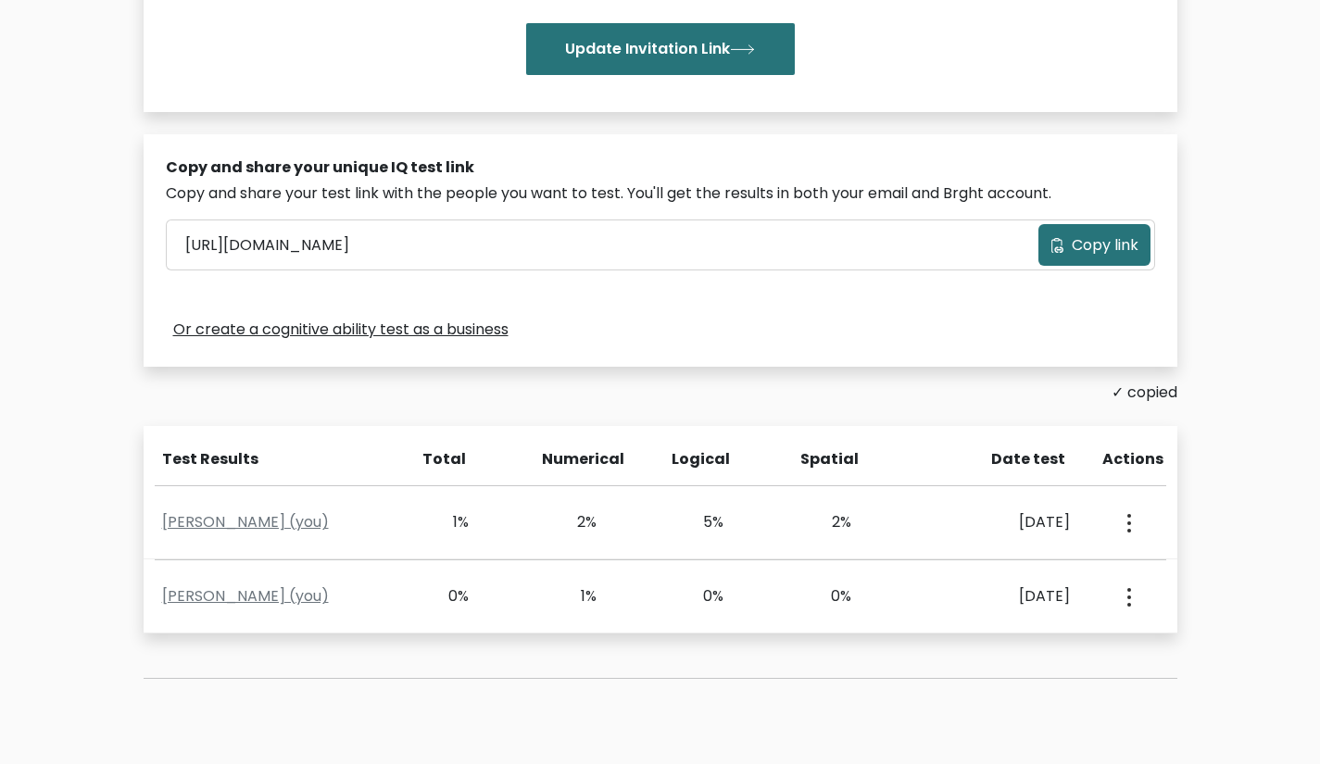
click at [1089, 234] on span "Copy link" at bounding box center [1105, 245] width 67 height 22
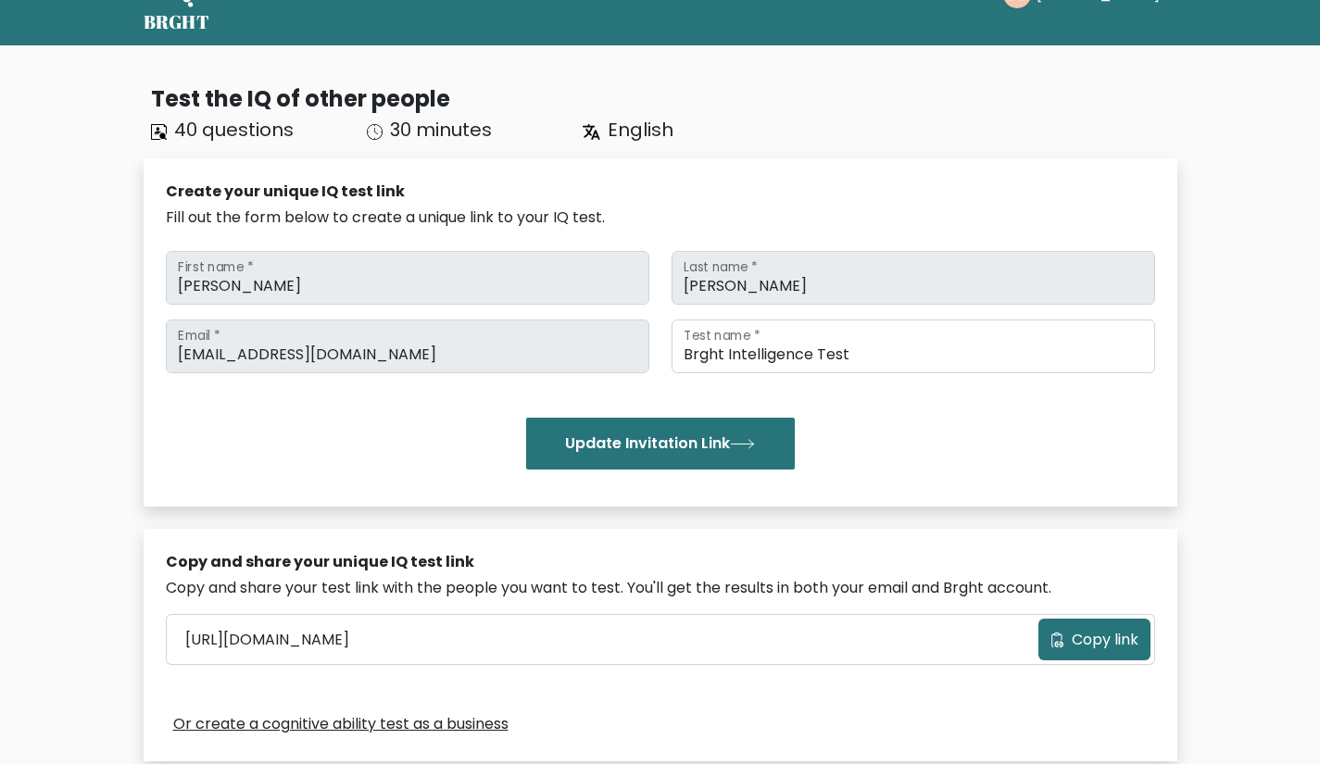
scroll to position [59, 0]
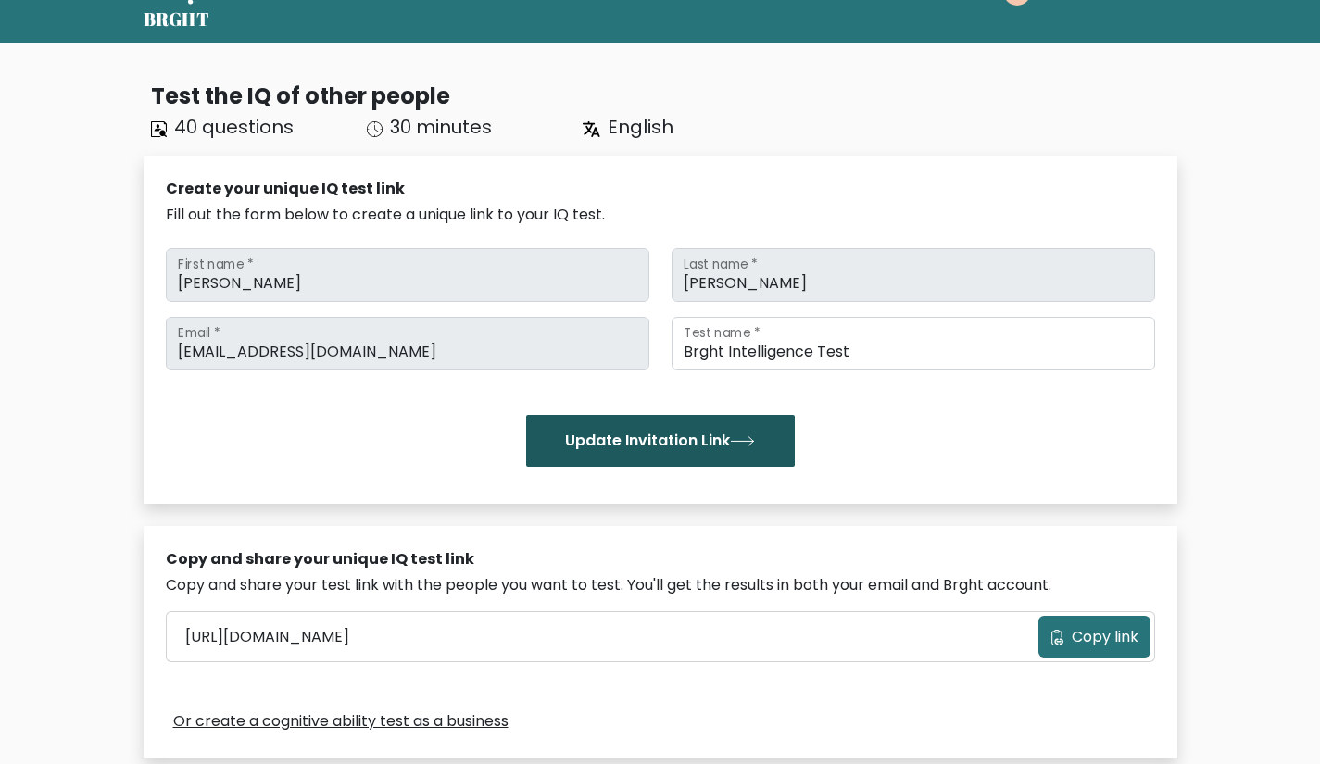
click at [664, 419] on button "Update Invitation Link" at bounding box center [660, 441] width 269 height 52
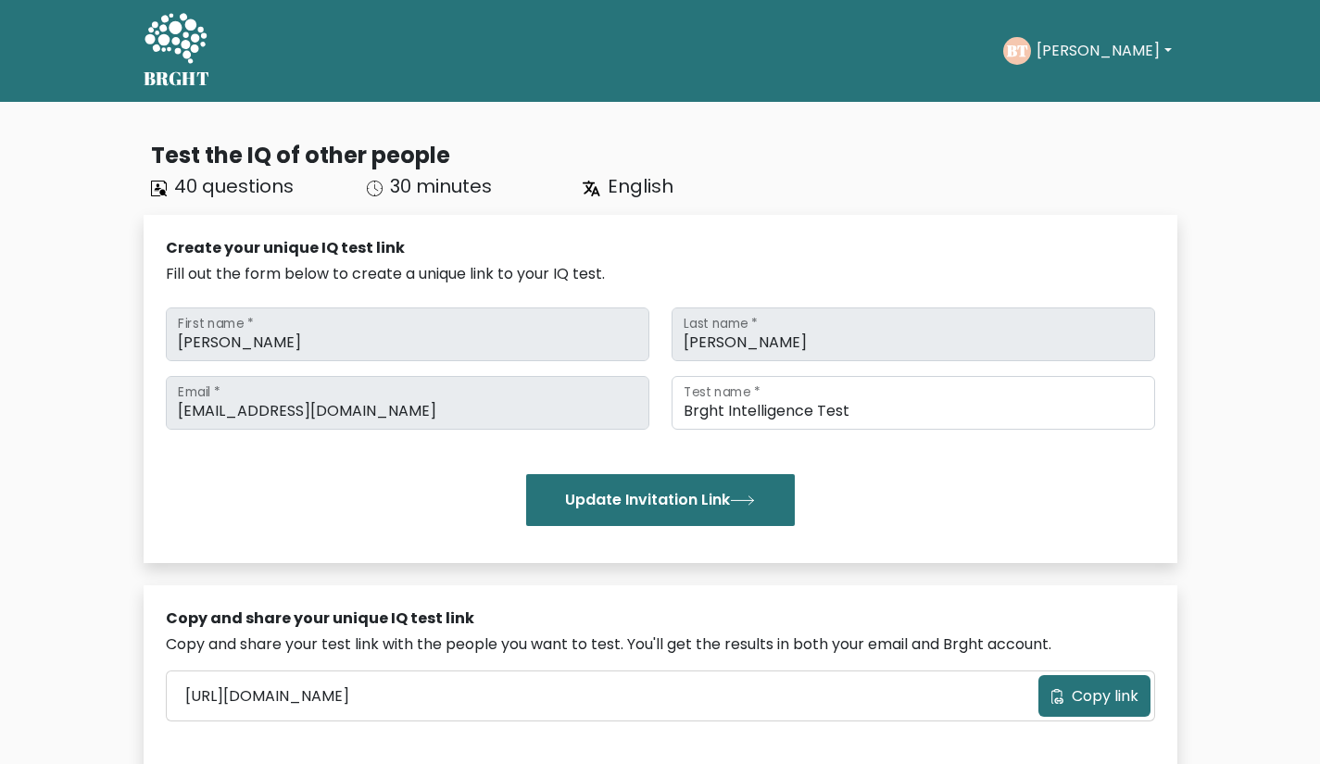
click at [1106, 686] on span "Copy link" at bounding box center [1105, 697] width 67 height 22
